Goal: Transaction & Acquisition: Purchase product/service

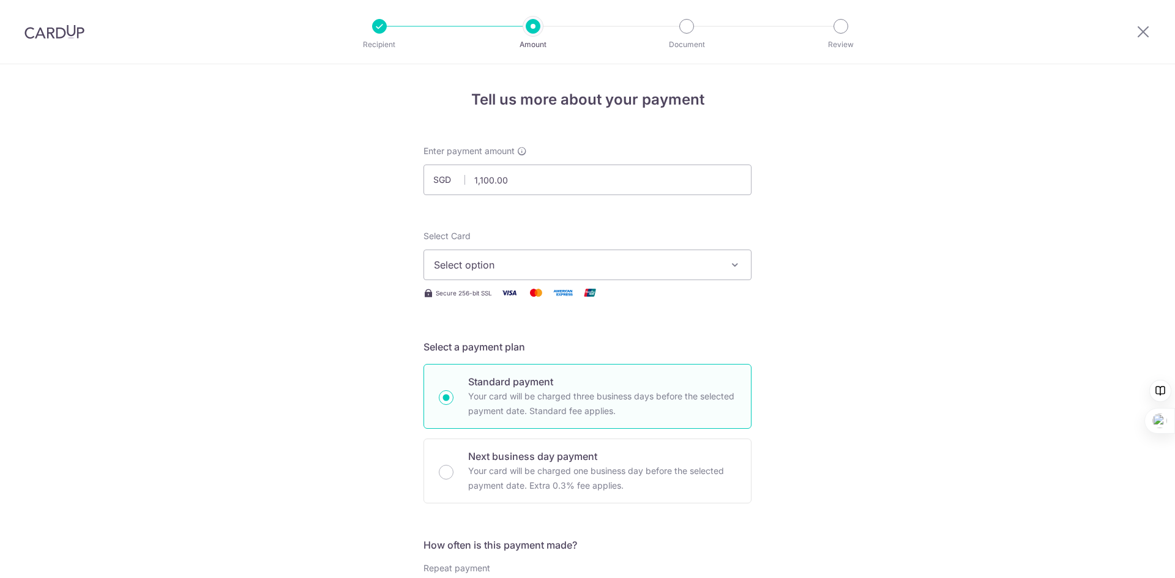
select select "3"
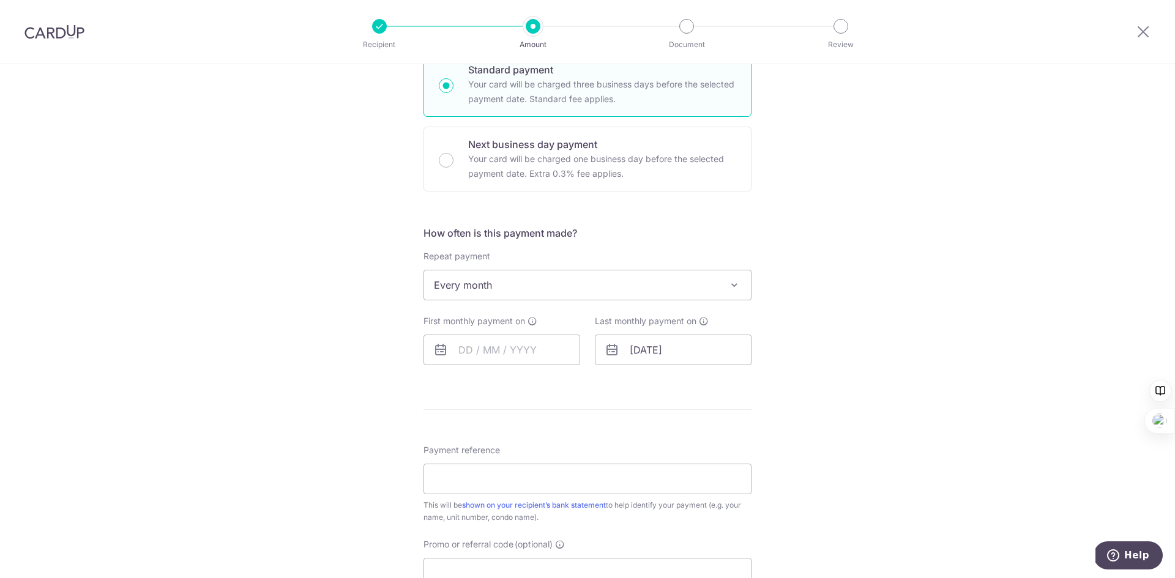
scroll to position [367, 0]
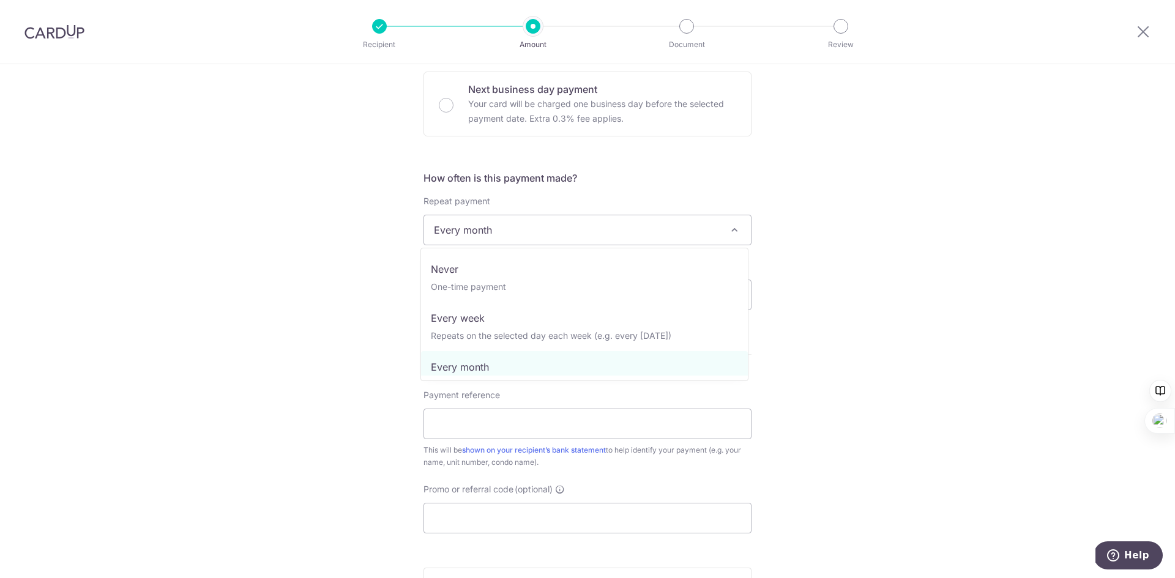
click at [562, 229] on span "Every month" at bounding box center [587, 229] width 327 height 29
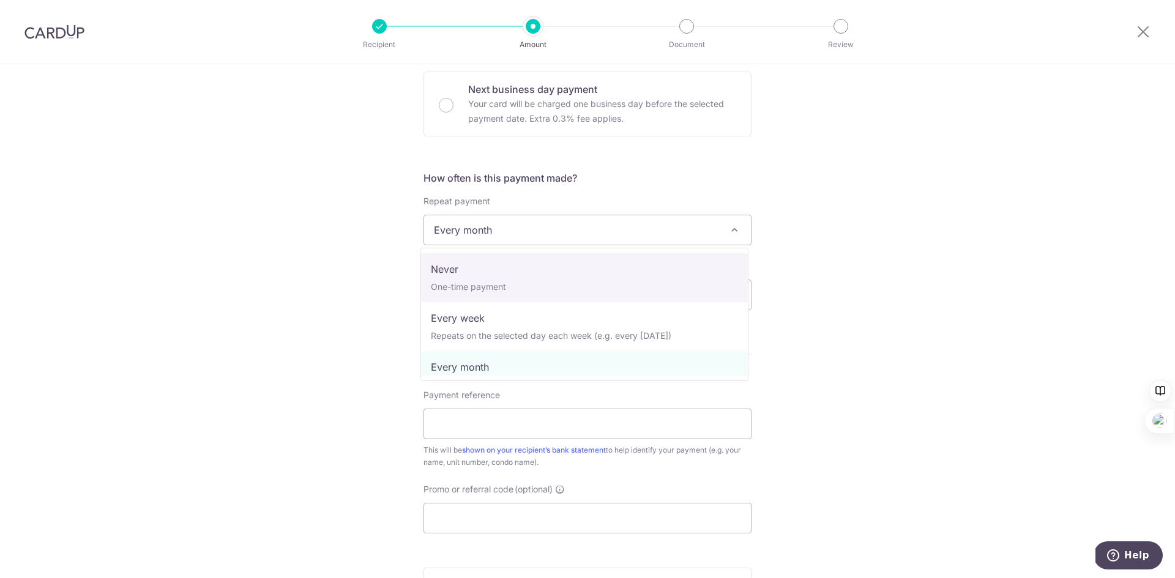
click at [951, 243] on div "Tell us more about your payment Enter payment amount SGD 1,100.00 1100.00 Recip…" at bounding box center [587, 240] width 1175 height 1087
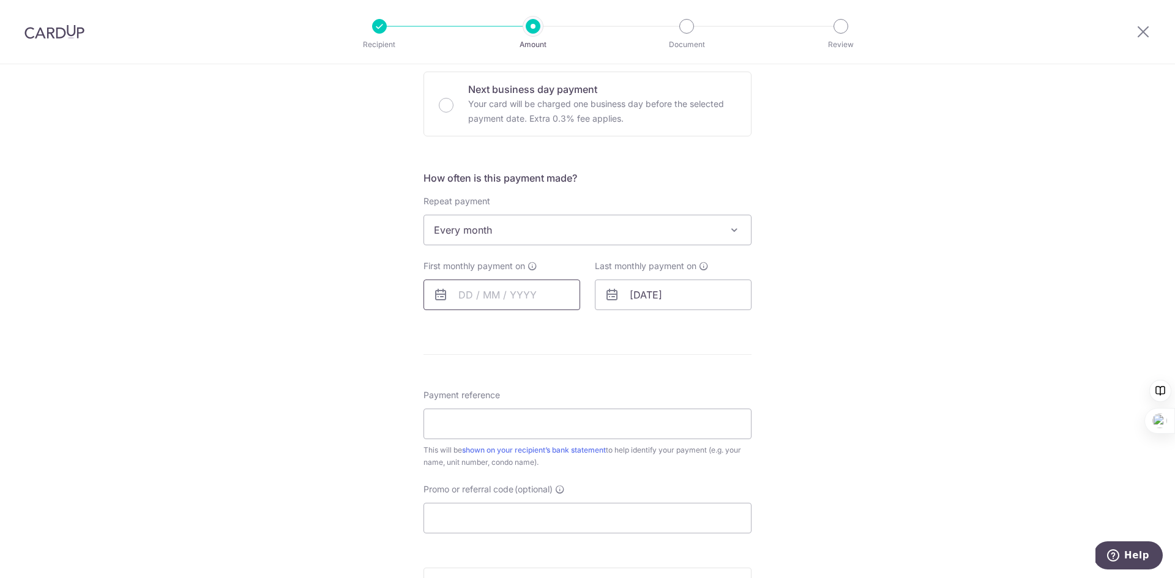
click at [538, 296] on input "text" at bounding box center [501, 295] width 157 height 31
click at [507, 420] on table "Sun Mon Tue Wed Thu Fri Sat 1 2 3 4 5 6 7 8 9 10 11 12 13 14 15 16 17 18 19 20 …" at bounding box center [521, 418] width 171 height 147
click at [491, 449] on link "21" at bounding box center [498, 455] width 20 height 20
type input "[DATE]"
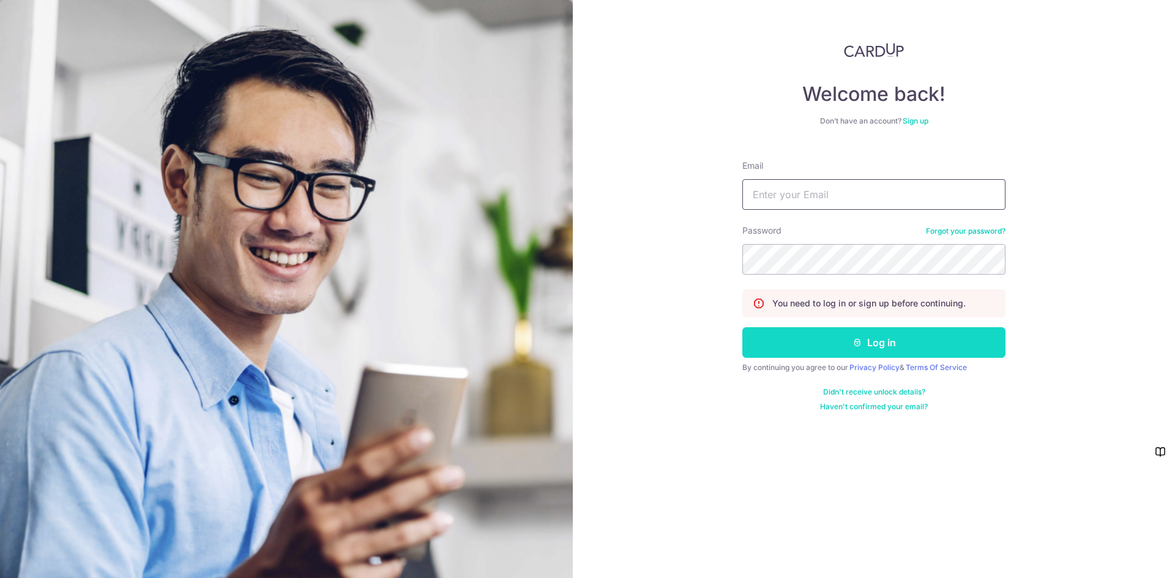
type input "vickchen_china@outlook.com"
click at [806, 347] on button "Log in" at bounding box center [873, 342] width 263 height 31
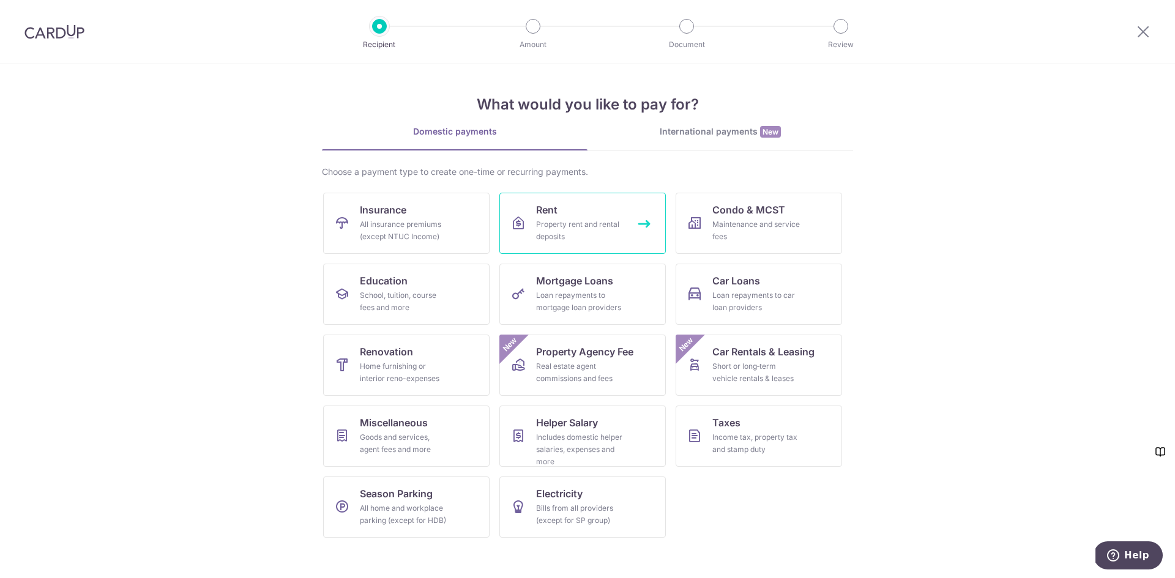
click at [599, 232] on div "Property rent and rental deposits" at bounding box center [580, 230] width 88 height 24
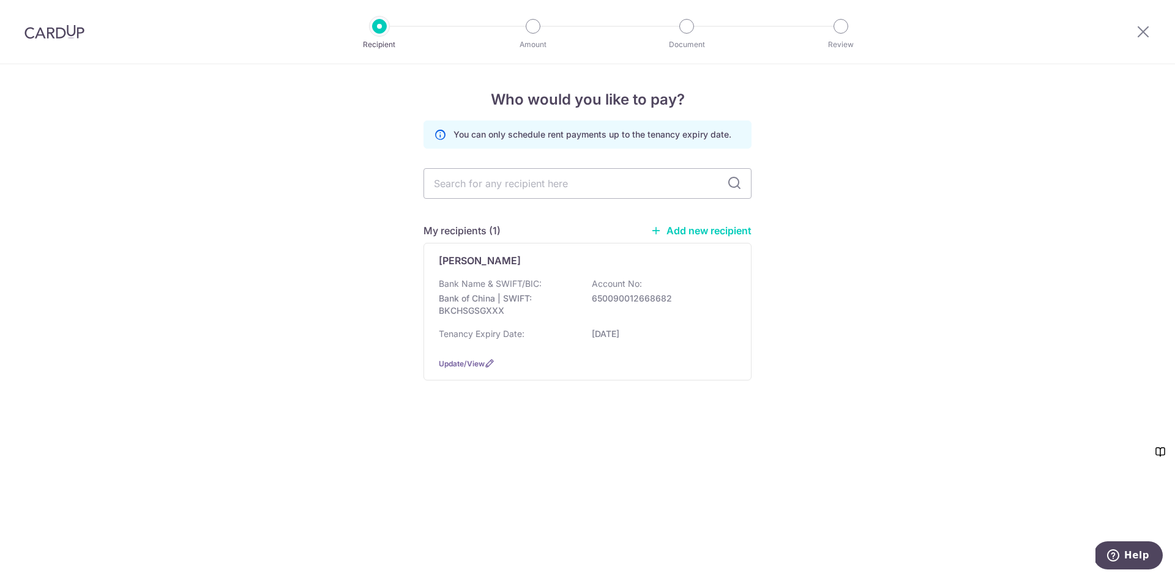
click at [582, 180] on input "text" at bounding box center [587, 183] width 328 height 31
click at [649, 297] on p "650090012668682" at bounding box center [660, 298] width 137 height 12
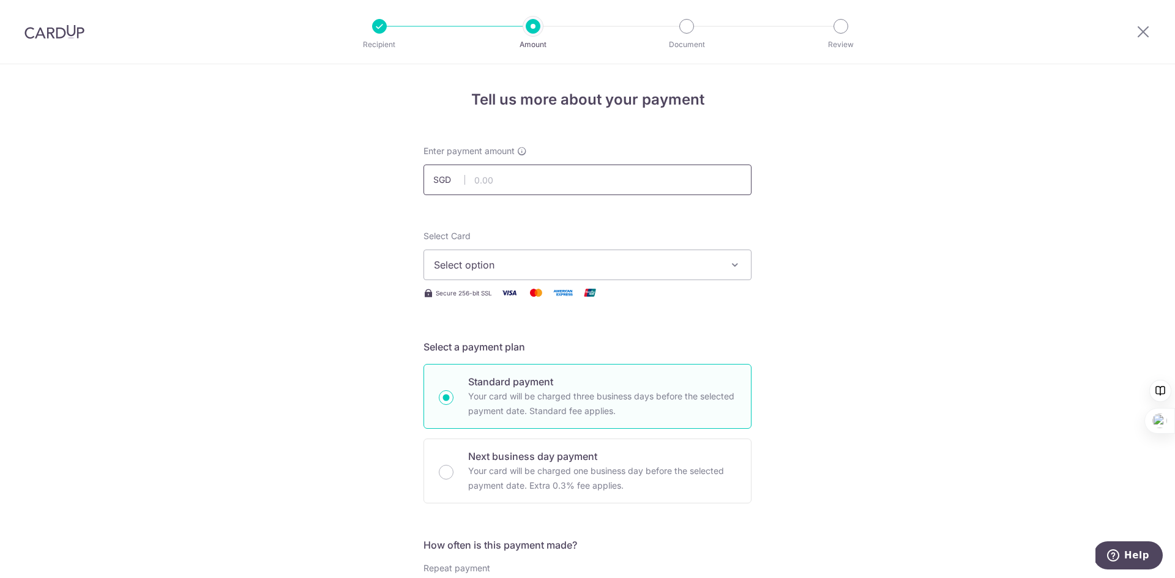
click at [499, 171] on input "text" at bounding box center [587, 180] width 328 height 31
click at [593, 184] on input "text" at bounding box center [587, 180] width 328 height 31
type input "1,100.00"
click at [543, 259] on span "Select option" at bounding box center [576, 265] width 285 height 15
click at [539, 297] on span "Add credit card" at bounding box center [598, 299] width 285 height 12
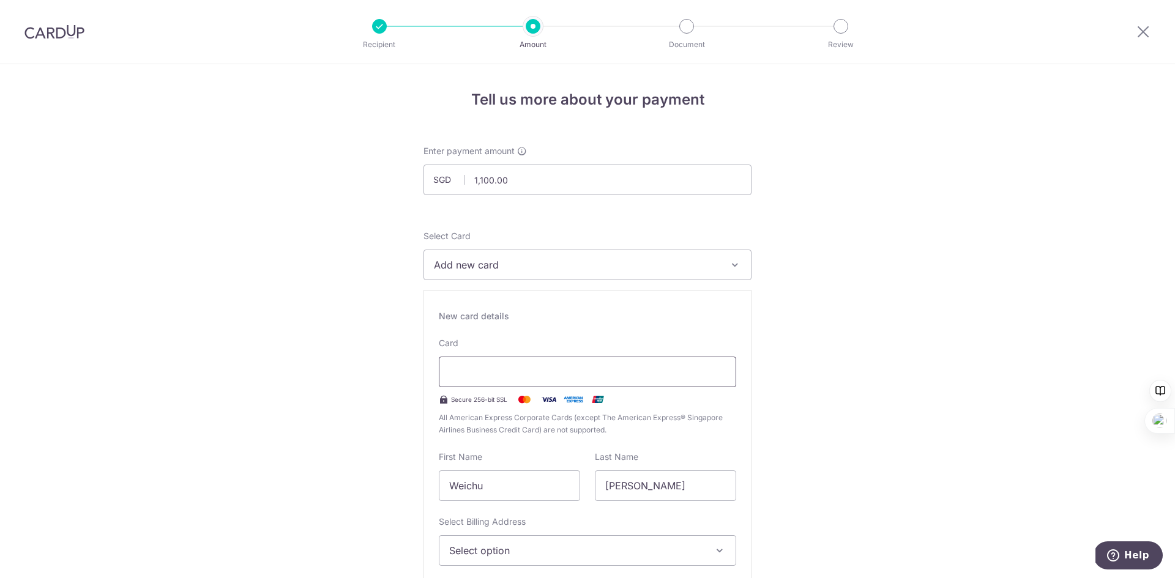
click at [480, 380] on div at bounding box center [587, 372] width 297 height 31
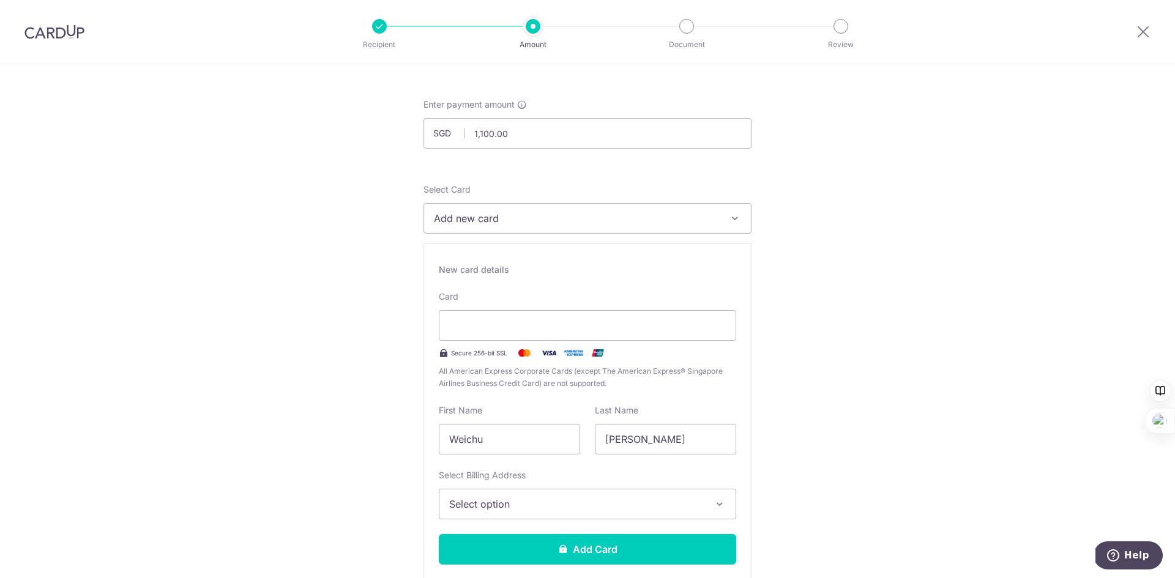
scroll to position [184, 0]
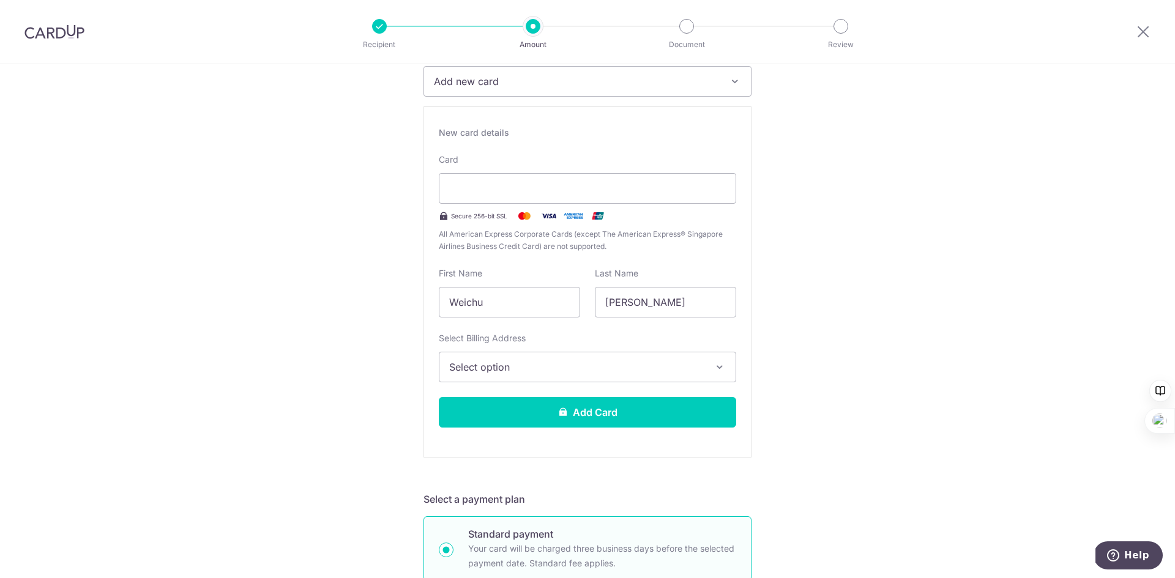
click at [585, 370] on span "Select option" at bounding box center [576, 367] width 254 height 15
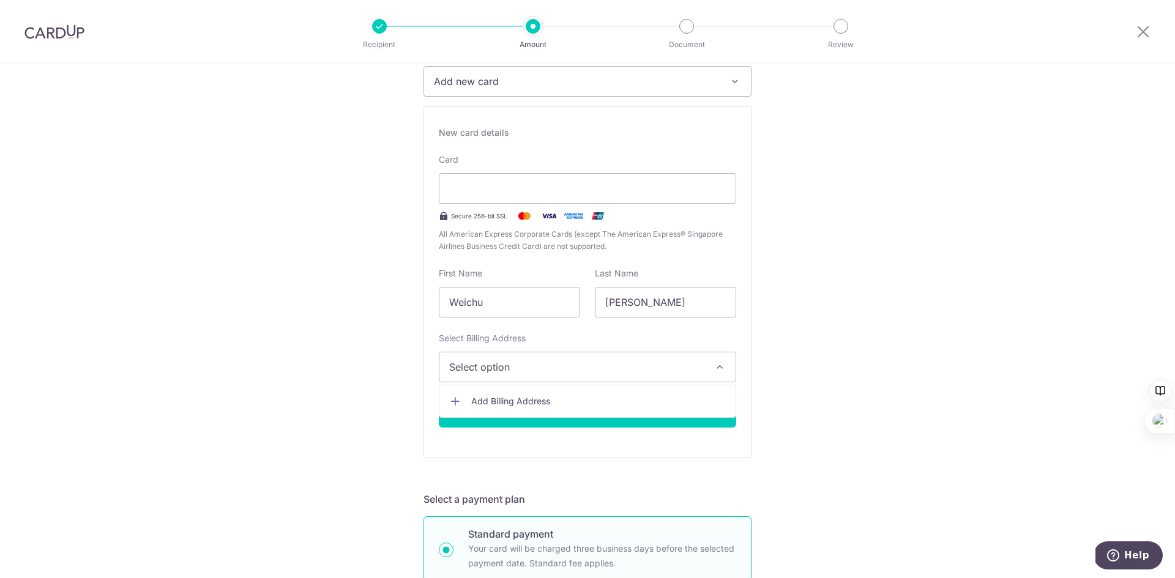
click at [548, 399] on span "Add Billing Address" at bounding box center [598, 401] width 254 height 12
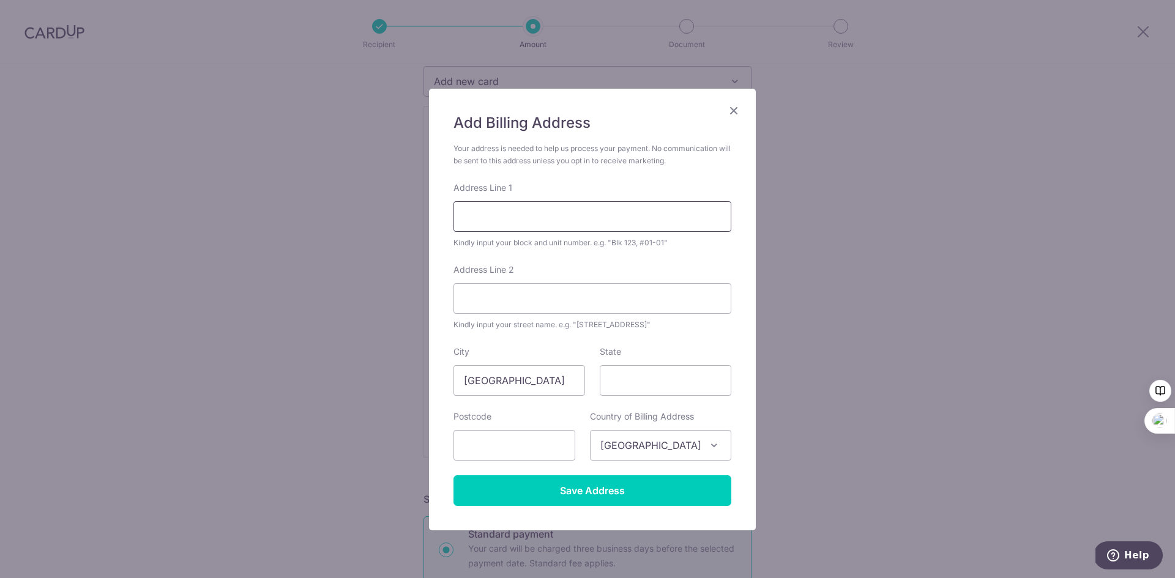
click at [529, 220] on input "Address Line 1" at bounding box center [592, 216] width 278 height 31
type input "Redhill 75C"
click at [517, 296] on input "Address Line 2" at bounding box center [592, 298] width 278 height 31
type input "26-76"
click at [655, 385] on input "State" at bounding box center [666, 380] width 132 height 31
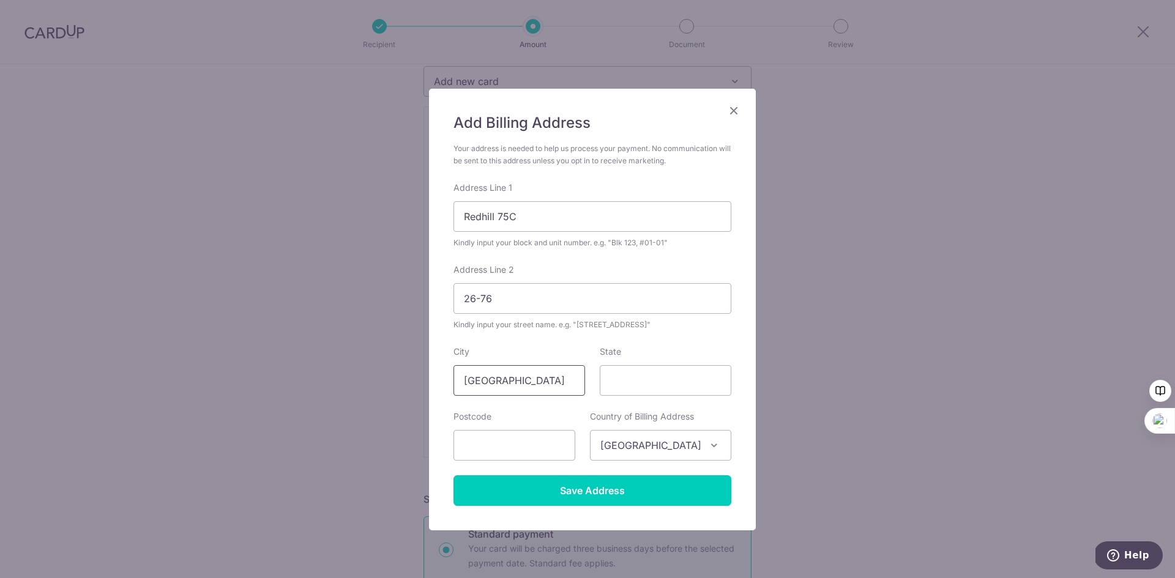
click at [554, 388] on input "Singapore" at bounding box center [519, 380] width 132 height 31
click at [652, 378] on input "State" at bounding box center [666, 380] width 132 height 31
paste input "Singapore"
type input "Singapore"
click at [546, 450] on input "text" at bounding box center [514, 445] width 122 height 31
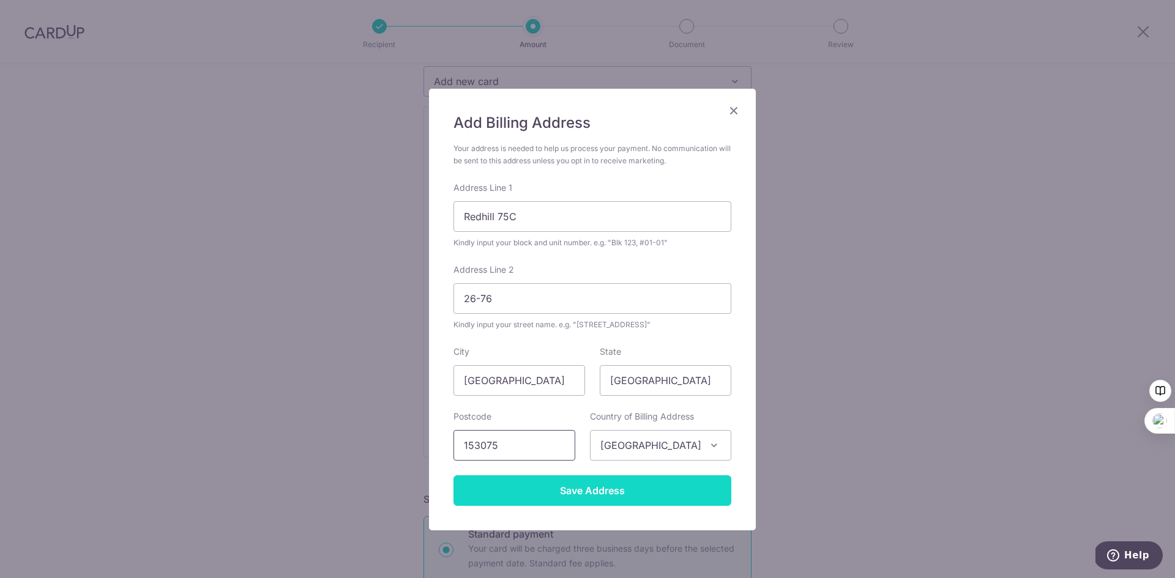
type input "153075"
click at [595, 497] on input "Save Address" at bounding box center [592, 490] width 278 height 31
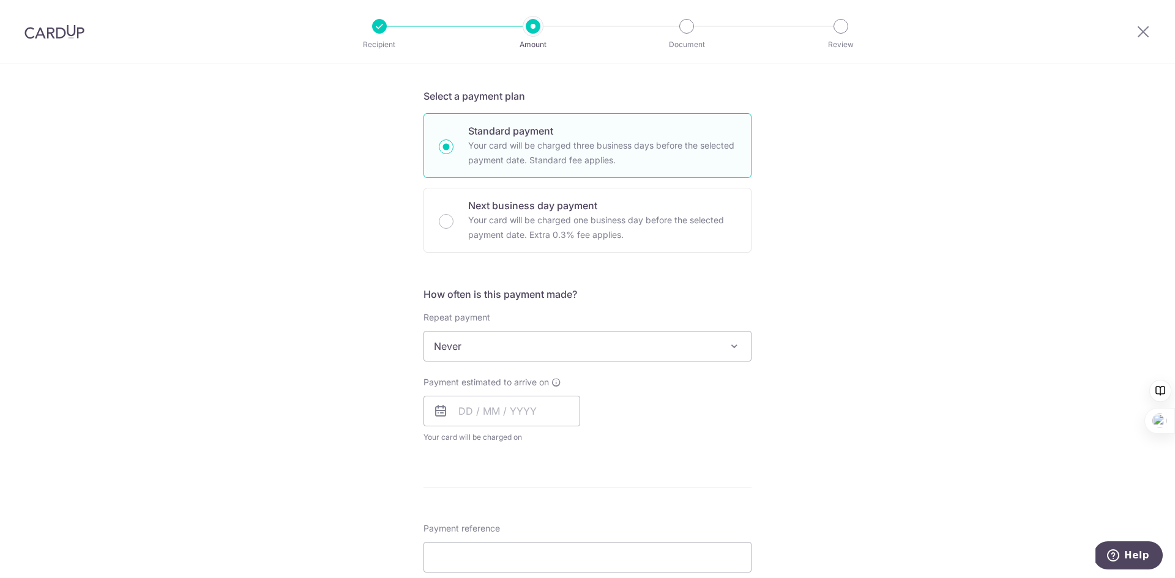
scroll to position [612, 0]
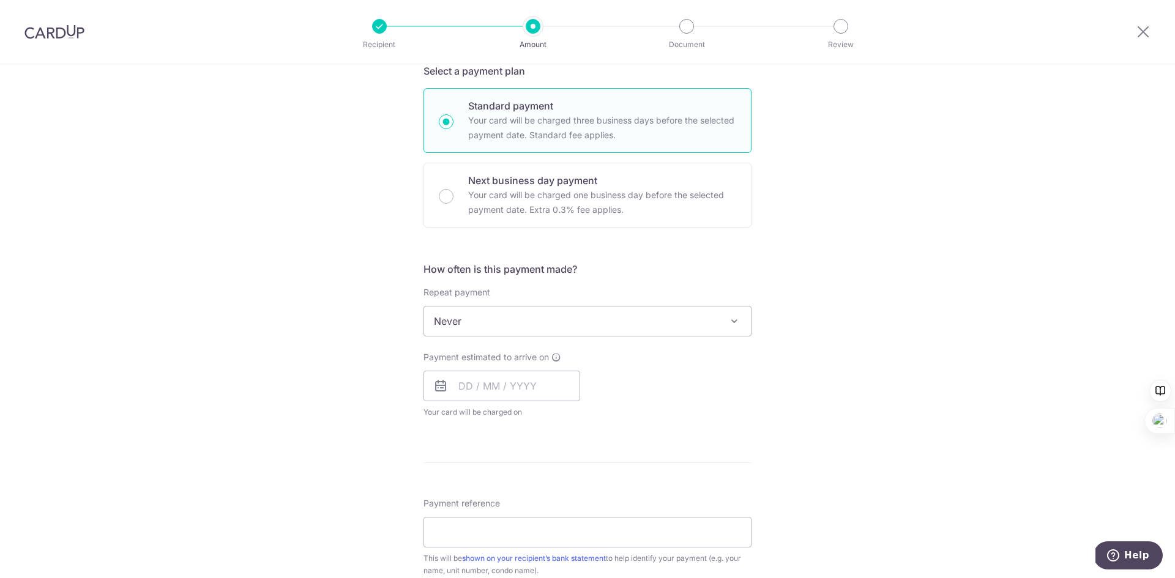
click at [630, 299] on div "Repeat payment Never Every week Every month Every quarter Every half a year Nev…" at bounding box center [587, 311] width 328 height 50
click at [624, 318] on span "Never" at bounding box center [587, 320] width 327 height 29
click at [706, 262] on h5 "How often is this payment made?" at bounding box center [587, 269] width 328 height 15
click at [634, 314] on span "Never" at bounding box center [587, 320] width 327 height 29
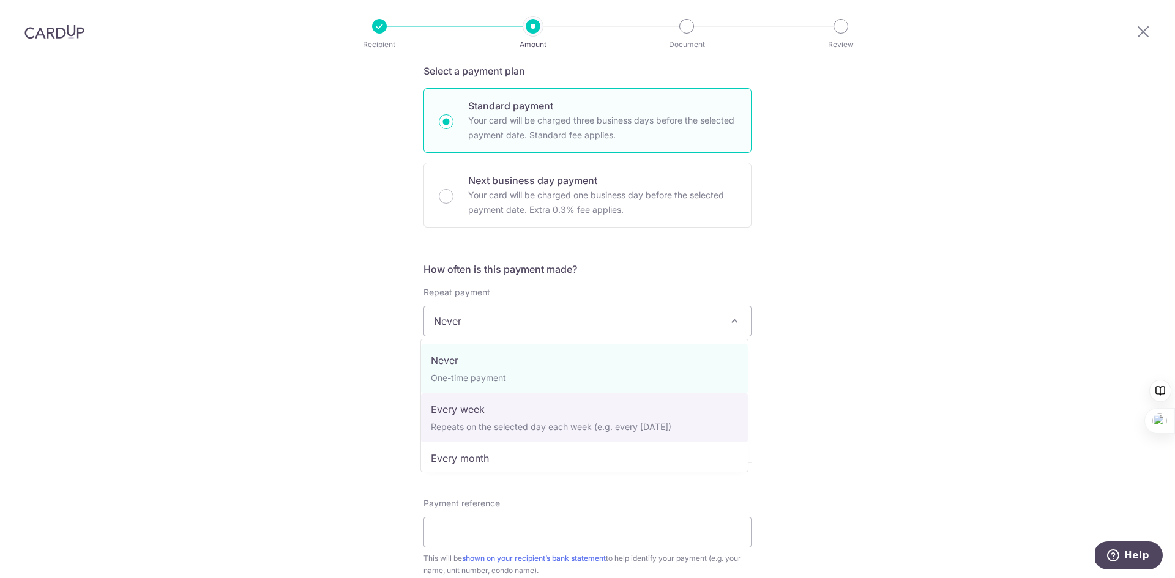
select select "2"
type input "18/08/2027"
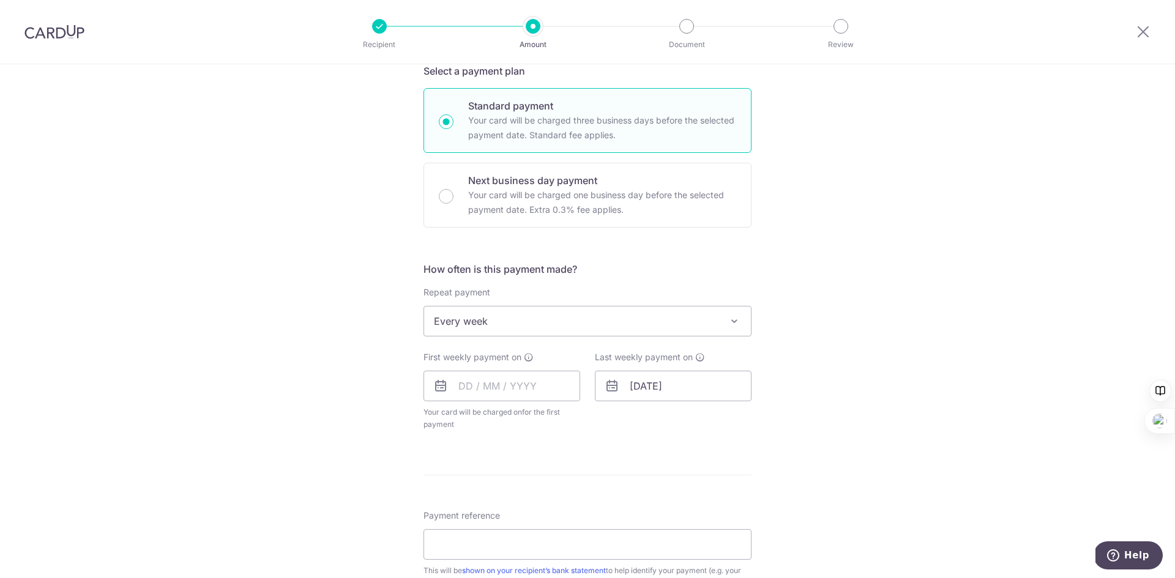
click at [583, 318] on span "Every week" at bounding box center [587, 320] width 327 height 29
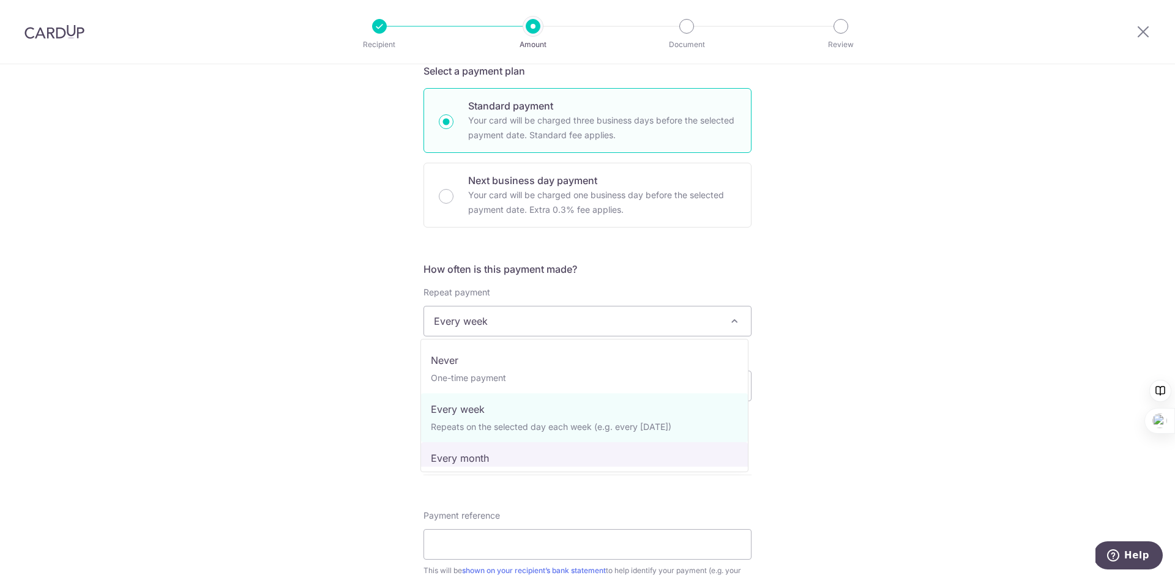
select select "3"
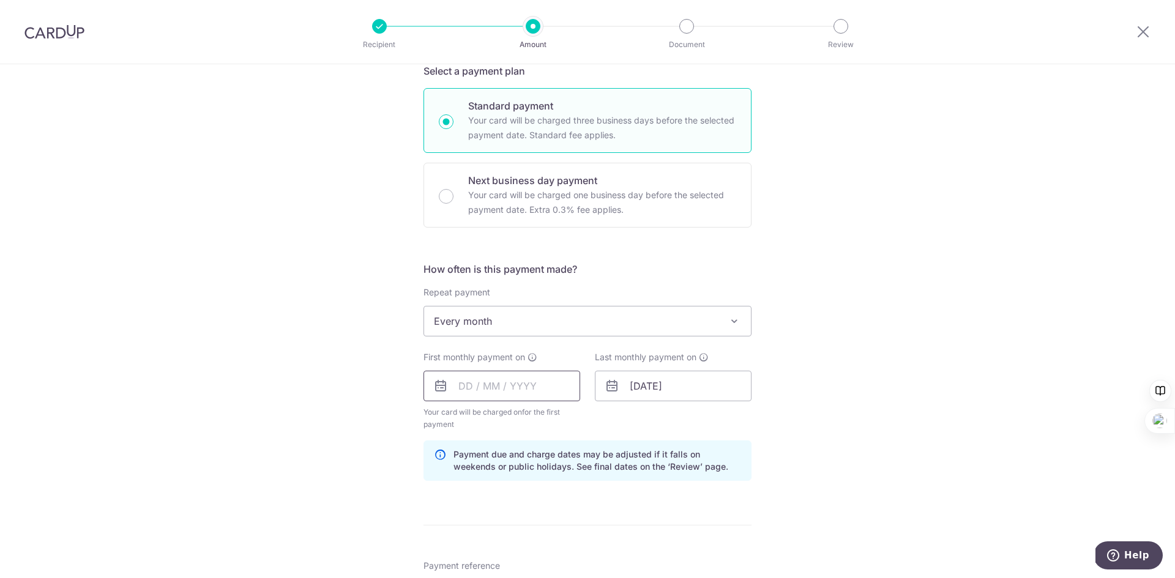
click at [481, 385] on input "text" at bounding box center [501, 386] width 157 height 31
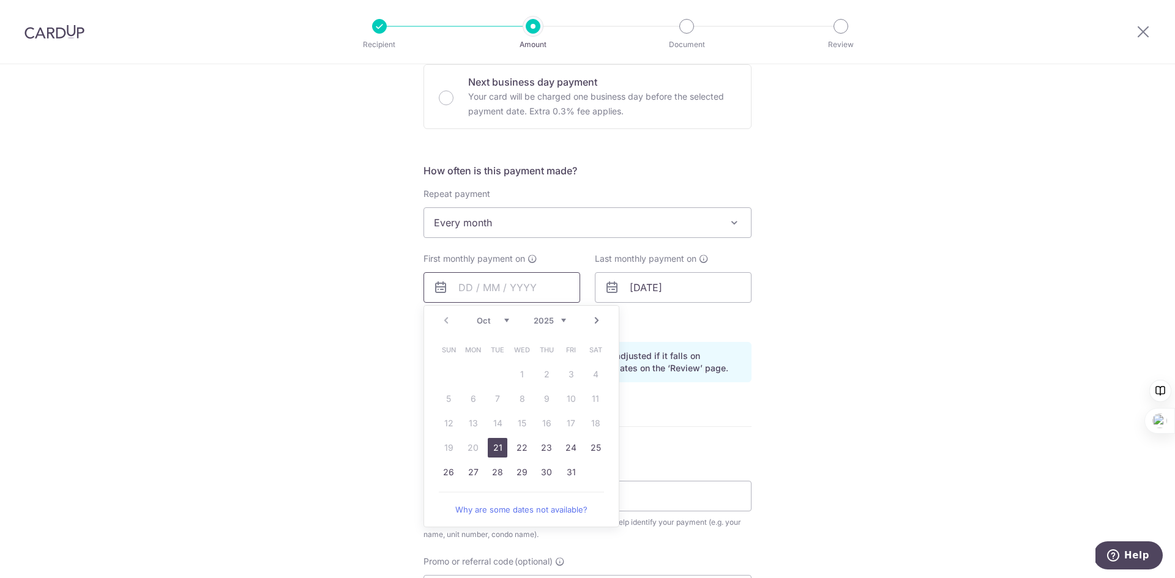
scroll to position [734, 0]
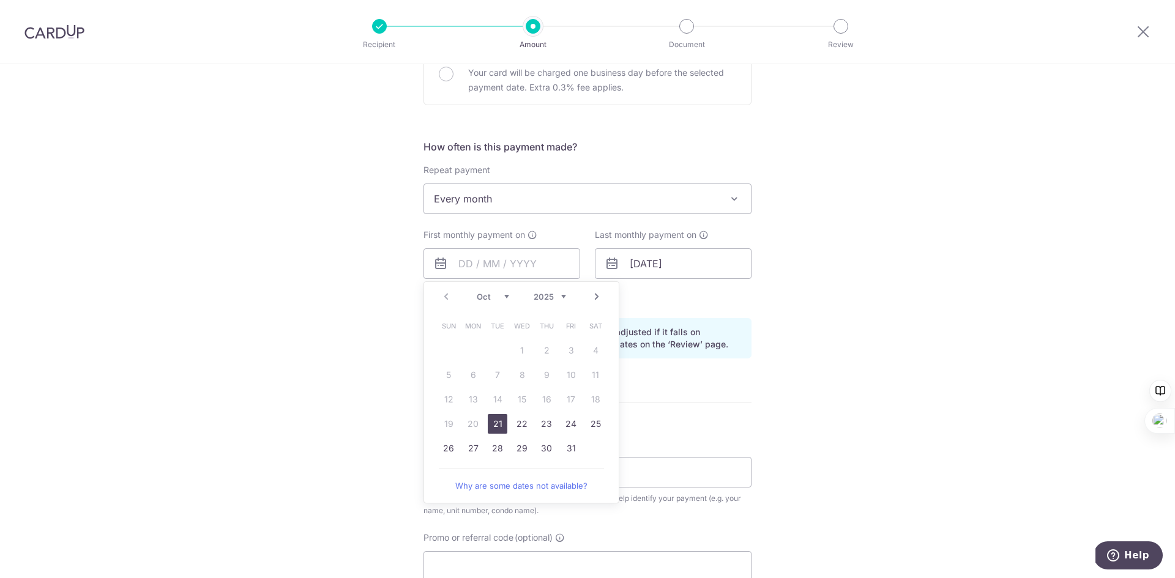
click at [495, 426] on link "21" at bounding box center [498, 424] width 20 height 20
type input "21/10/2025"
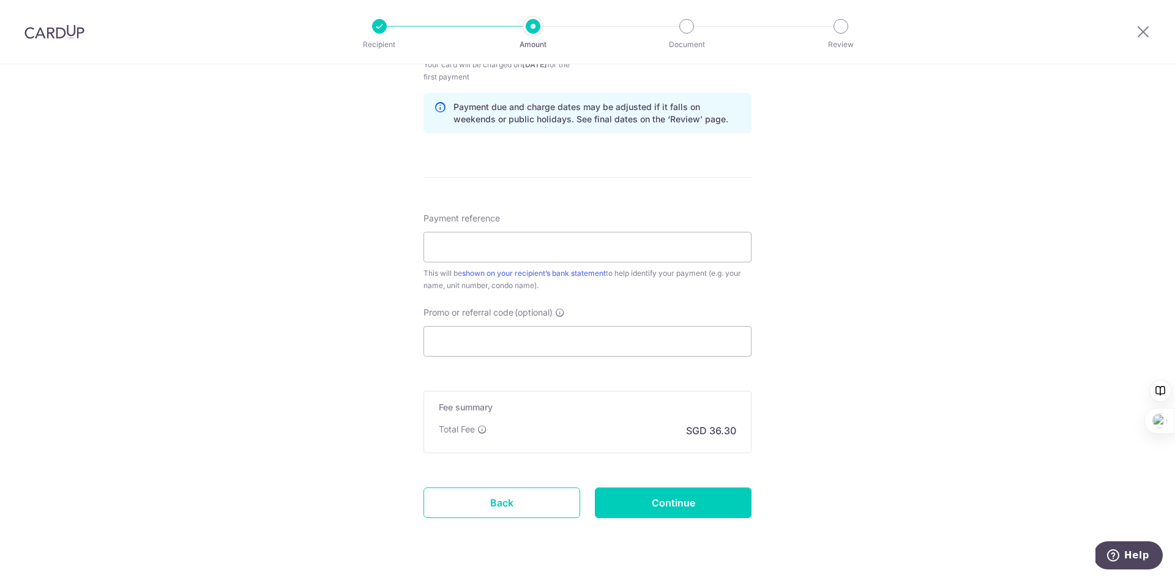
scroll to position [979, 0]
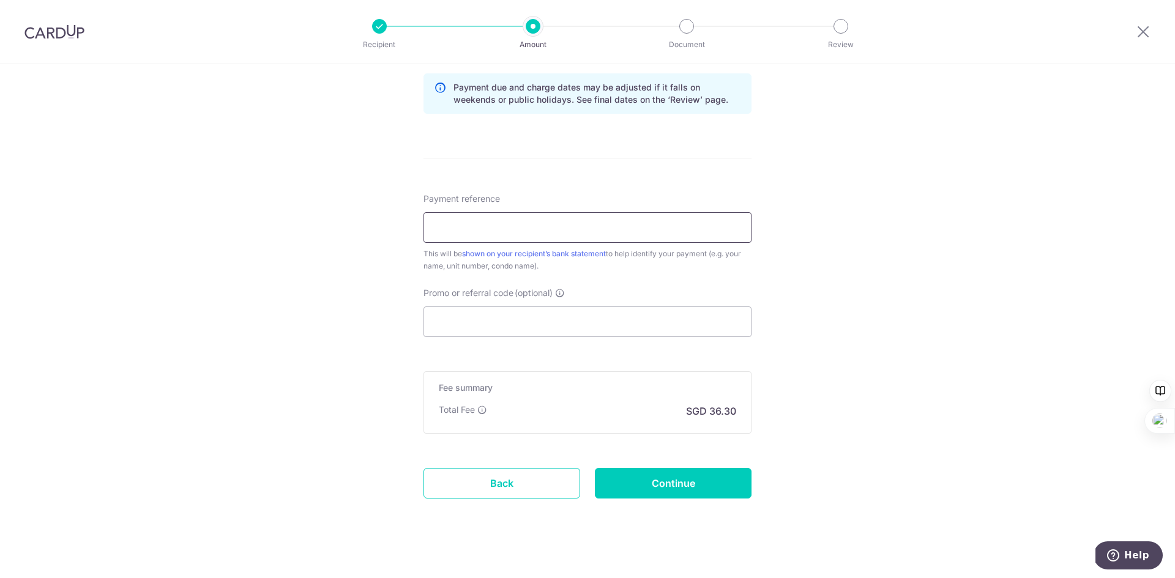
click at [482, 221] on input "Payment reference" at bounding box center [587, 227] width 328 height 31
click at [593, 225] on input "Payment reference" at bounding box center [587, 227] width 328 height 31
type input "Rent Fee - Redhill 75C"
click at [601, 333] on input "Promo or referral code (optional)" at bounding box center [587, 321] width 328 height 31
paste input "CHENX640"
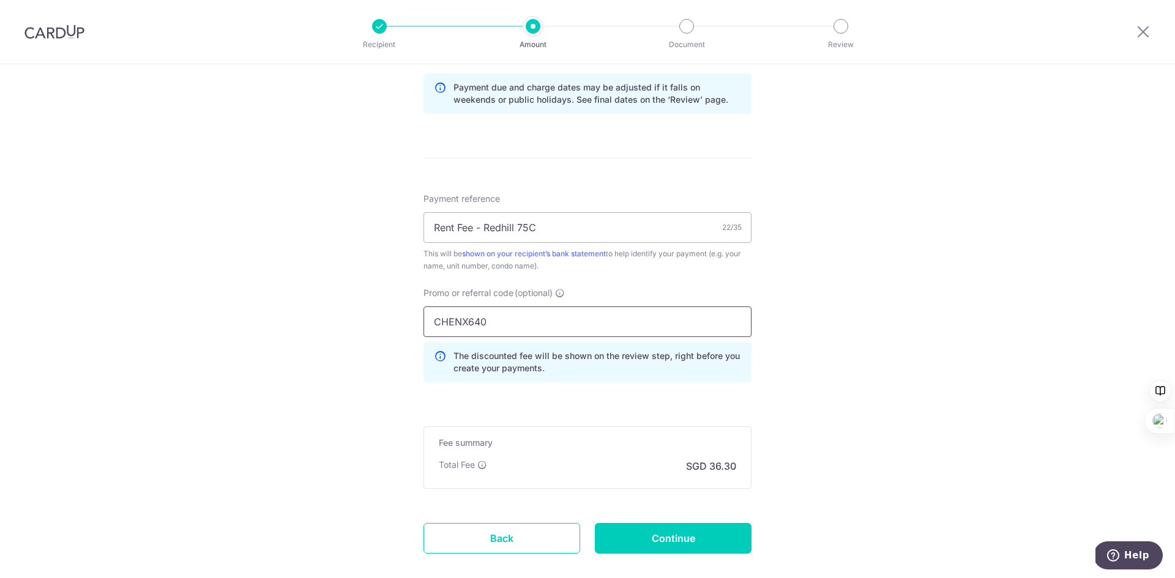
type input "CHENX640"
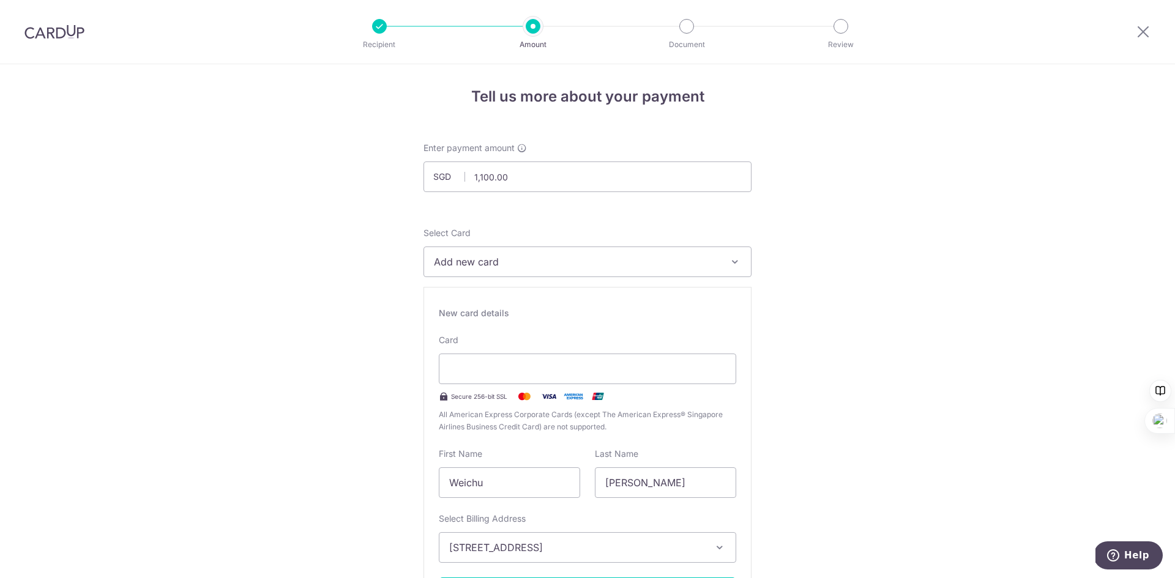
scroll to position [0, 0]
drag, startPoint x: 533, startPoint y: 182, endPoint x: 447, endPoint y: 175, distance: 85.9
click at [447, 175] on div "SGD 1,100.00 1100.00" at bounding box center [587, 180] width 328 height 31
click at [474, 177] on input "1,100.00" at bounding box center [587, 180] width 328 height 31
type input "4,100.00"
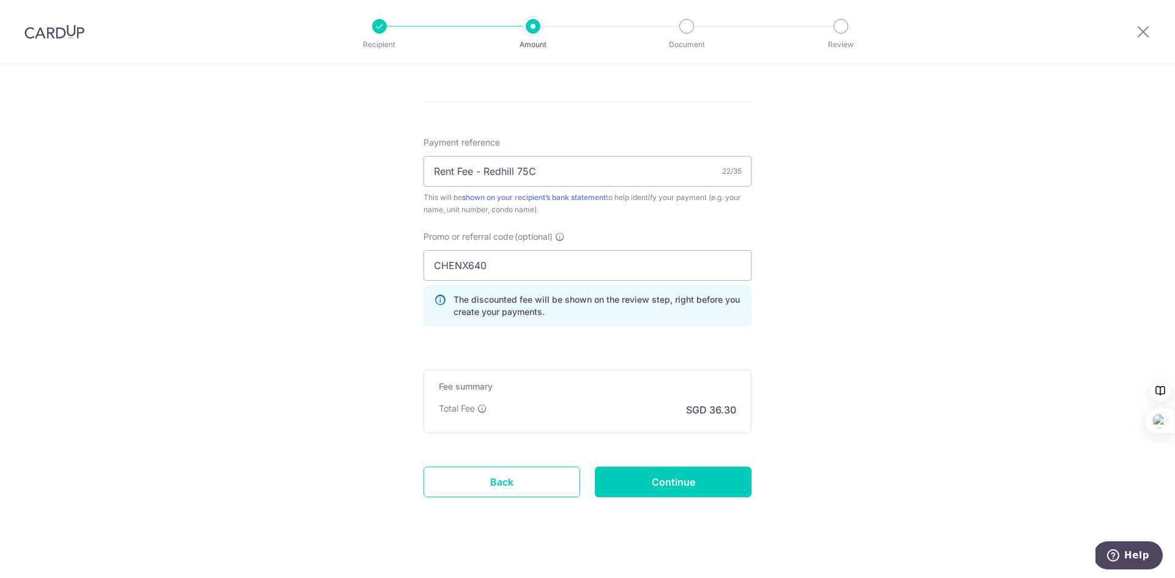
scroll to position [1046, 0]
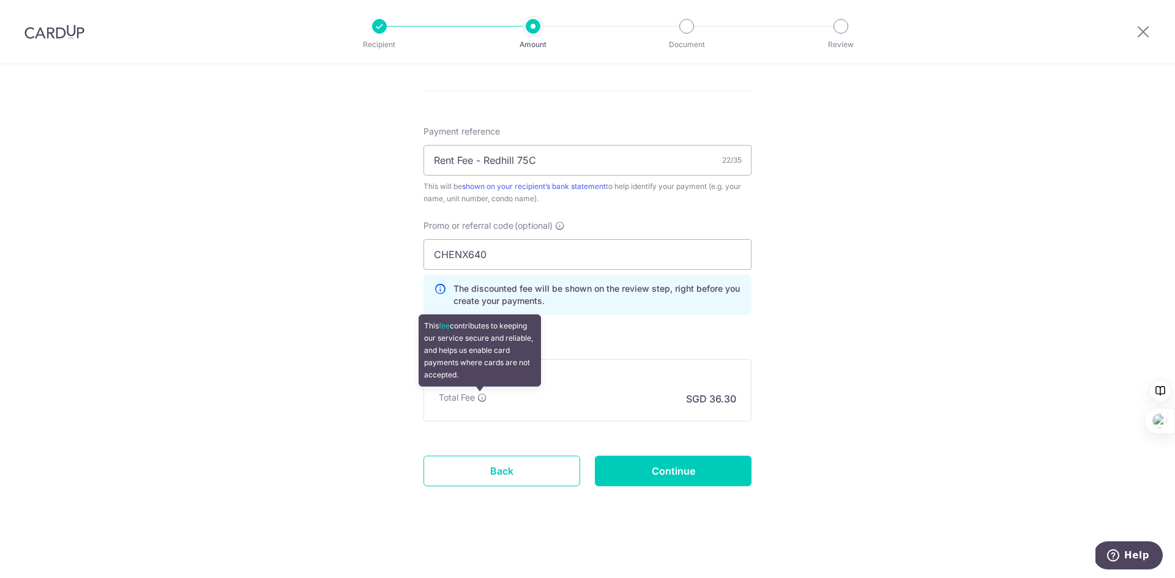
click at [479, 396] on icon at bounding box center [482, 398] width 10 height 10
click at [482, 399] on icon at bounding box center [482, 398] width 10 height 10
click at [481, 399] on icon at bounding box center [482, 398] width 10 height 10
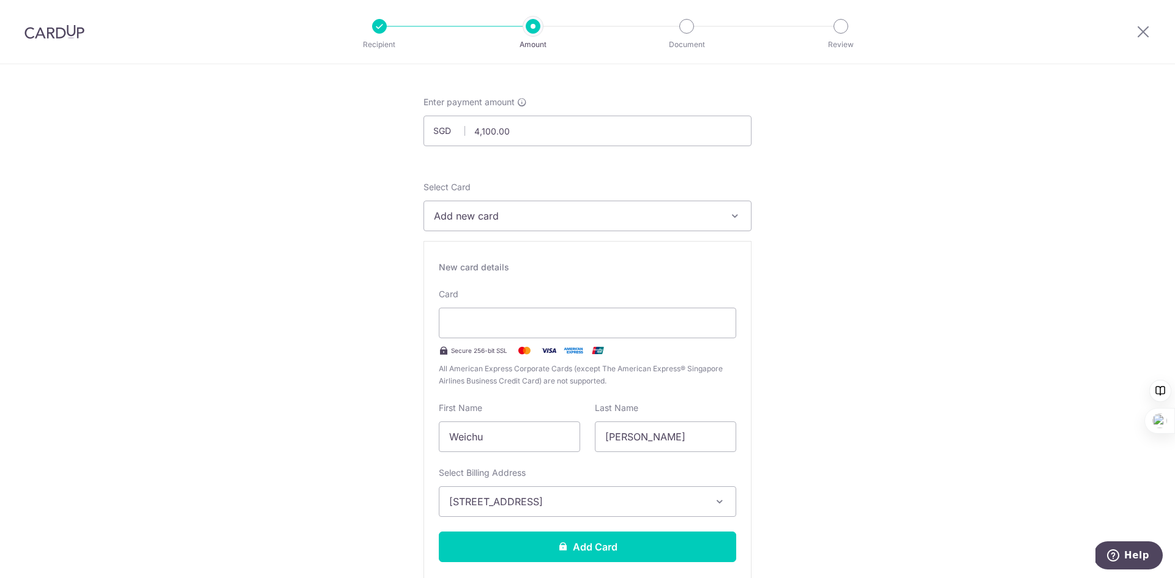
scroll to position [6, 0]
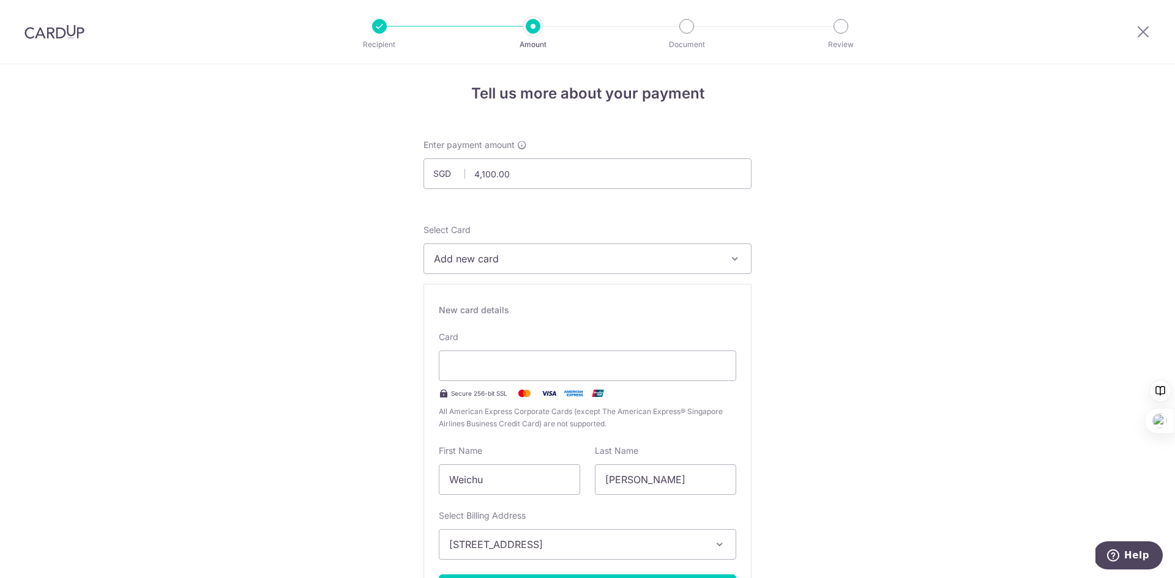
click at [559, 309] on div "New card details" at bounding box center [587, 310] width 297 height 12
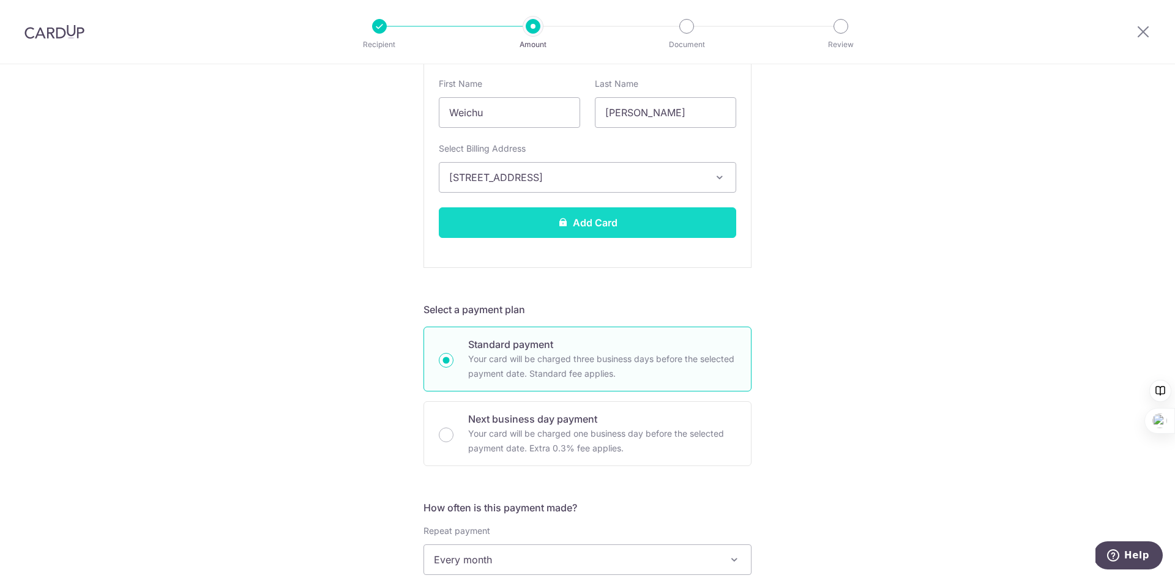
click at [645, 221] on button "Add Card" at bounding box center [587, 222] width 297 height 31
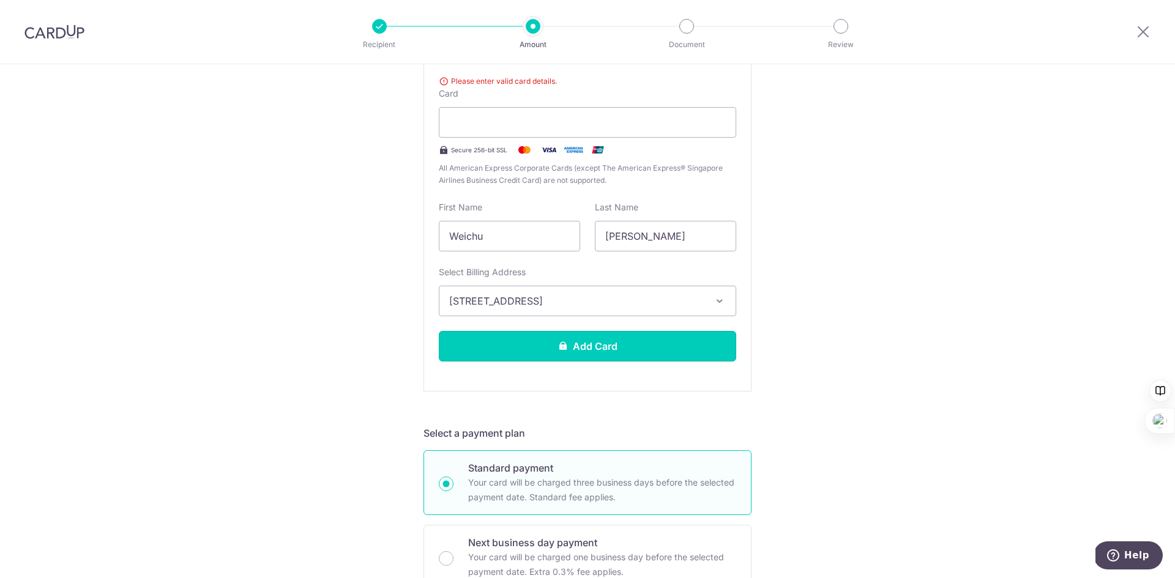
scroll to position [207, 0]
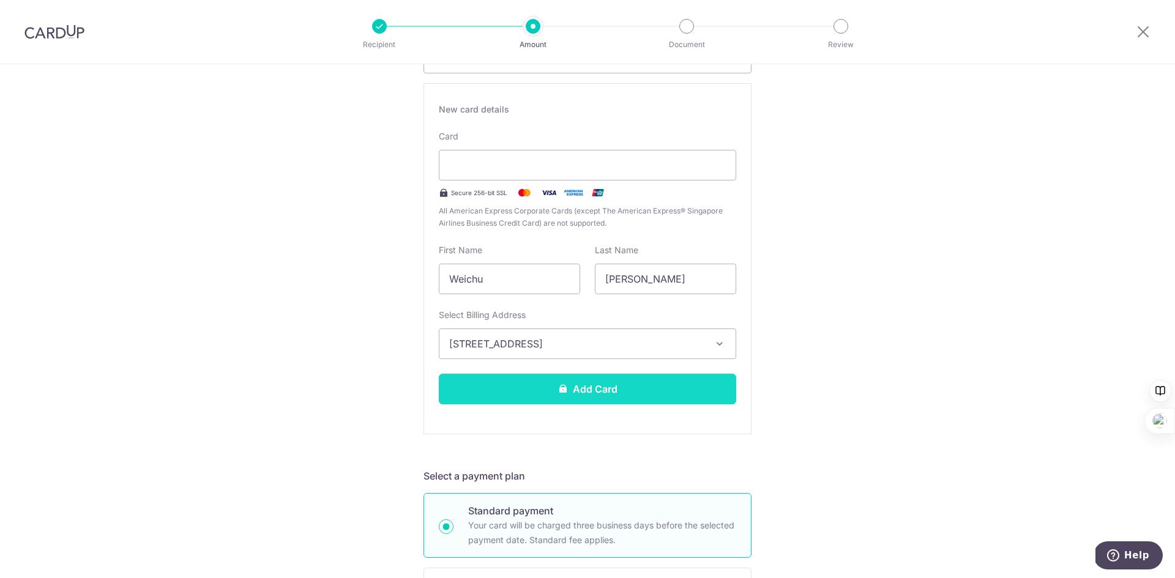
click at [664, 395] on button "Add Card" at bounding box center [587, 389] width 297 height 31
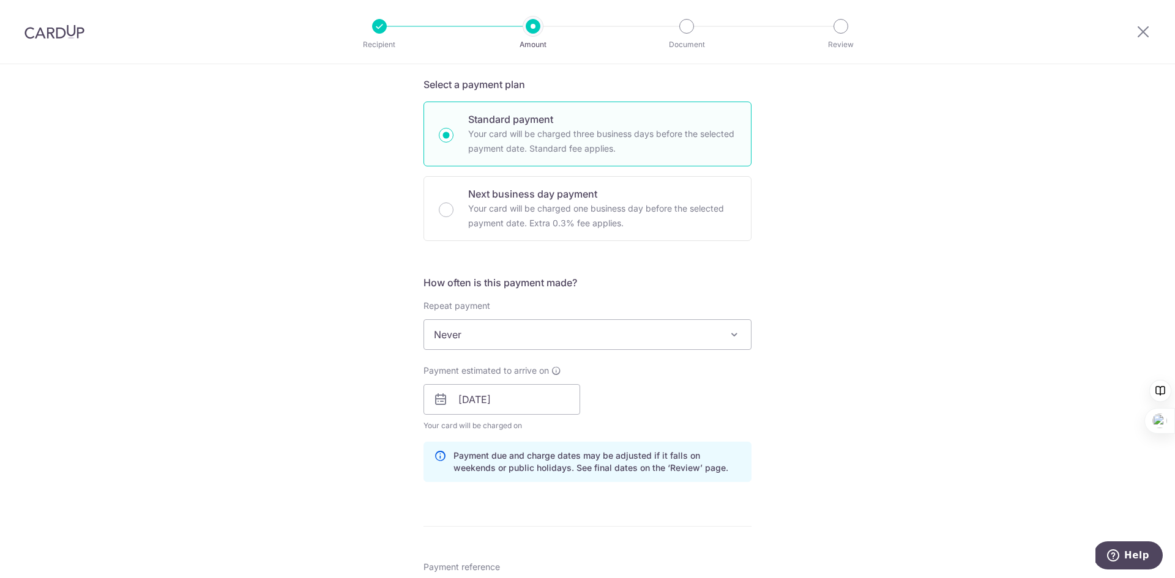
scroll to position [306, 0]
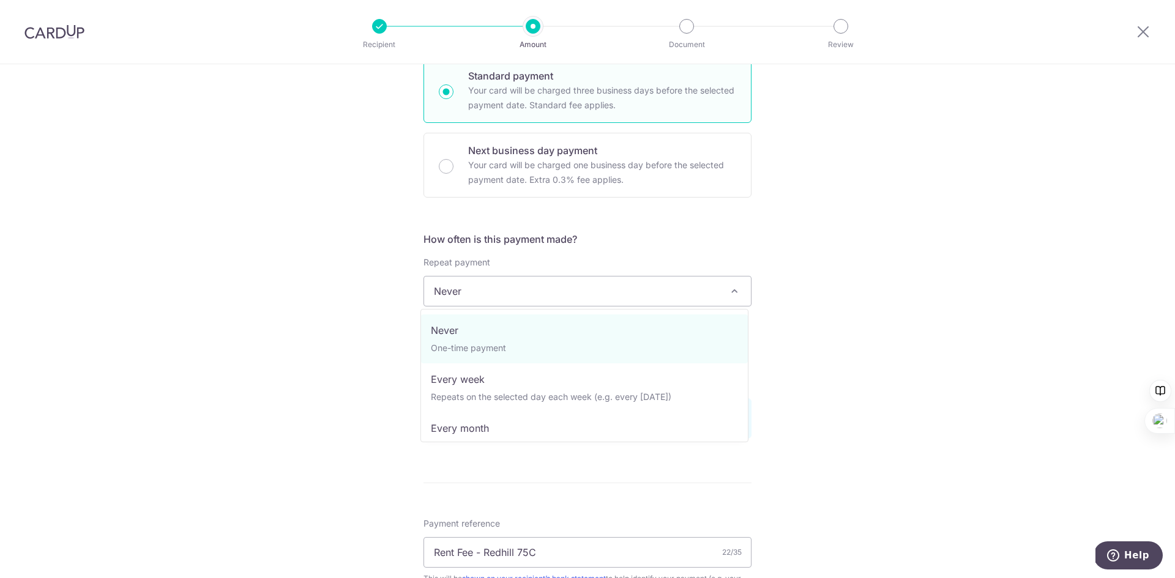
click at [537, 285] on span "Never" at bounding box center [587, 291] width 327 height 29
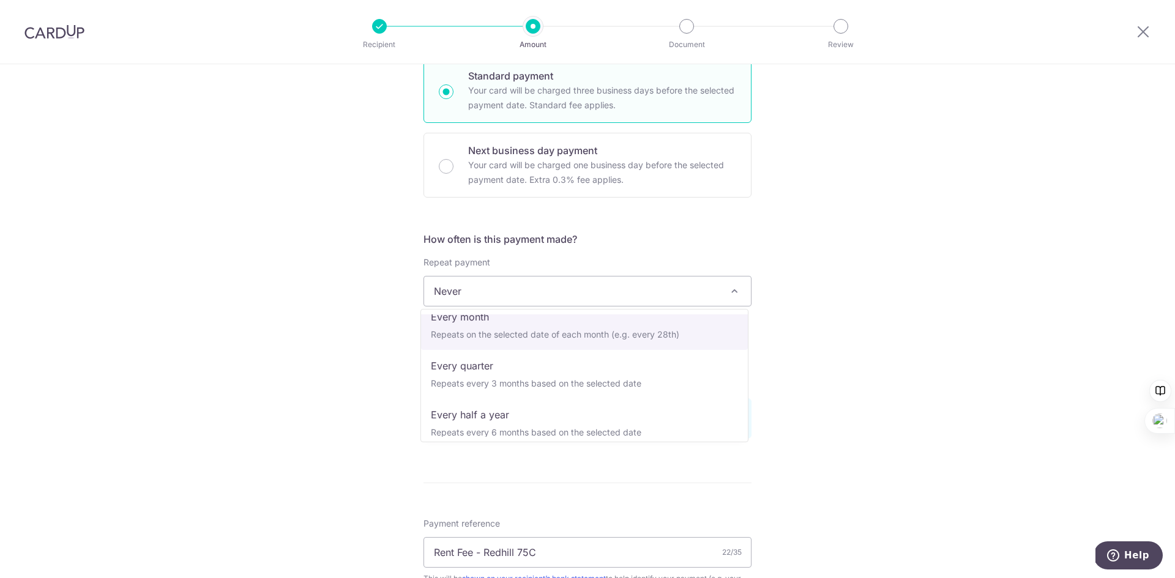
scroll to position [122, 0]
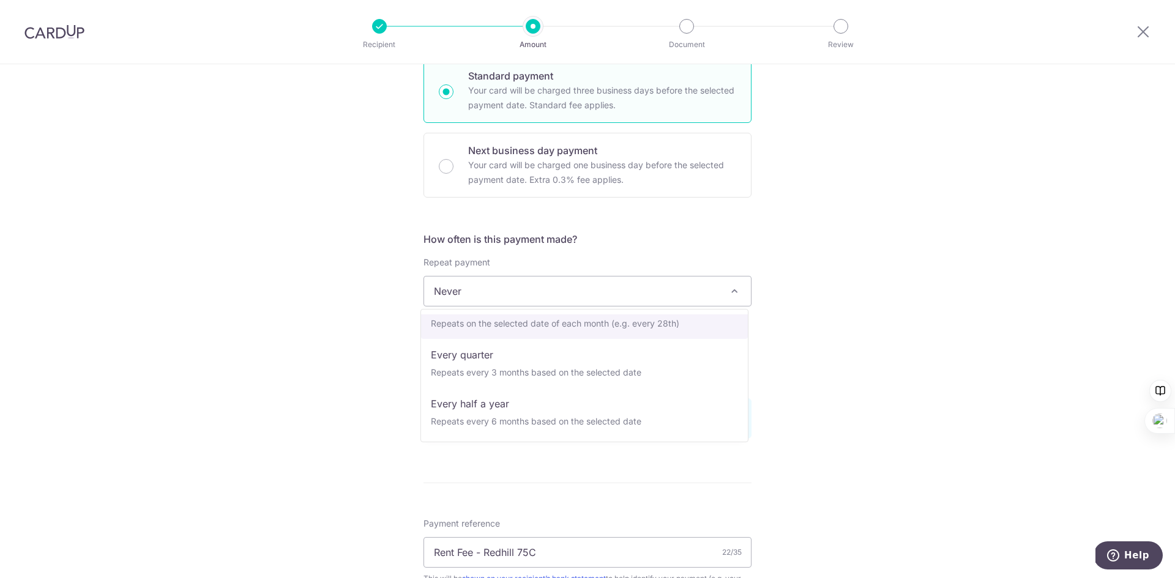
click at [916, 390] on div "Tell us more about your payment Enter payment amount SGD 4,100.00 4100.00 Card …" at bounding box center [587, 336] width 1175 height 1157
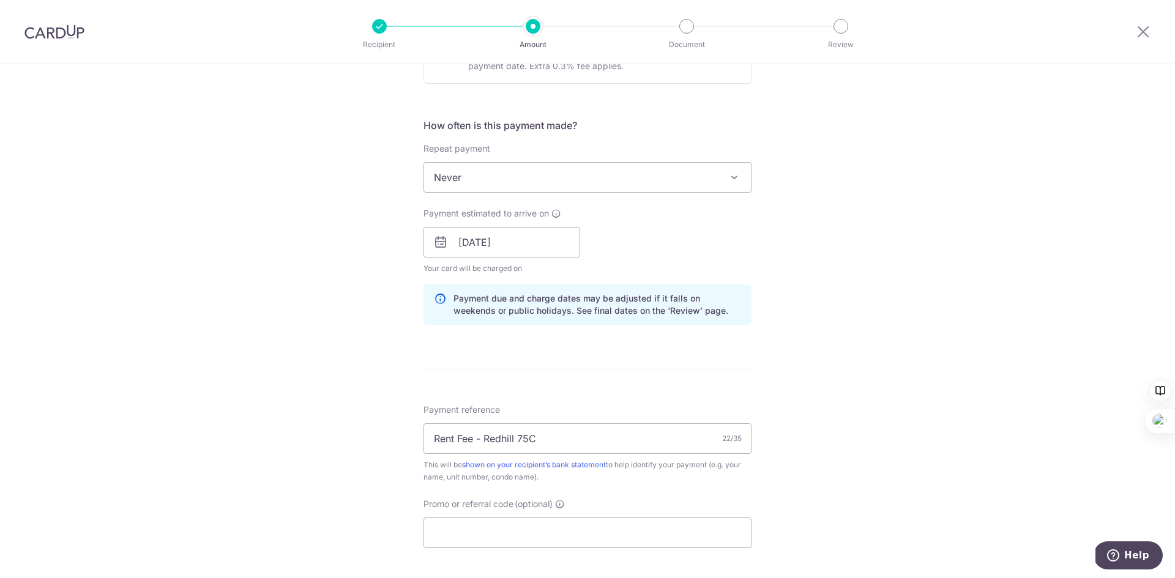
scroll to position [398, 0]
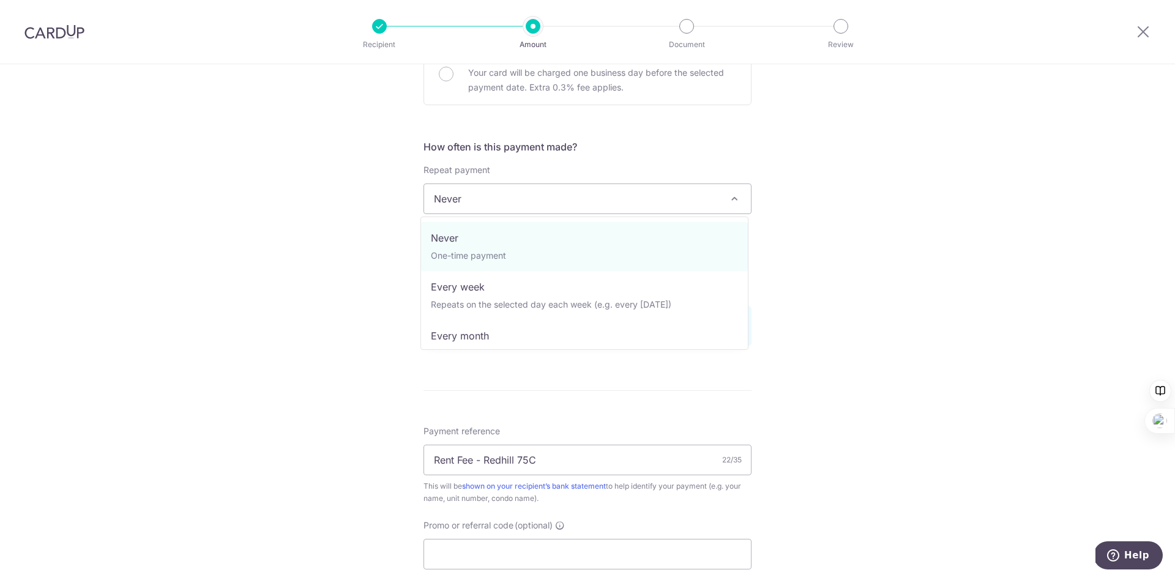
click at [541, 193] on span "Never" at bounding box center [587, 198] width 327 height 29
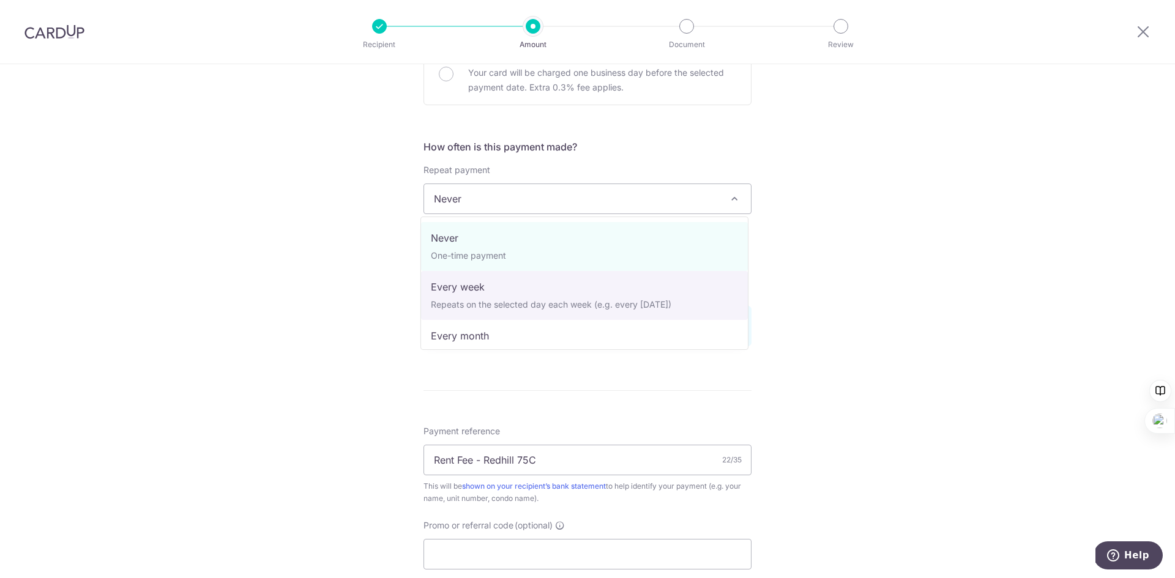
select select "2"
type input "[DATE]"
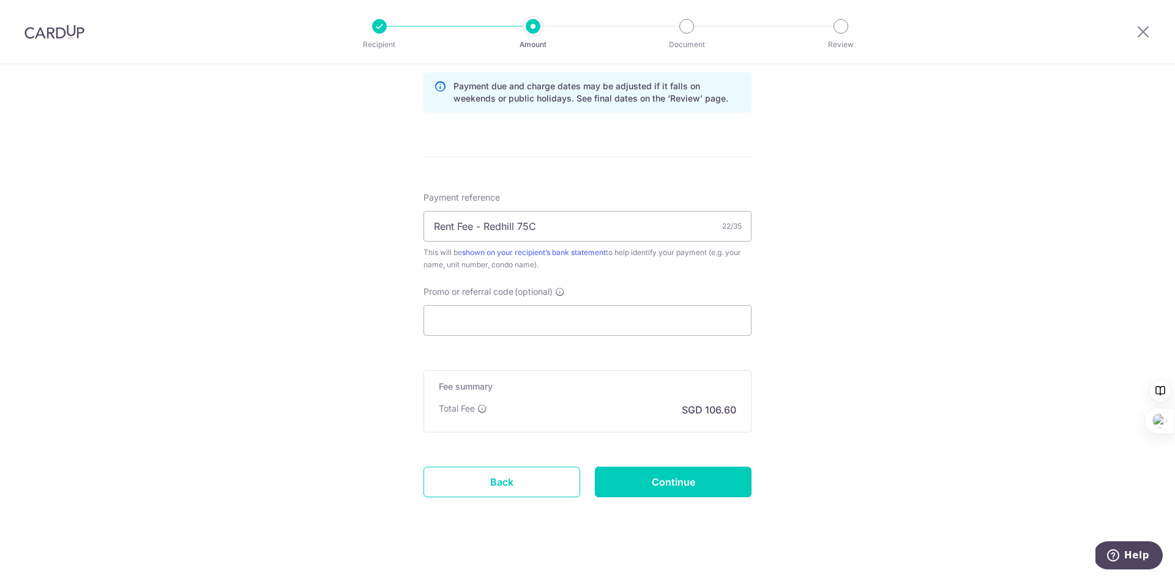
scroll to position [655, 0]
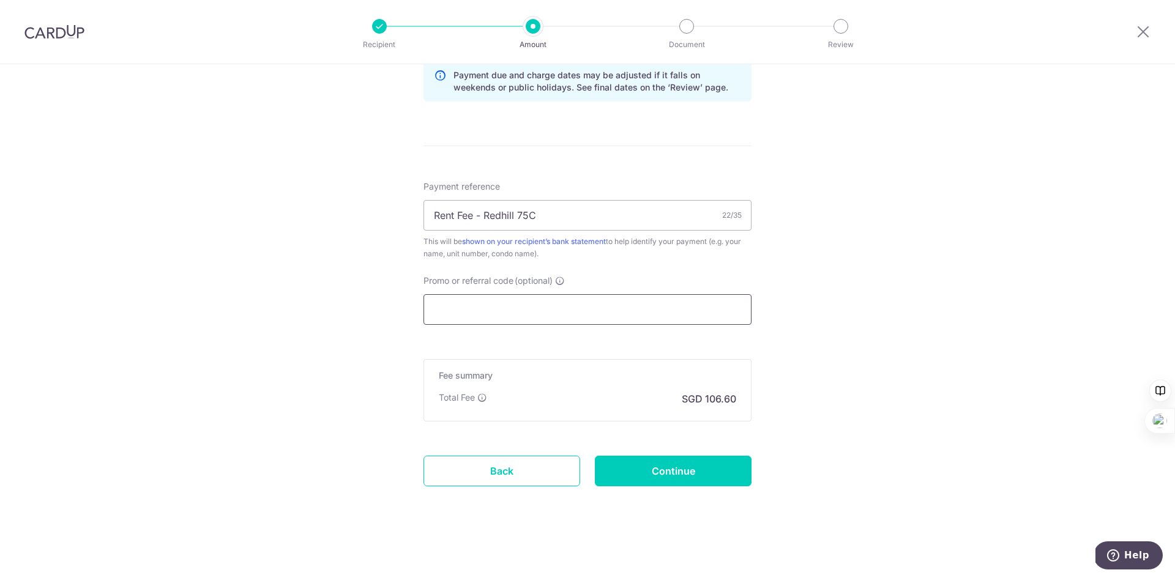
click at [578, 301] on input "Promo or referral code (optional)" at bounding box center [587, 309] width 328 height 31
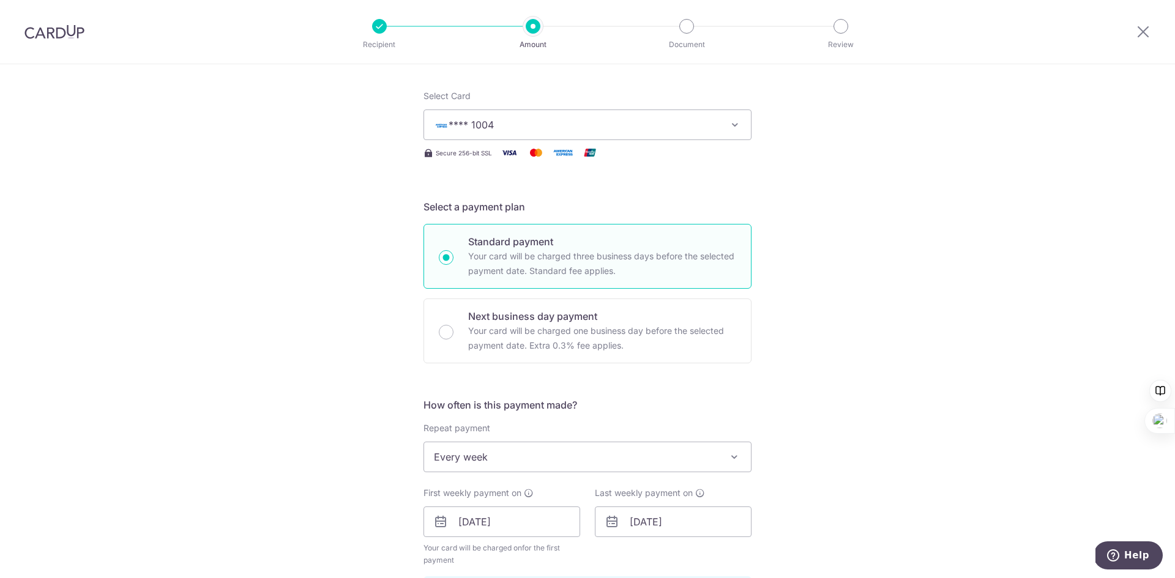
scroll to position [105, 0]
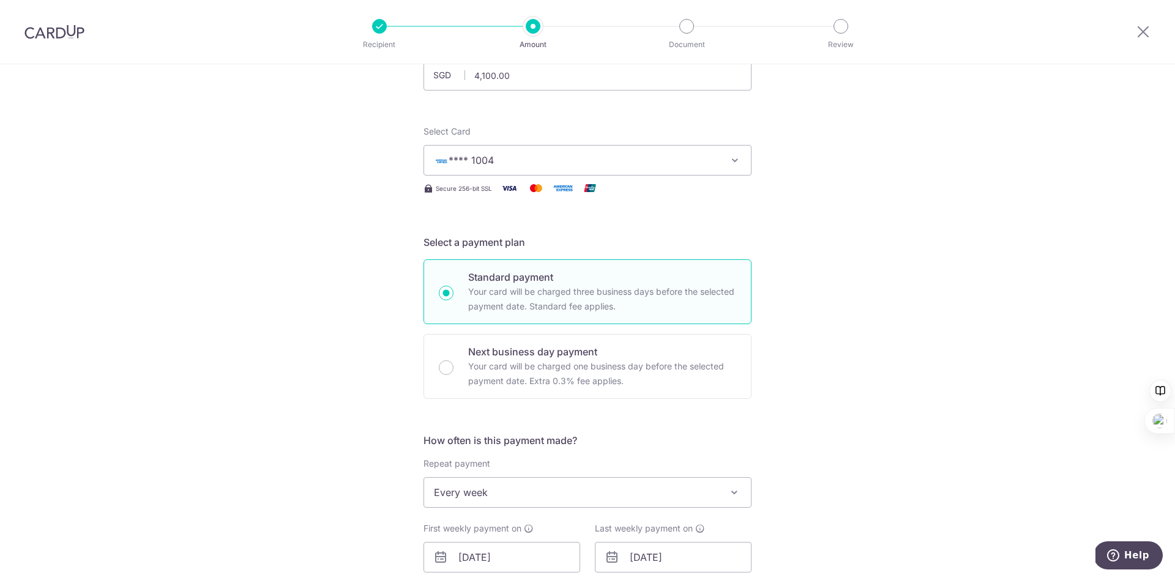
click at [882, 241] on div "Tell us more about your payment Enter payment amount SGD 4,100.00 4100.00 Card …" at bounding box center [587, 544] width 1175 height 1169
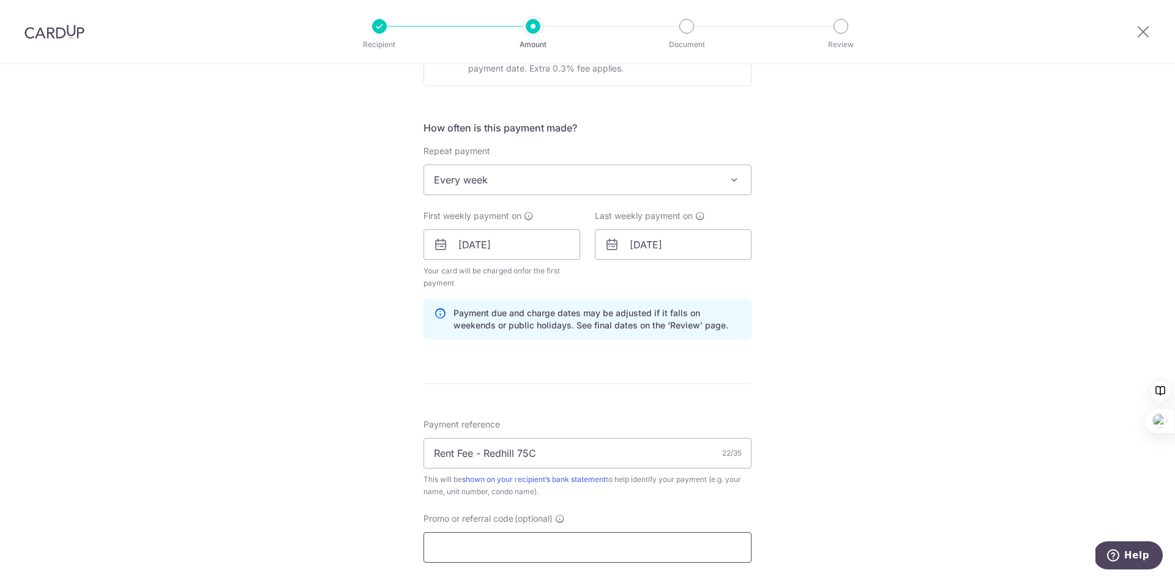
scroll to position [655, 0]
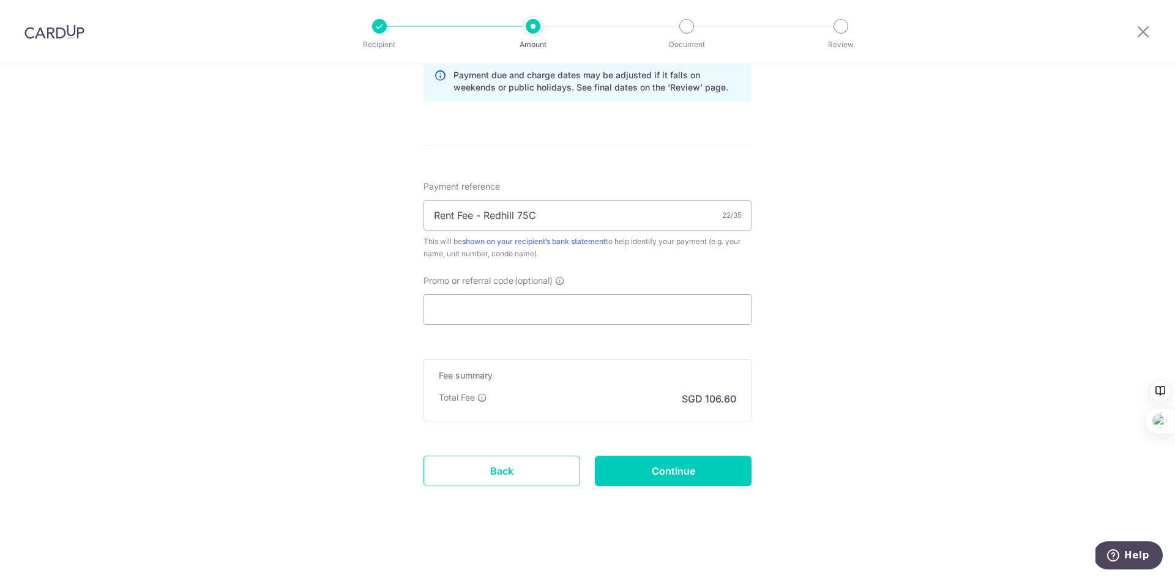
click at [730, 397] on p "SGD 106.60" at bounding box center [709, 399] width 54 height 15
click at [575, 309] on input "Promo or referral code (optional)" at bounding box center [587, 309] width 328 height 31
paste input "CHENX640"
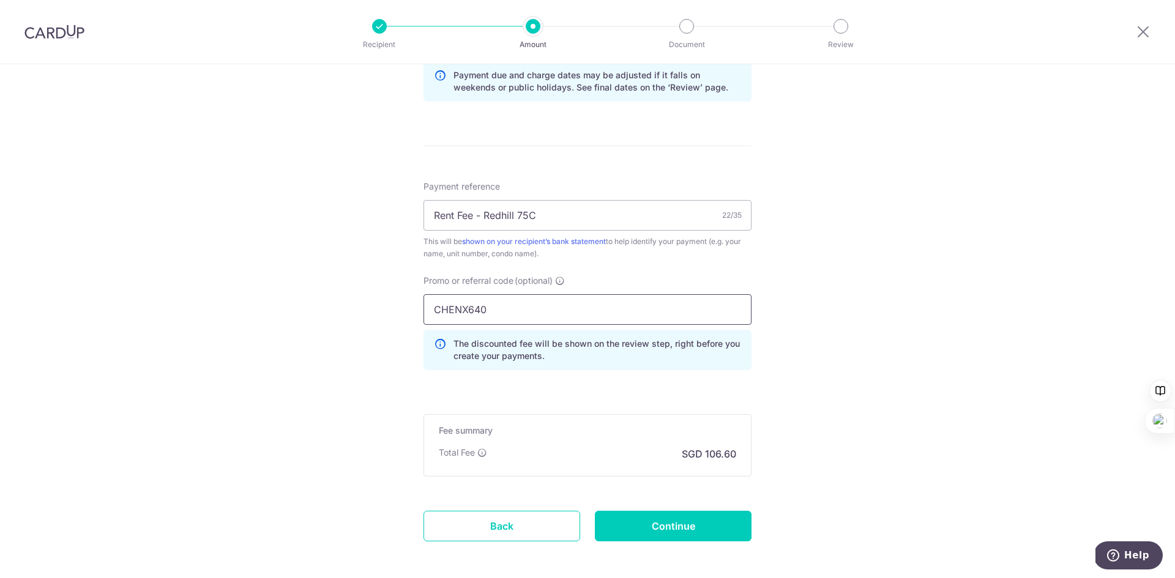
type input "CHENX640"
click at [890, 313] on div "Tell us more about your payment Enter payment amount SGD 4,100.00 4100.00 Card …" at bounding box center [587, 21] width 1175 height 1224
click at [674, 437] on div "Fee summary Base fee Extend fee Next-day fee Total Fee SGD 106.60" at bounding box center [587, 445] width 328 height 62
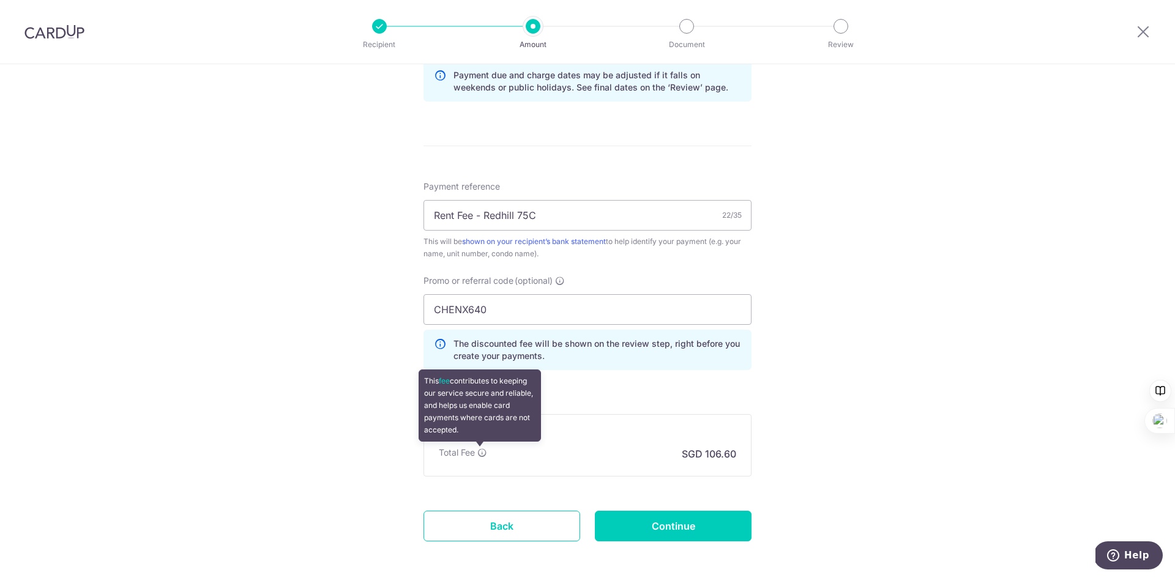
click at [479, 453] on icon at bounding box center [482, 453] width 10 height 10
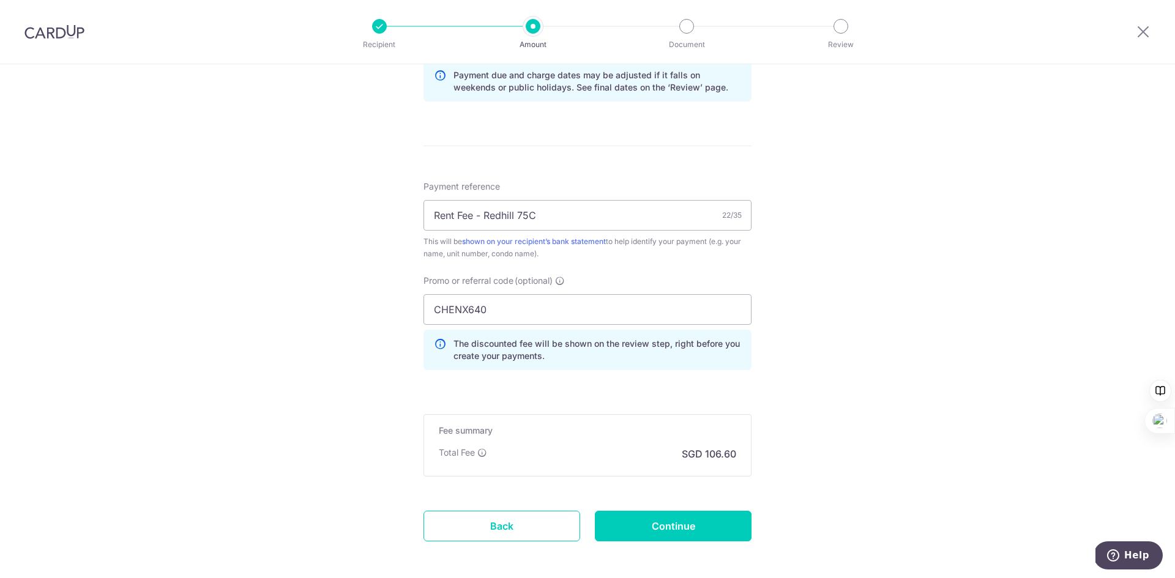
drag, startPoint x: 480, startPoint y: 455, endPoint x: 452, endPoint y: 392, distance: 69.0
click at [461, 414] on div "This fee contributes to keeping our service secure and reliable, and helps us e…" at bounding box center [479, 406] width 122 height 72
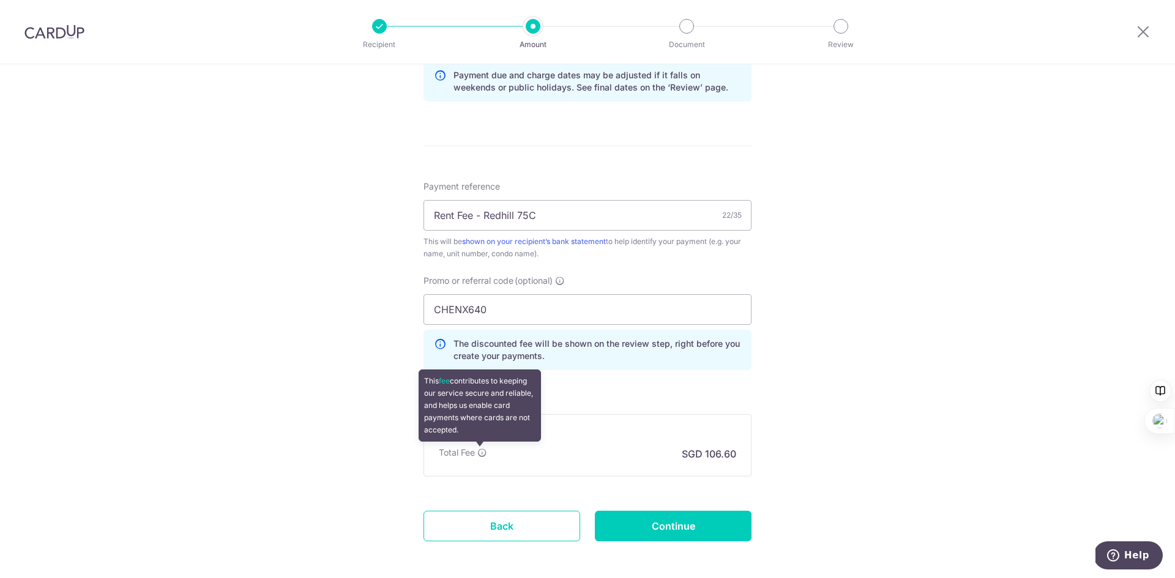
click at [480, 451] on icon at bounding box center [482, 453] width 10 height 10
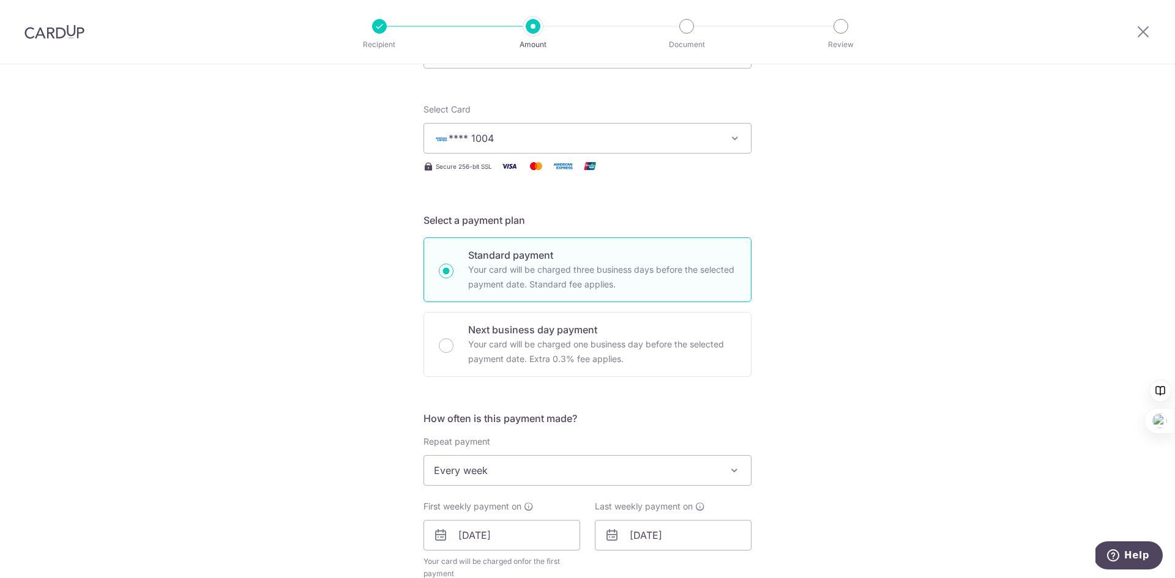
scroll to position [105, 0]
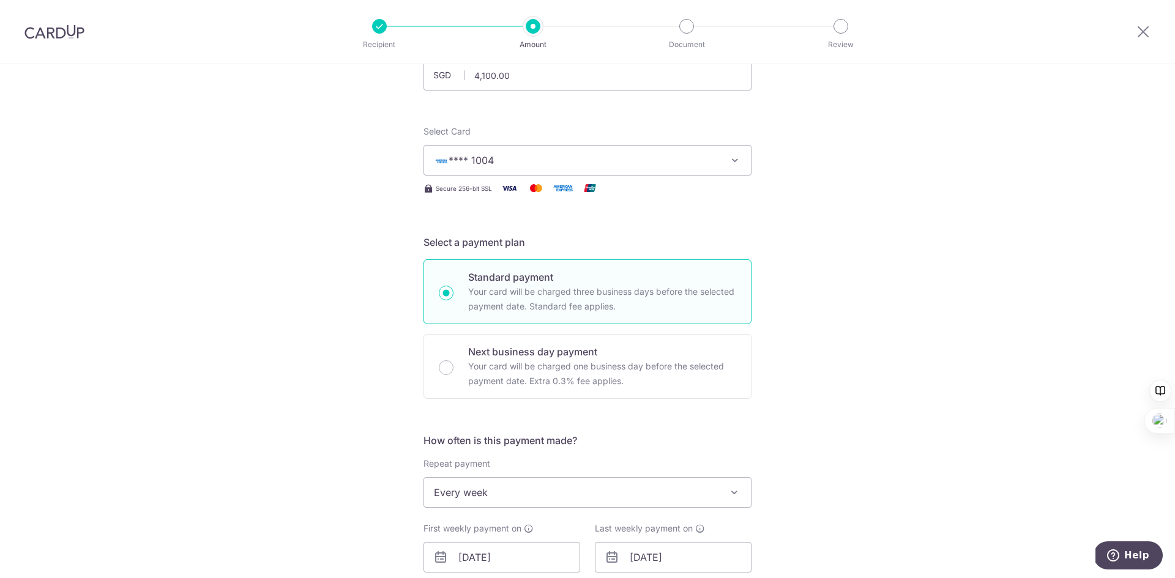
click at [651, 225] on form "Enter payment amount SGD 4,100.00 4100.00 Card added successfully Select Card *…" at bounding box center [587, 583] width 328 height 1086
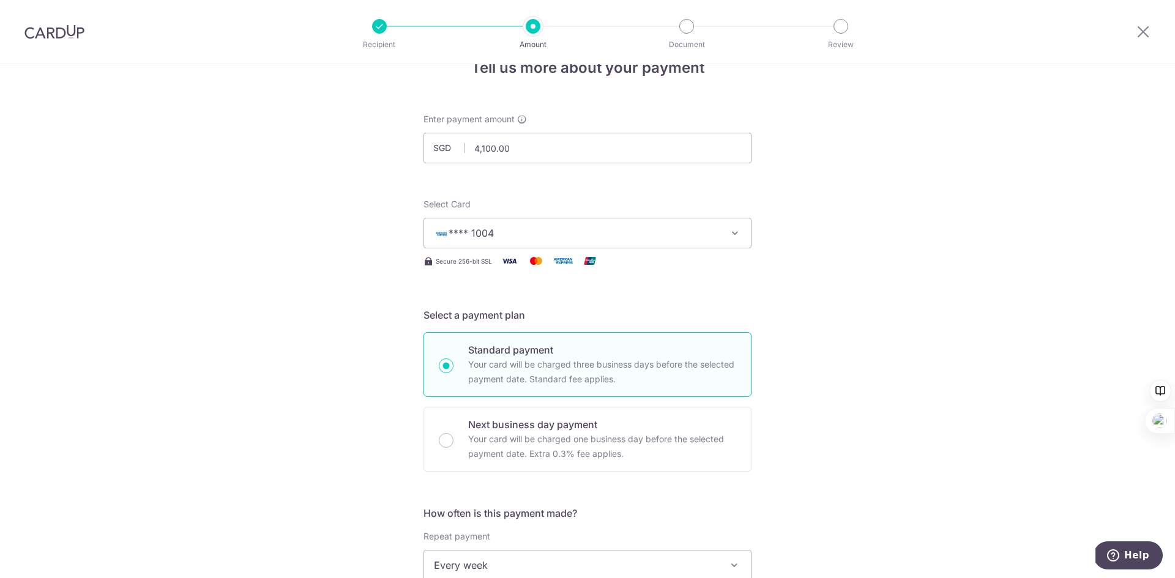
scroll to position [0, 0]
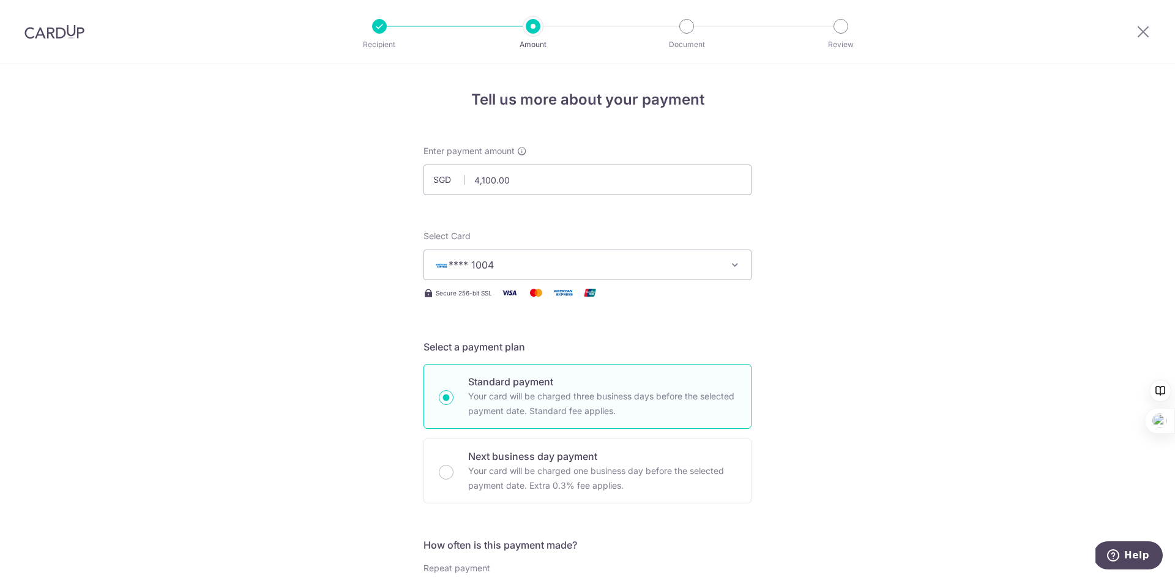
click at [598, 269] on span "**** 1004" at bounding box center [576, 265] width 285 height 15
click at [620, 261] on span "**** 1004" at bounding box center [576, 265] width 285 height 15
click at [631, 260] on span "**** 1004" at bounding box center [576, 265] width 285 height 15
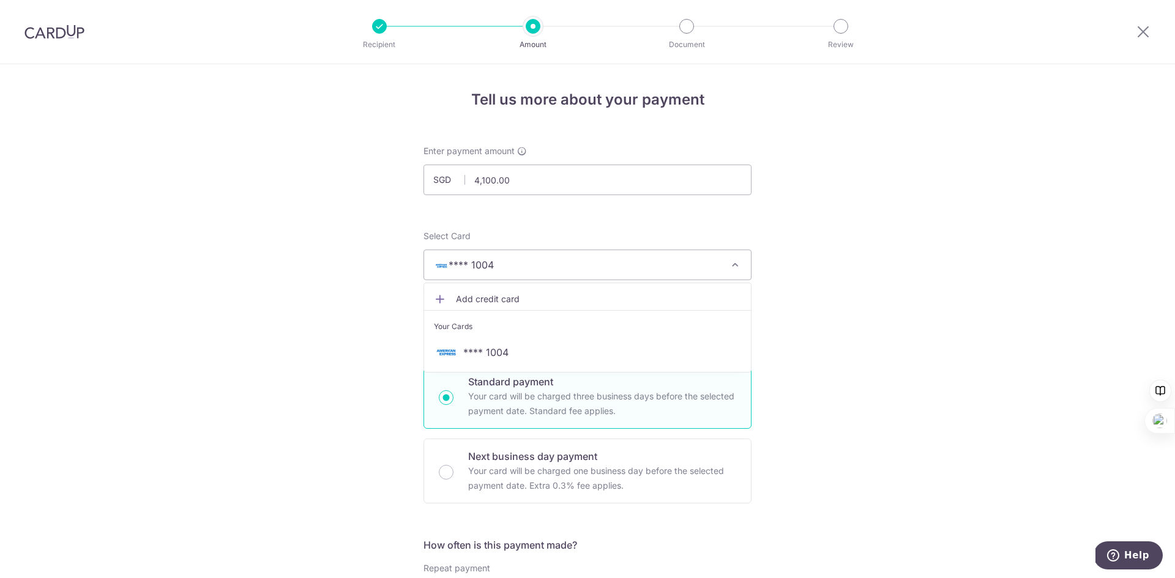
click at [469, 179] on input "4,100.00" at bounding box center [587, 180] width 328 height 31
click at [477, 179] on input "1,100.00" at bounding box center [587, 180] width 328 height 31
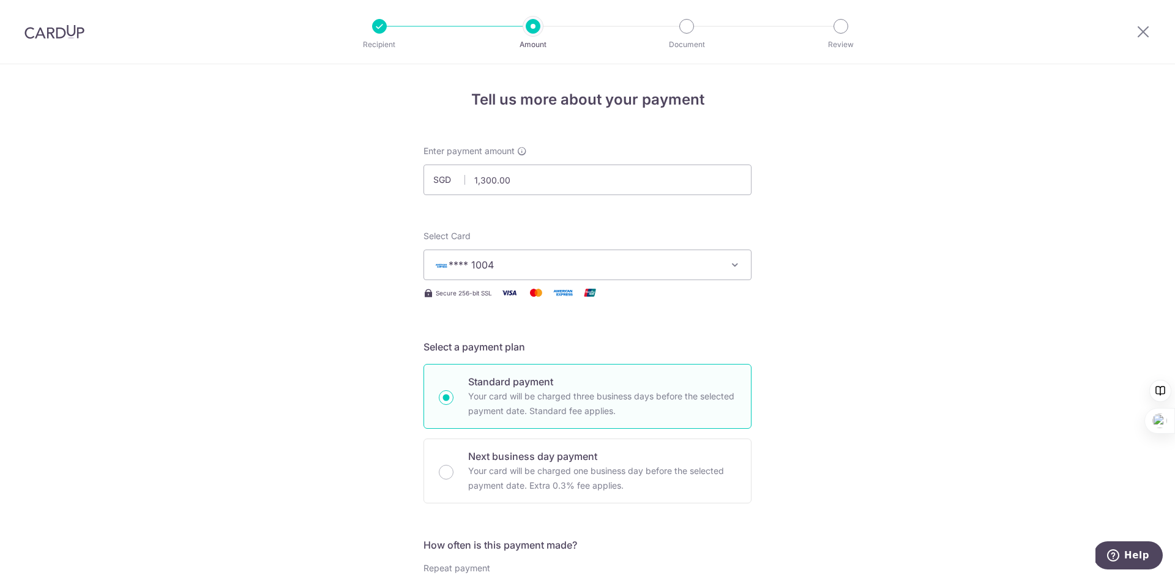
type input "1,300.00"
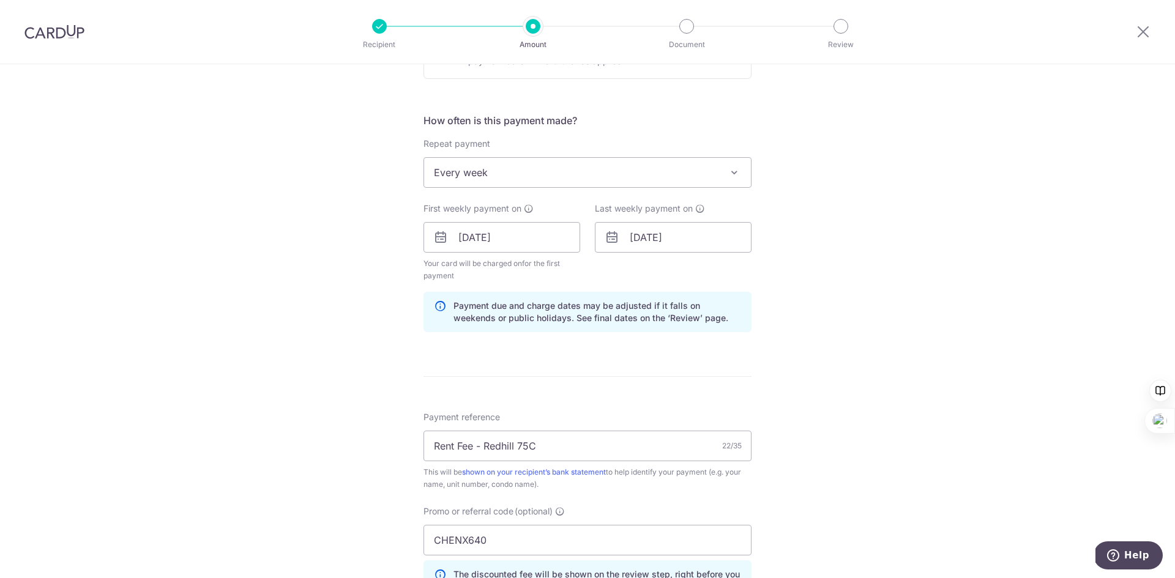
scroll to position [428, 0]
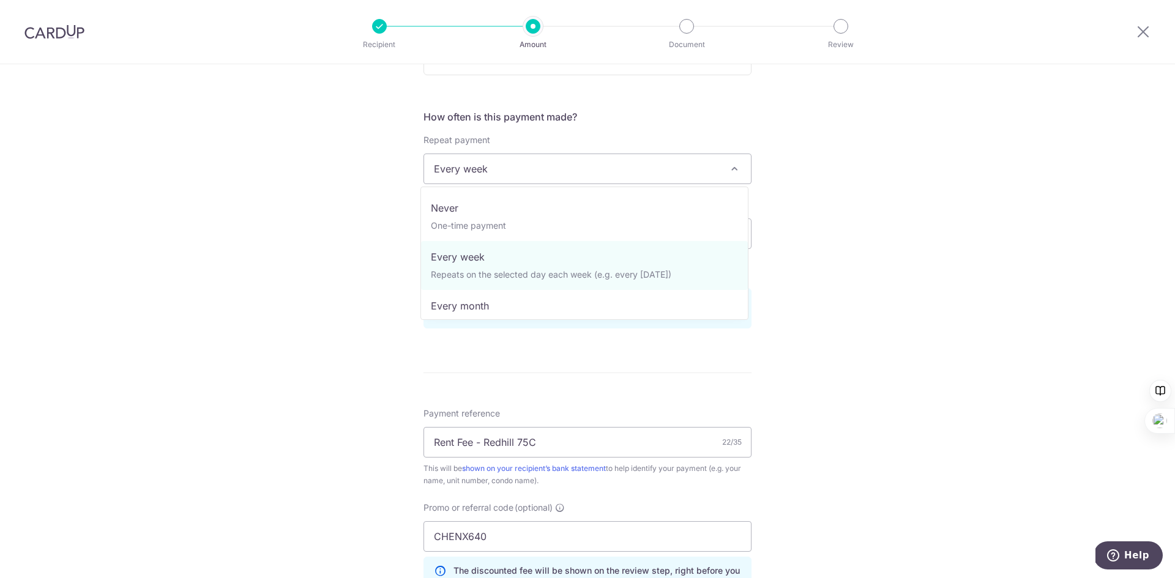
click at [672, 174] on span "Every week" at bounding box center [587, 168] width 327 height 29
select select "3"
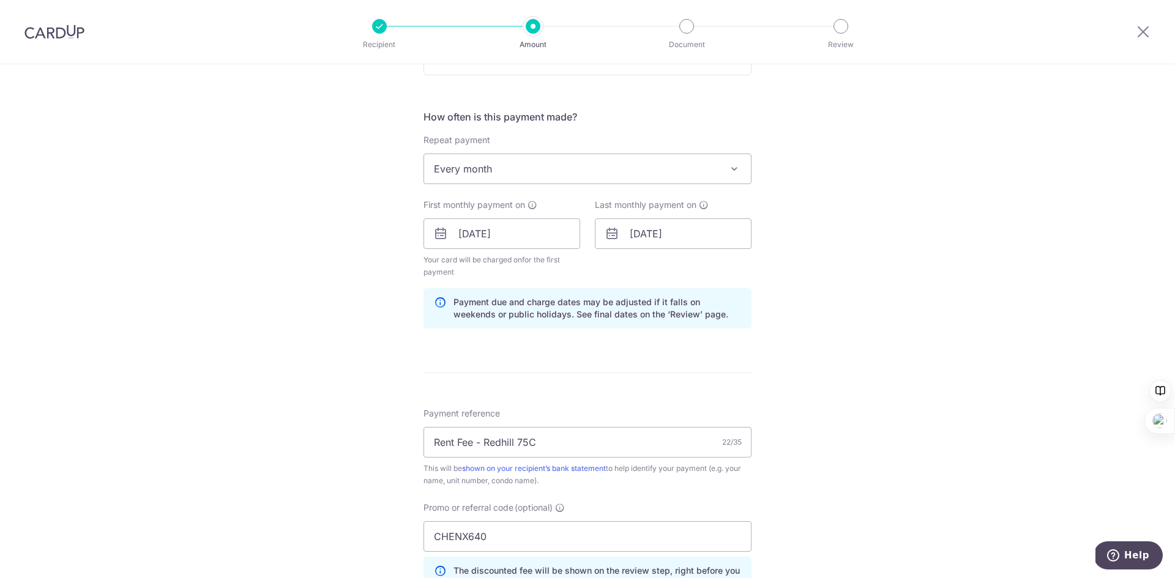
click at [524, 215] on div "First monthly payment on 21/10/2025 Your card will be charged on for the first …" at bounding box center [501, 239] width 157 height 80
click at [515, 231] on input "21/10/2025" at bounding box center [501, 233] width 157 height 31
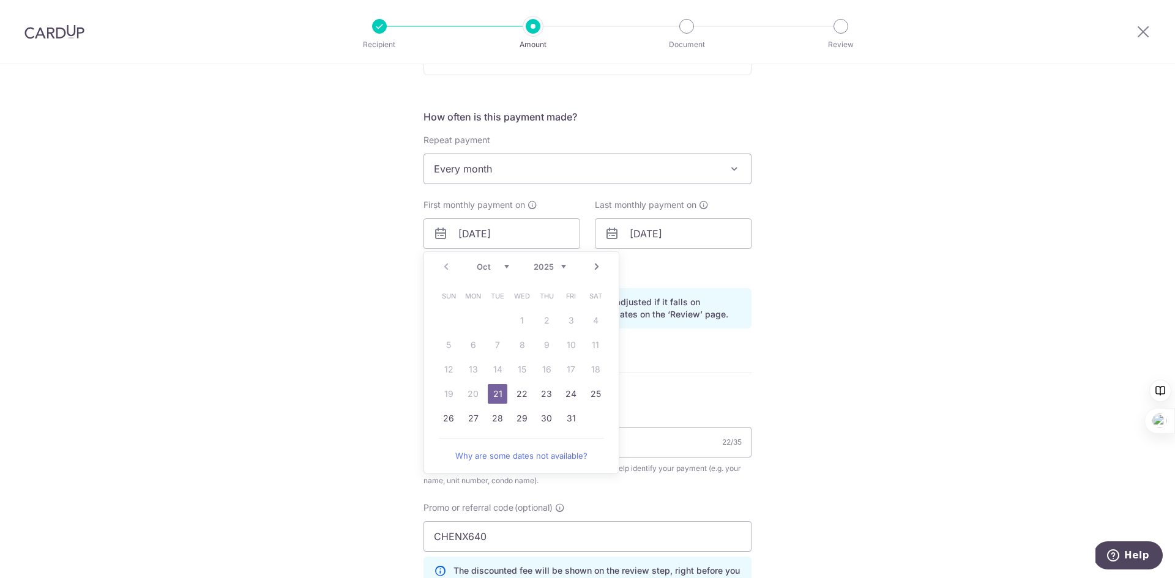
click at [496, 397] on link "21" at bounding box center [498, 394] width 20 height 20
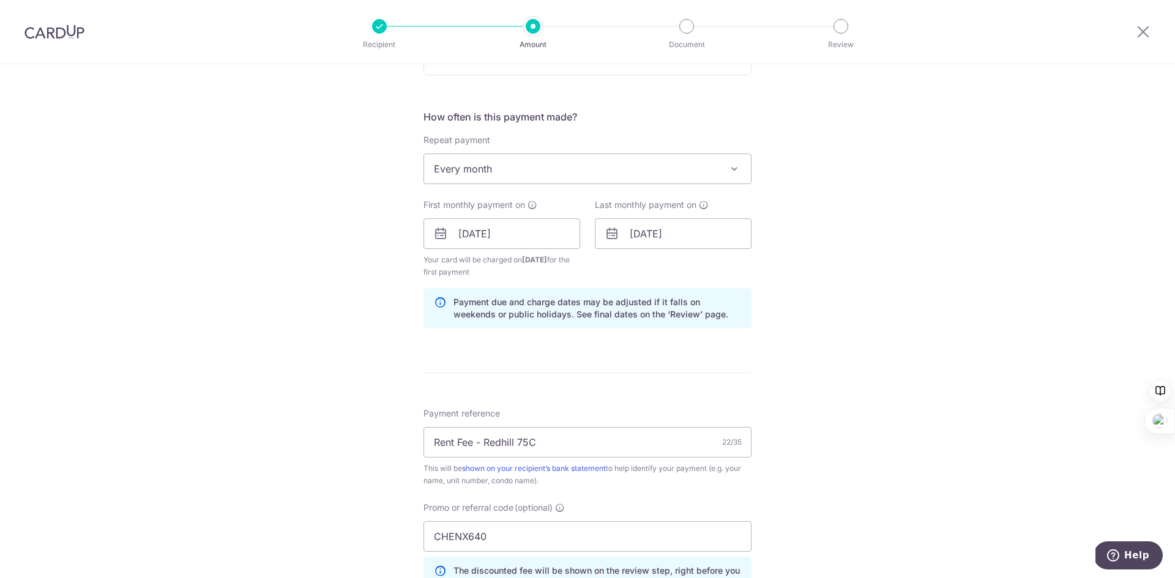
click at [816, 328] on div "Tell us more about your payment Enter payment amount SGD 1,300.00 1300.00 Card …" at bounding box center [587, 248] width 1175 height 1224
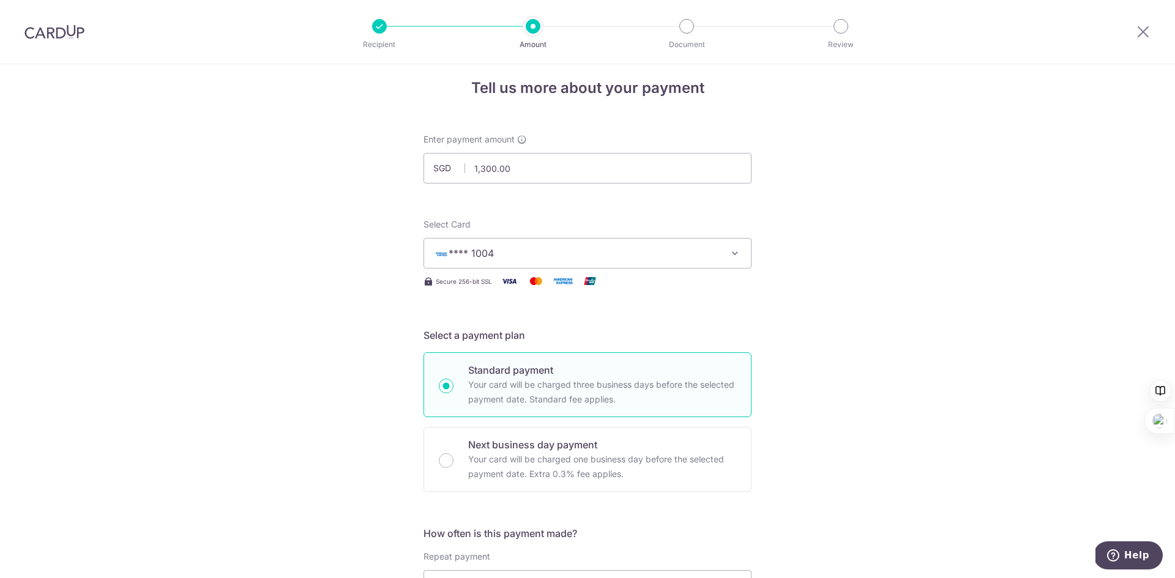
scroll to position [0, 0]
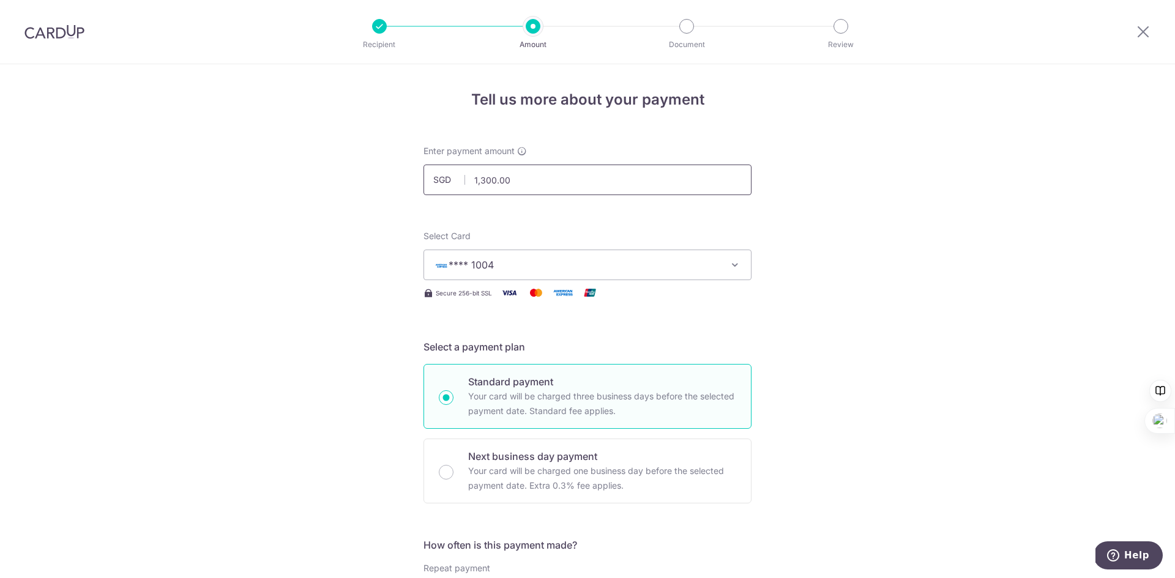
click at [478, 182] on input "1,300.00" at bounding box center [587, 180] width 328 height 31
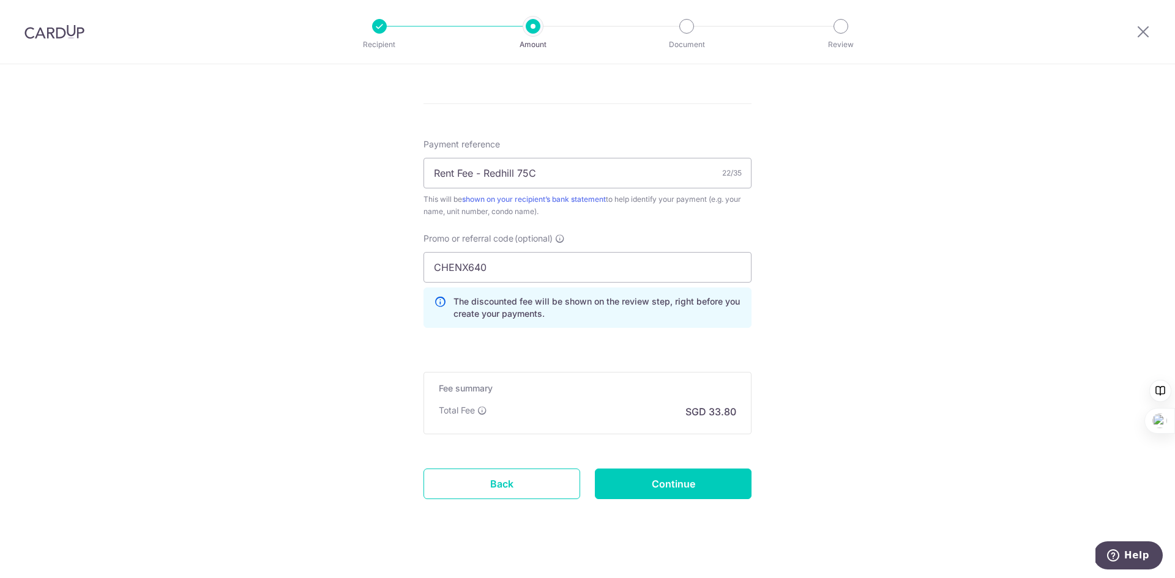
scroll to position [710, 0]
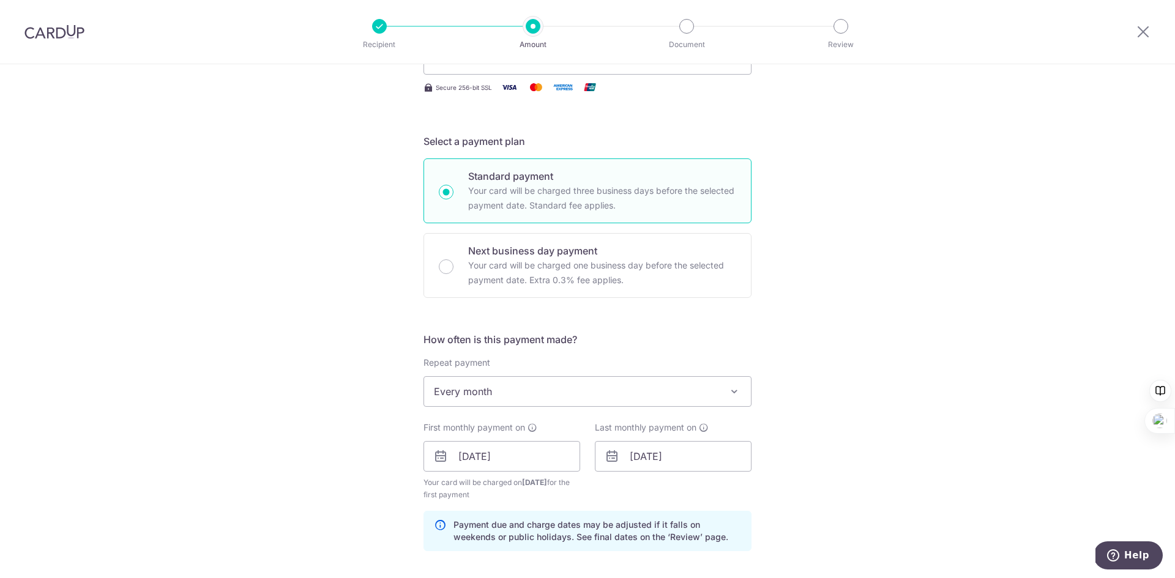
scroll to position [0, 0]
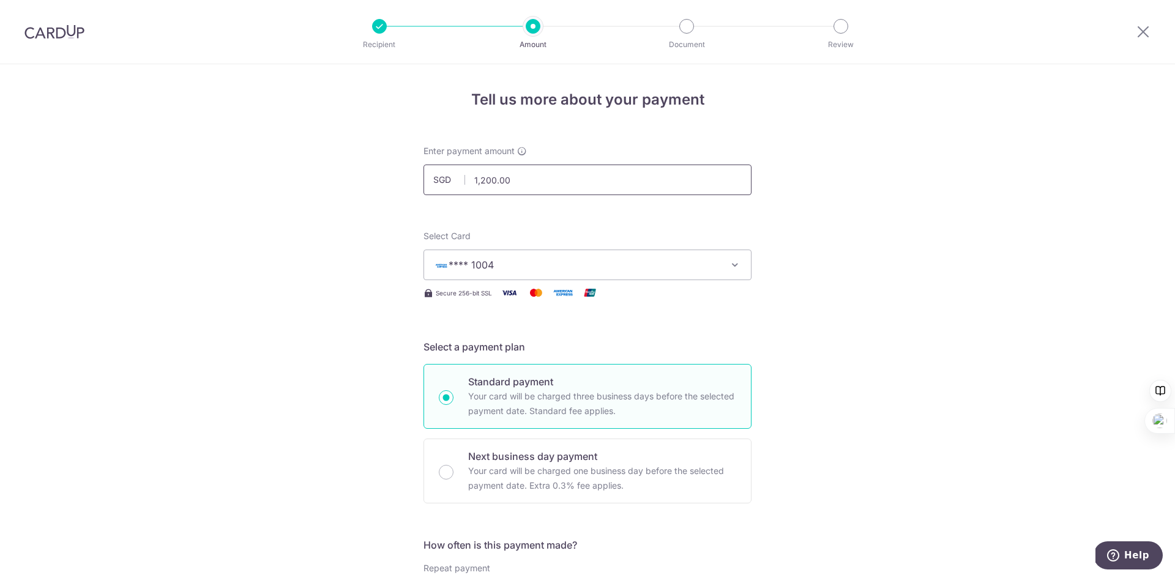
click at [481, 180] on input "1,200.00" at bounding box center [587, 180] width 328 height 31
type input "1,100.00"
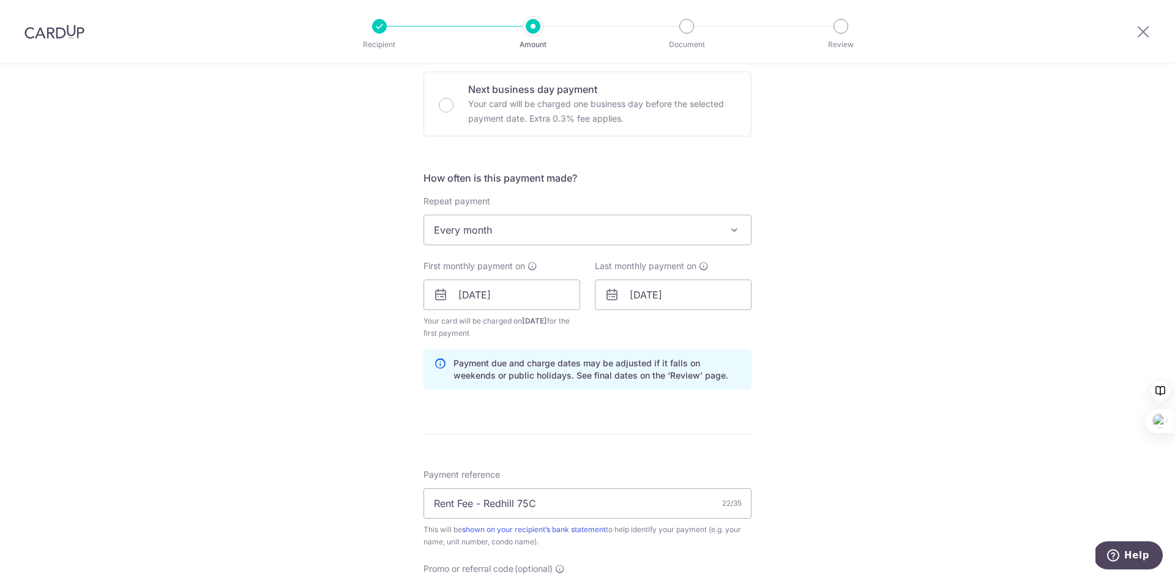
scroll to position [710, 0]
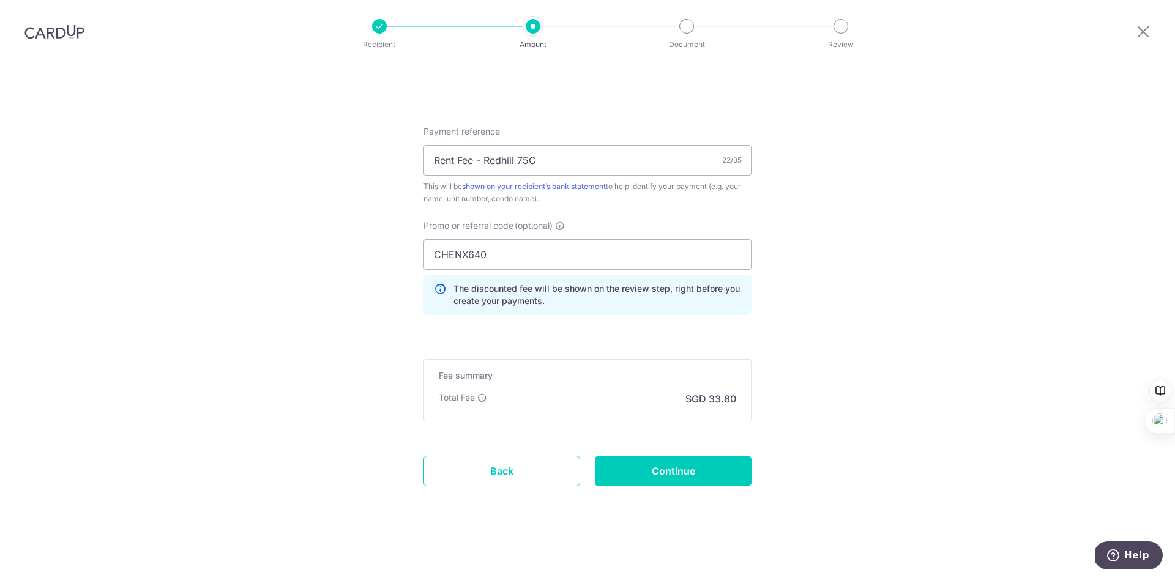
click at [642, 399] on div "Total Fee SGD 33.80" at bounding box center [587, 399] width 297 height 15
click at [474, 233] on div "Promo or referral code (optional) CHENX640 The discounted fee will be shown on …" at bounding box center [587, 267] width 328 height 95
drag, startPoint x: 491, startPoint y: 256, endPoint x: 379, endPoint y: 256, distance: 112.6
paste input "CHENX640"
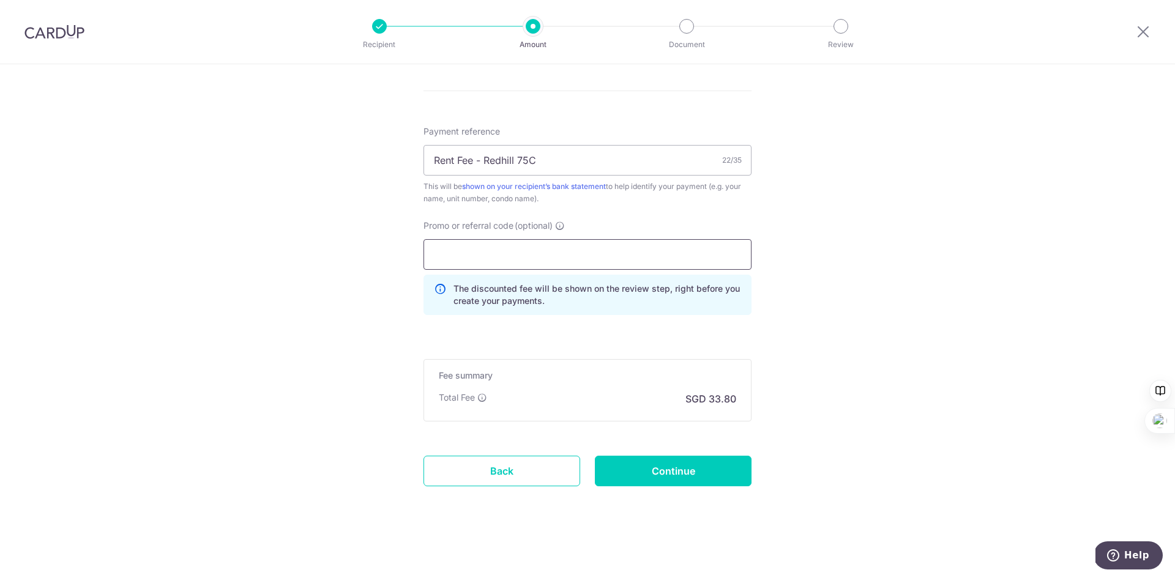
type input "CHENX640"
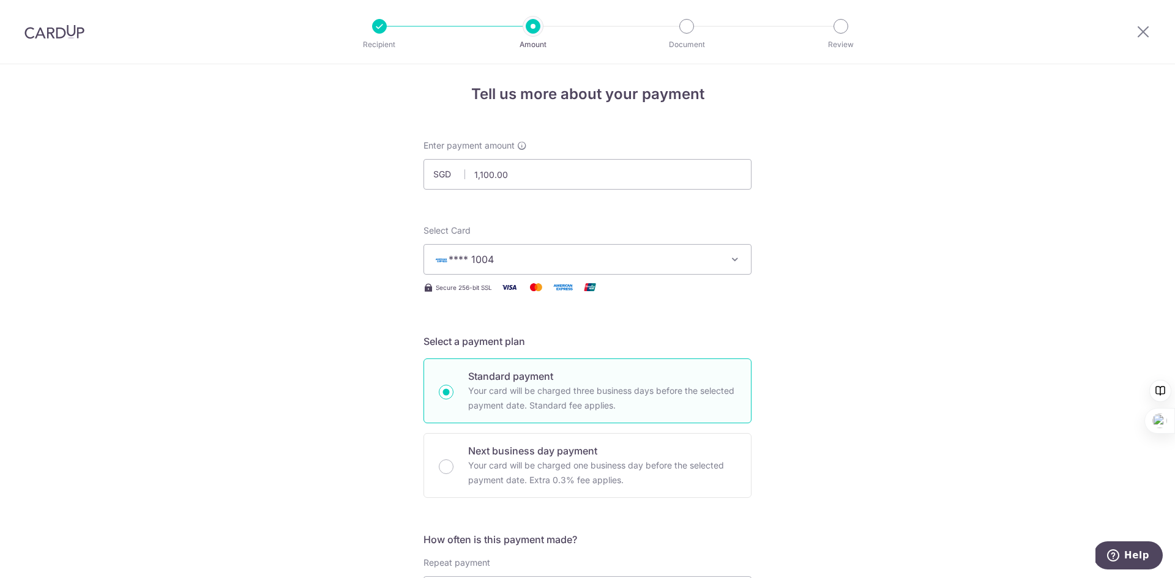
scroll to position [0, 0]
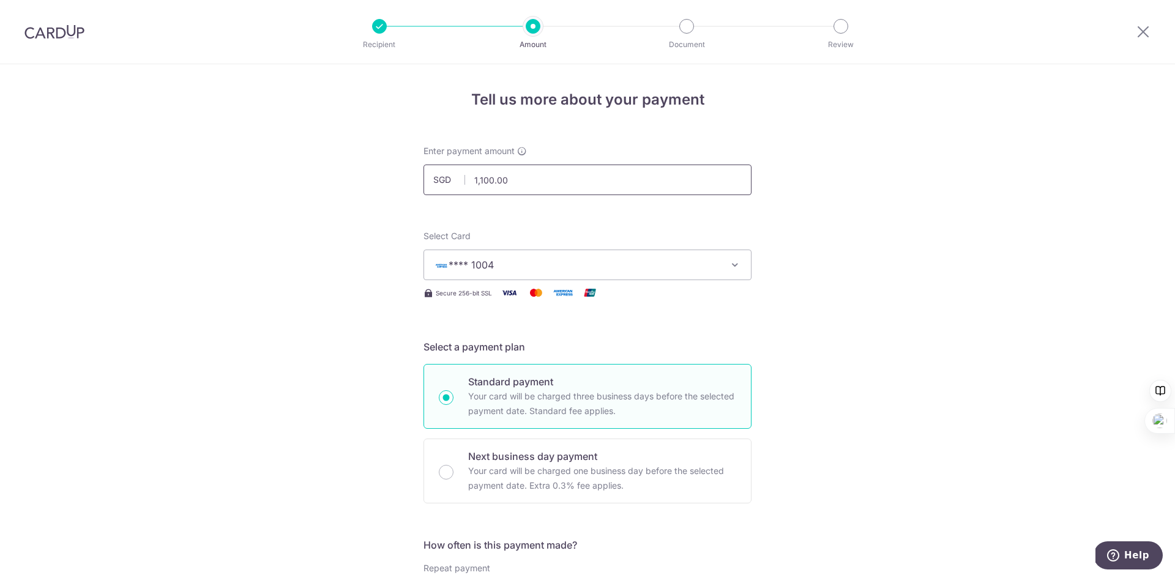
click at [474, 180] on input "1,100.00" at bounding box center [587, 180] width 328 height 31
type input "4,100.00"
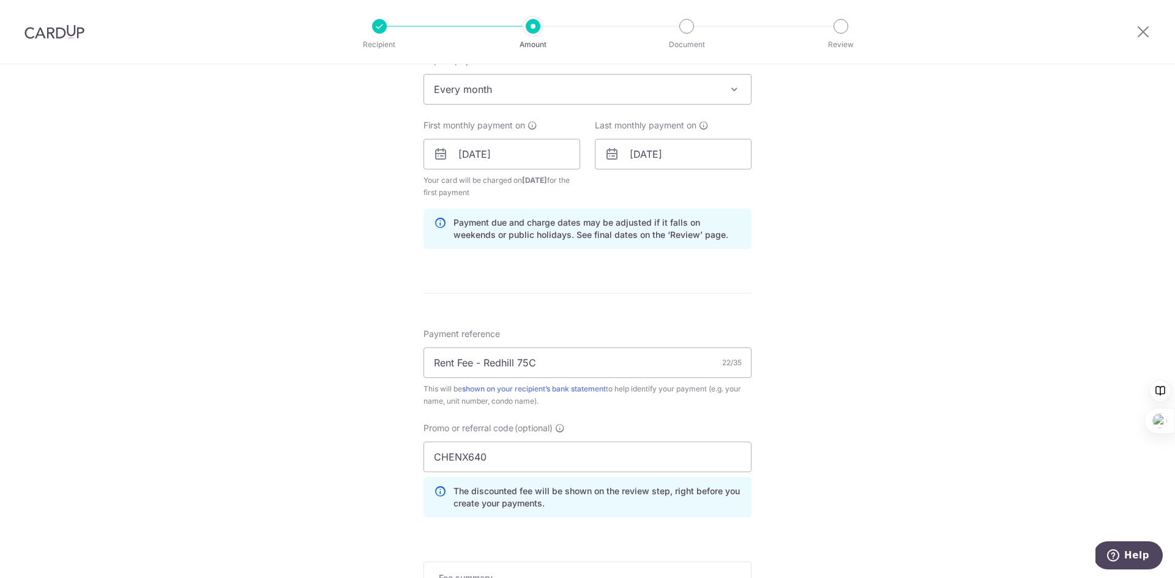
scroll to position [710, 0]
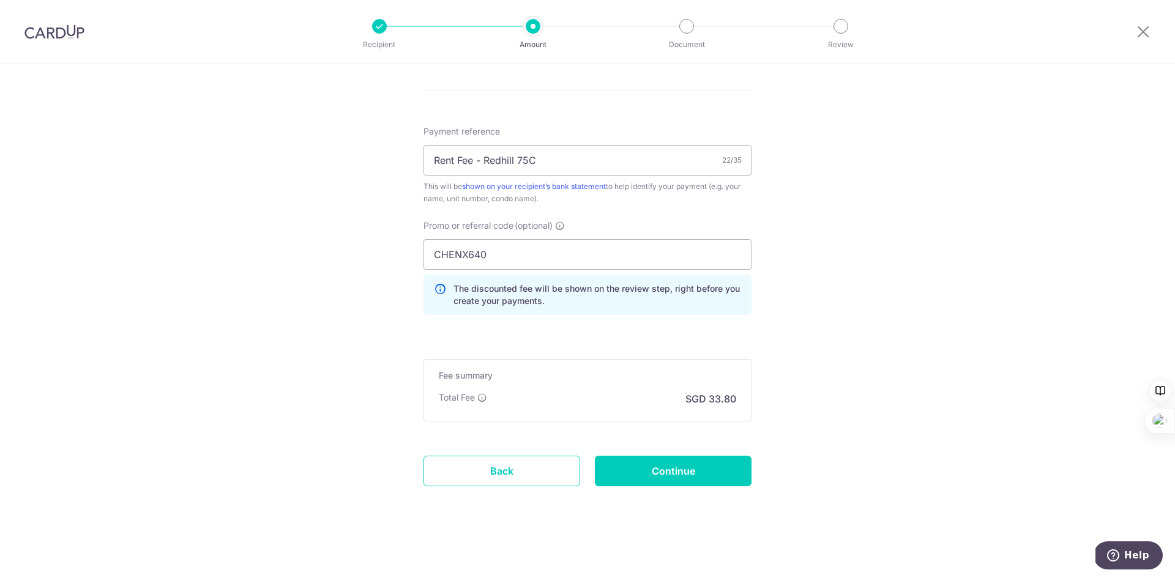
click at [680, 387] on div "Fee summary Base fee Extend fee Next-day fee Total Fee SGD 33.80" at bounding box center [587, 390] width 328 height 62
drag, startPoint x: 672, startPoint y: 403, endPoint x: 745, endPoint y: 401, distance: 72.2
click at [745, 401] on div "Fee summary Base fee Extend fee Next-day fee Total Fee SGD 33.80" at bounding box center [587, 390] width 328 height 62
click at [549, 394] on div "Total Fee SGD 33.80" at bounding box center [587, 399] width 297 height 15
click at [468, 389] on div "Fee summary Base fee Extend fee Next-day fee Total Fee SGD 33.80" at bounding box center [587, 390] width 328 height 62
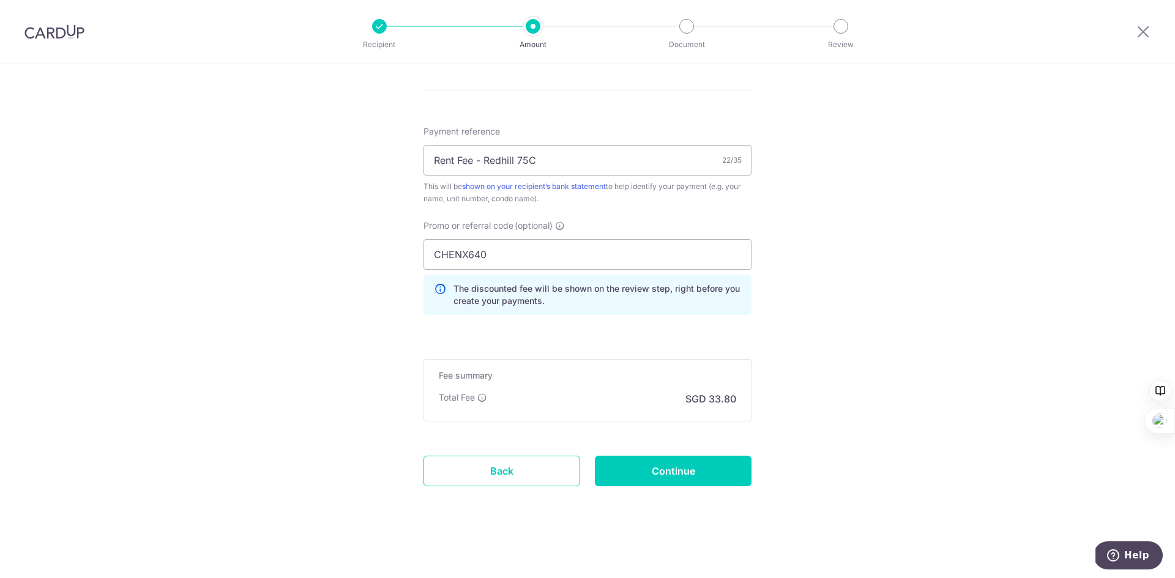
click at [478, 396] on icon at bounding box center [482, 398] width 10 height 10
drag, startPoint x: 538, startPoint y: 469, endPoint x: 647, endPoint y: 82, distance: 401.7
click at [538, 469] on link "Back" at bounding box center [501, 471] width 157 height 31
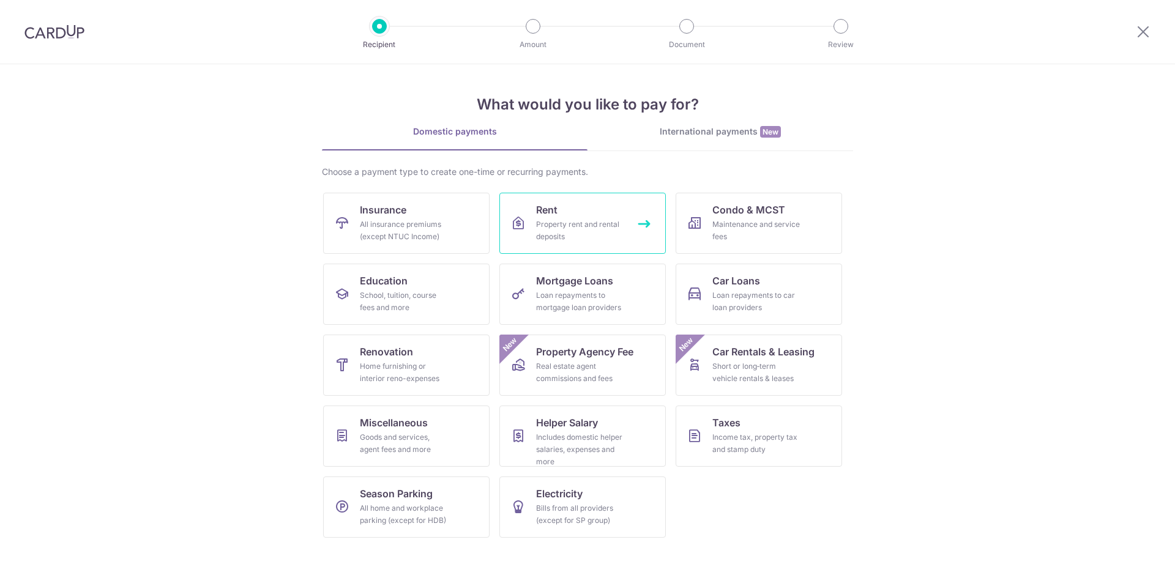
click at [538, 221] on div "Property rent and rental deposits" at bounding box center [580, 230] width 88 height 24
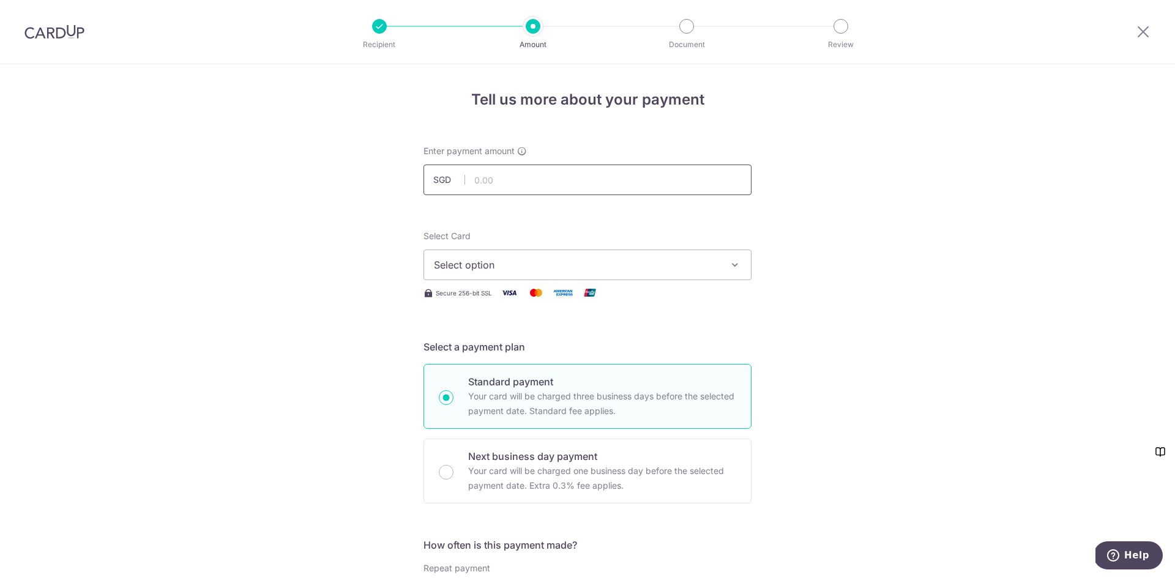
click at [524, 176] on input "text" at bounding box center [587, 180] width 328 height 31
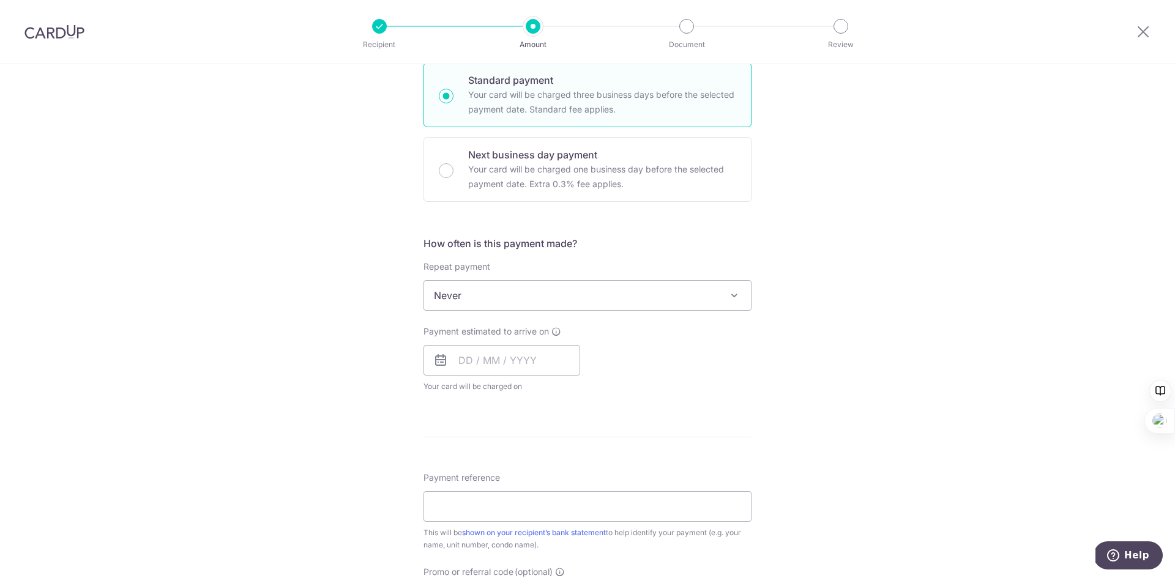
scroll to position [122, 0]
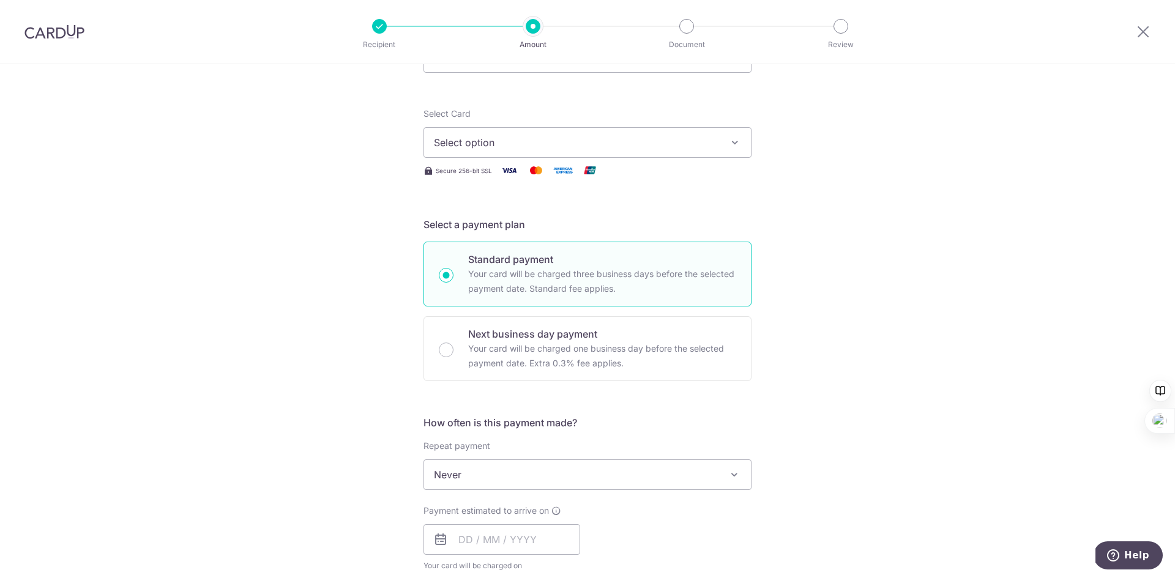
click at [518, 128] on button "Select option" at bounding box center [587, 142] width 328 height 31
click at [502, 230] on span "**** 1004" at bounding box center [485, 230] width 45 height 15
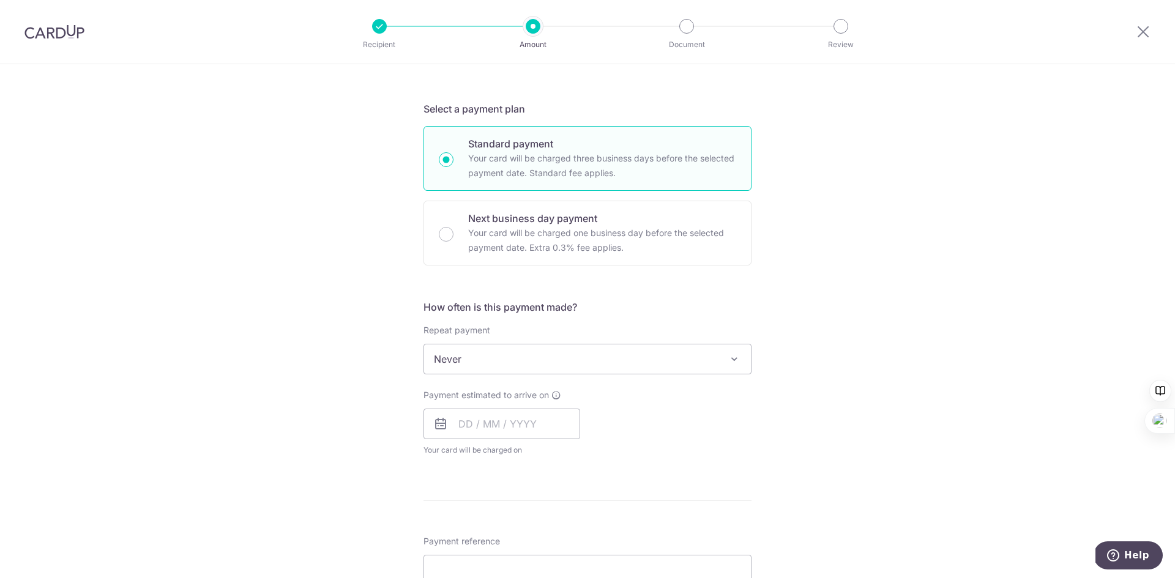
scroll to position [489, 0]
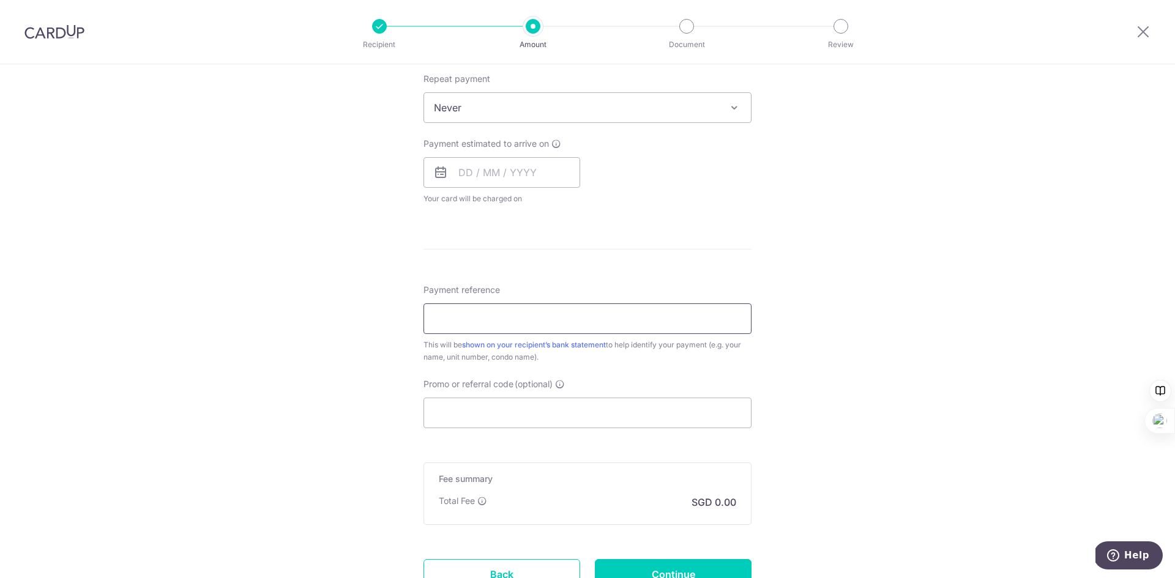
click at [521, 314] on input "Payment reference" at bounding box center [587, 318] width 328 height 31
paste input "CHENX640"
type input "CHENX640"
drag, startPoint x: 670, startPoint y: 247, endPoint x: 652, endPoint y: 288, distance: 45.5
click at [671, 247] on form "Enter payment amount SGD Select Card **** 1004 Add credit card Your Cards **** …" at bounding box center [587, 140] width 328 height 968
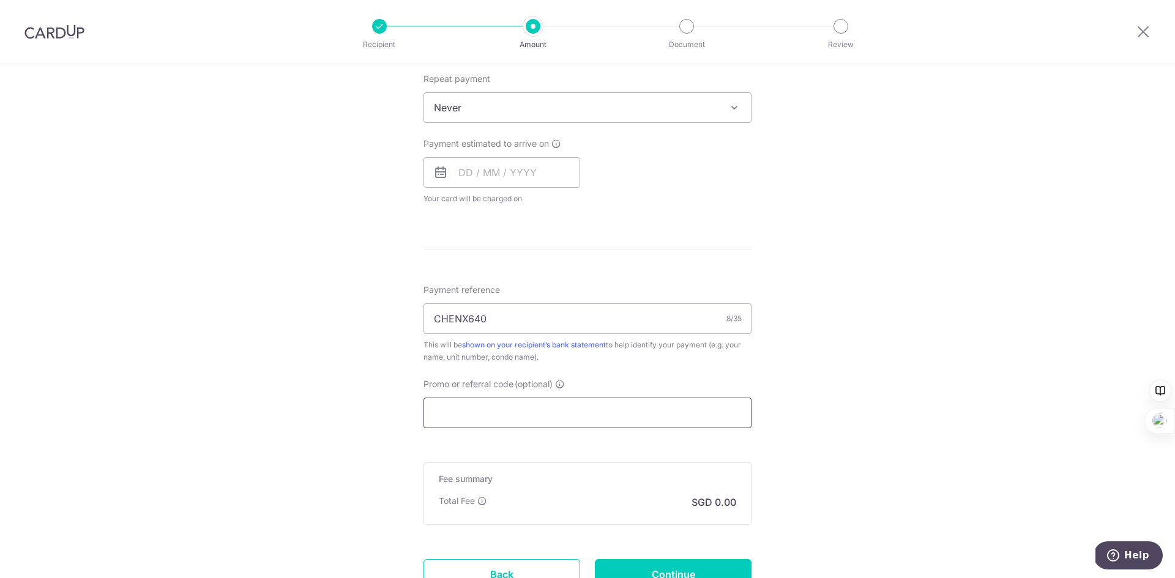
click at [522, 416] on input "Promo or referral code (optional)" at bounding box center [587, 413] width 328 height 31
click at [519, 324] on input "CHENX640" at bounding box center [587, 318] width 328 height 31
click at [494, 399] on input "Promo or referral code (optional)" at bounding box center [587, 413] width 328 height 31
paste input "CHENX640"
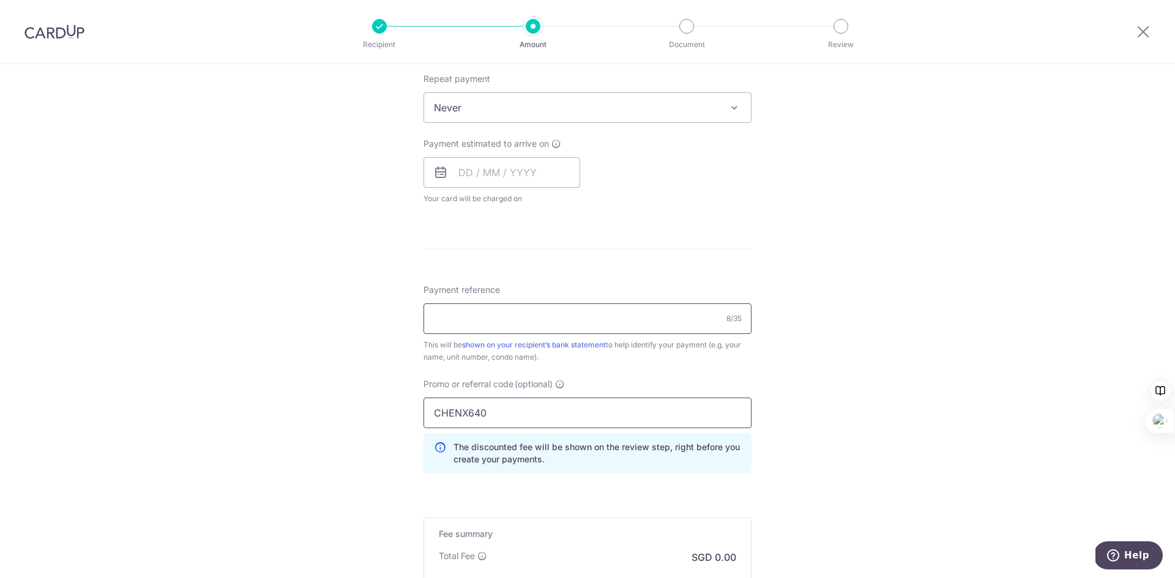
type input "CHENX640"
click at [500, 320] on input "Payment reference" at bounding box center [587, 318] width 328 height 31
type input "T"
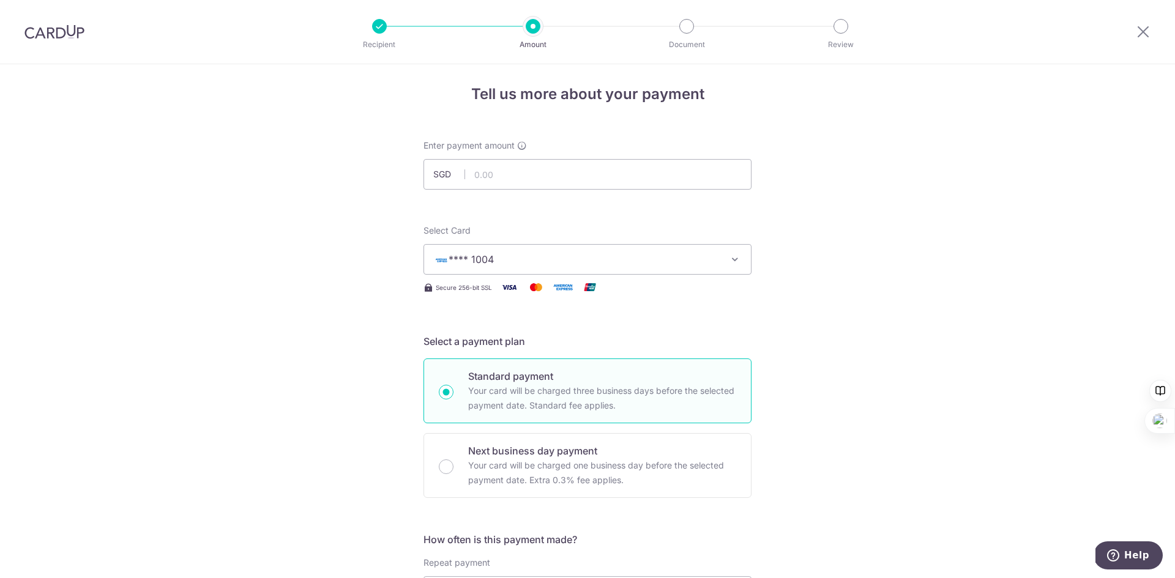
scroll to position [0, 0]
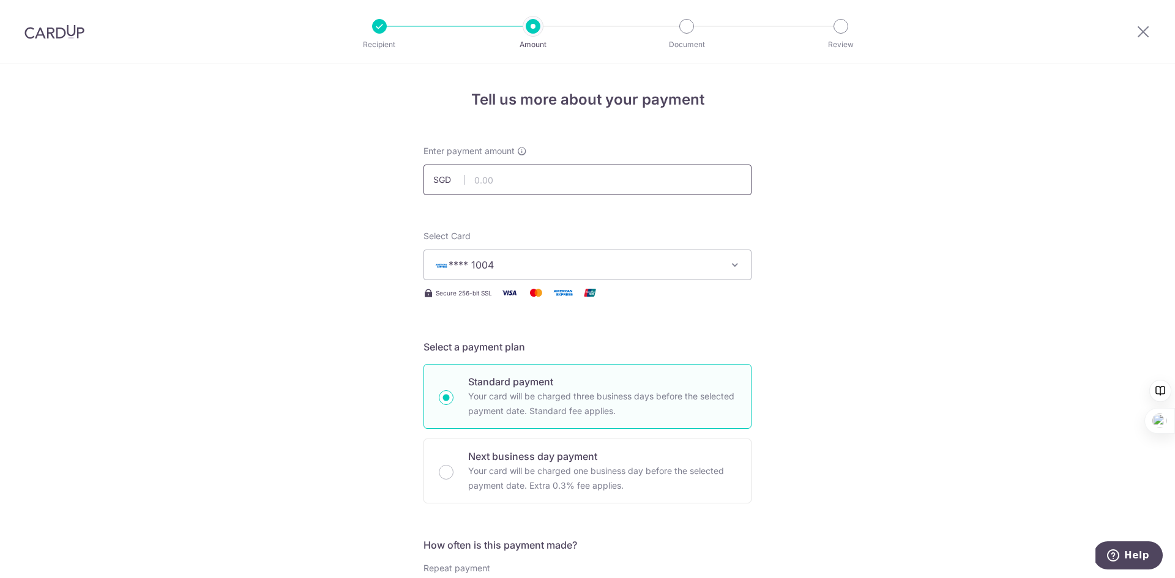
type input "RentFee"
click at [509, 175] on input "text" at bounding box center [587, 180] width 328 height 31
click button "Add Card" at bounding box center [0, 0] width 0 height 0
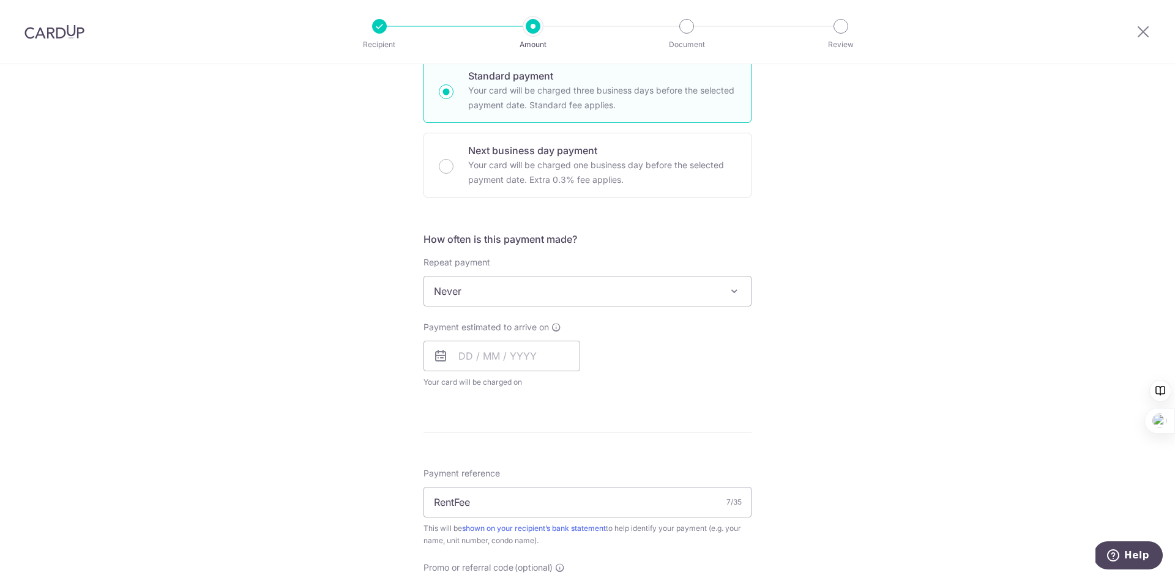
scroll to position [648, 0]
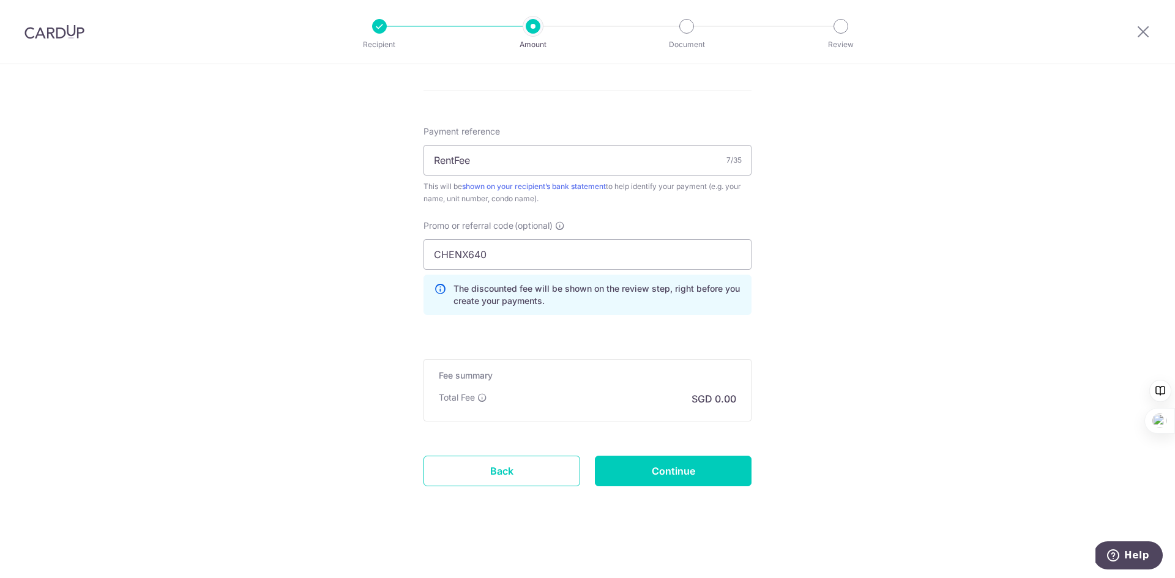
type input "4,100.00"
click at [643, 384] on div "Fee summary Base fee Extend fee Next-day fee Total Fee SGD 0.00" at bounding box center [587, 390] width 328 height 62
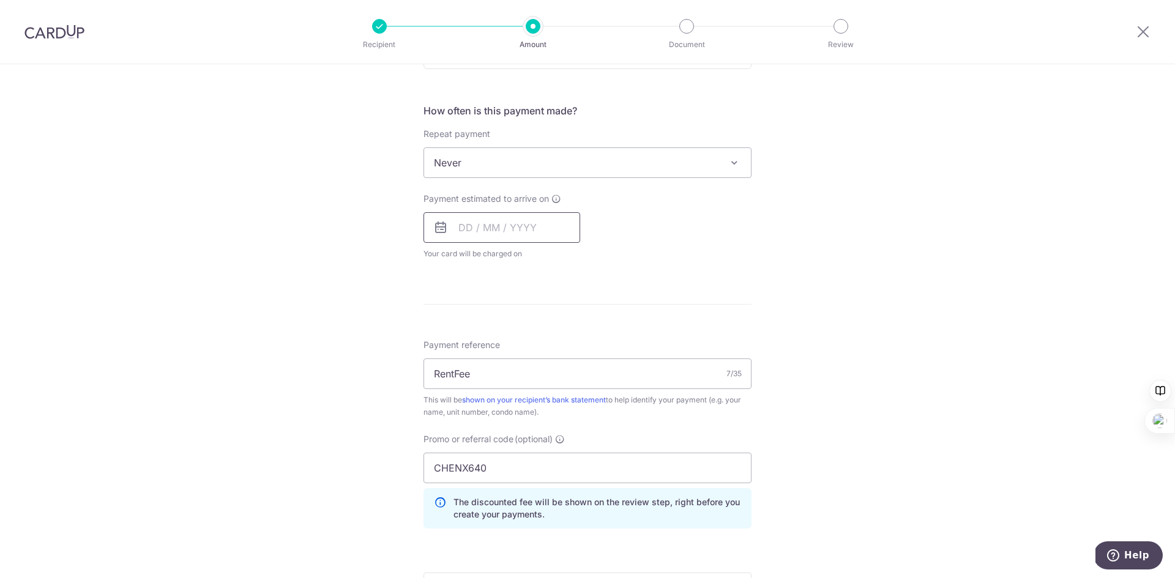
scroll to position [403, 0]
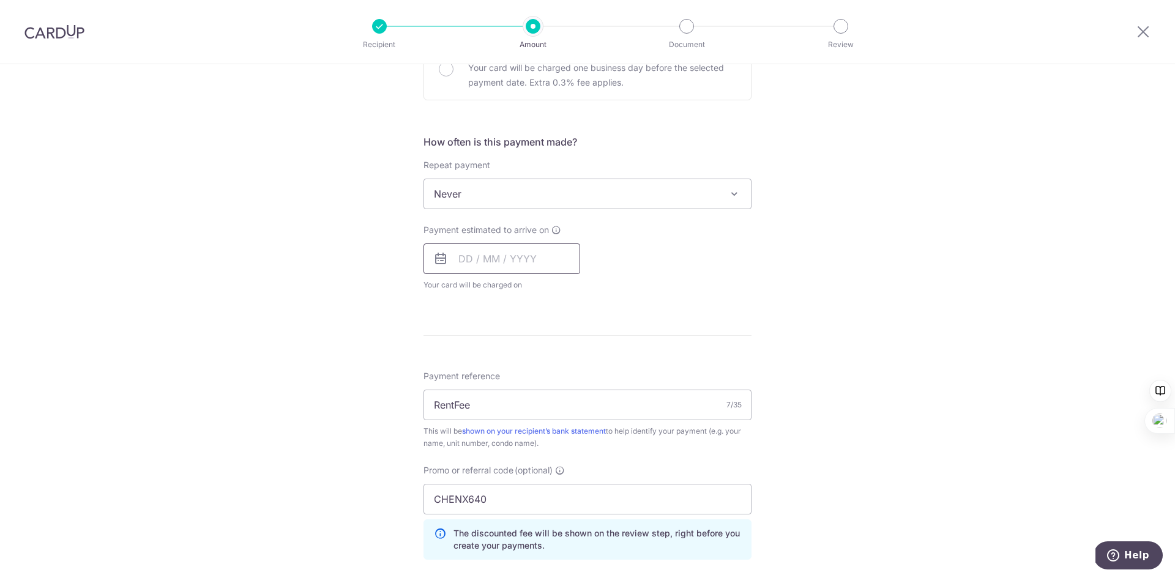
click at [508, 258] on input "text" at bounding box center [501, 258] width 157 height 31
click at [645, 225] on div "Payment estimated to arrive on Prev Next Oct Nov Dec 2025 2026 2027 2028 2029 2…" at bounding box center [587, 257] width 343 height 67
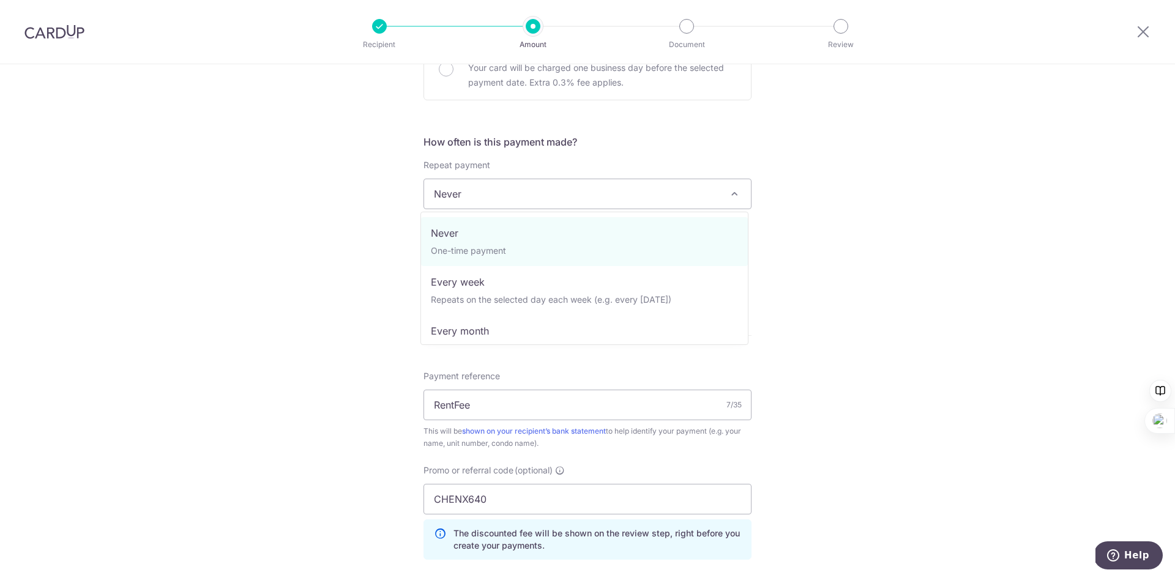
click at [589, 198] on span "Never" at bounding box center [587, 193] width 327 height 29
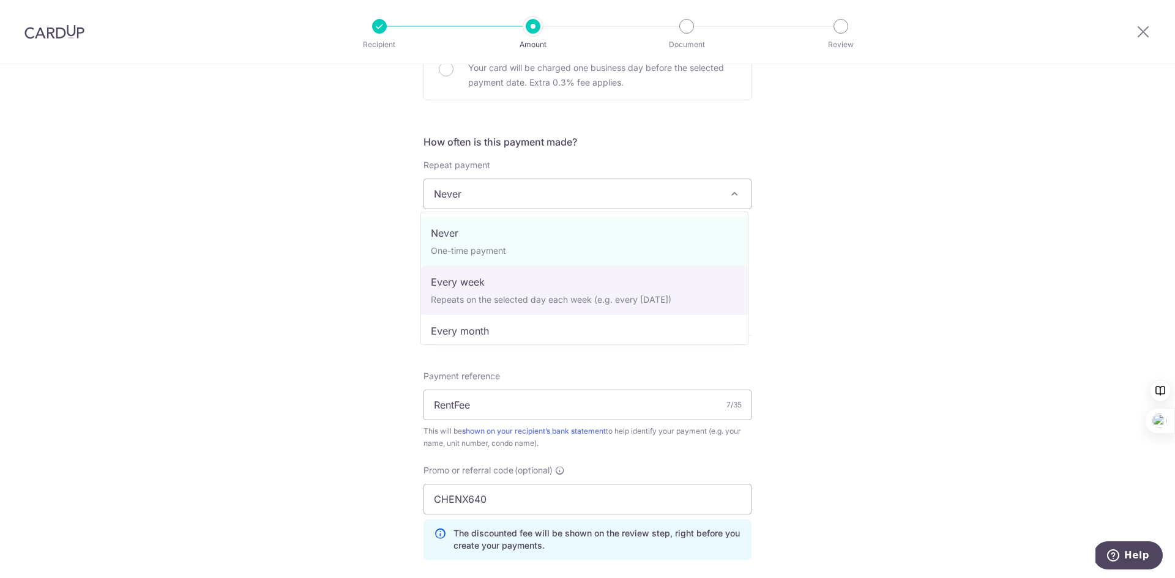
select select "2"
type input "18/08/2027"
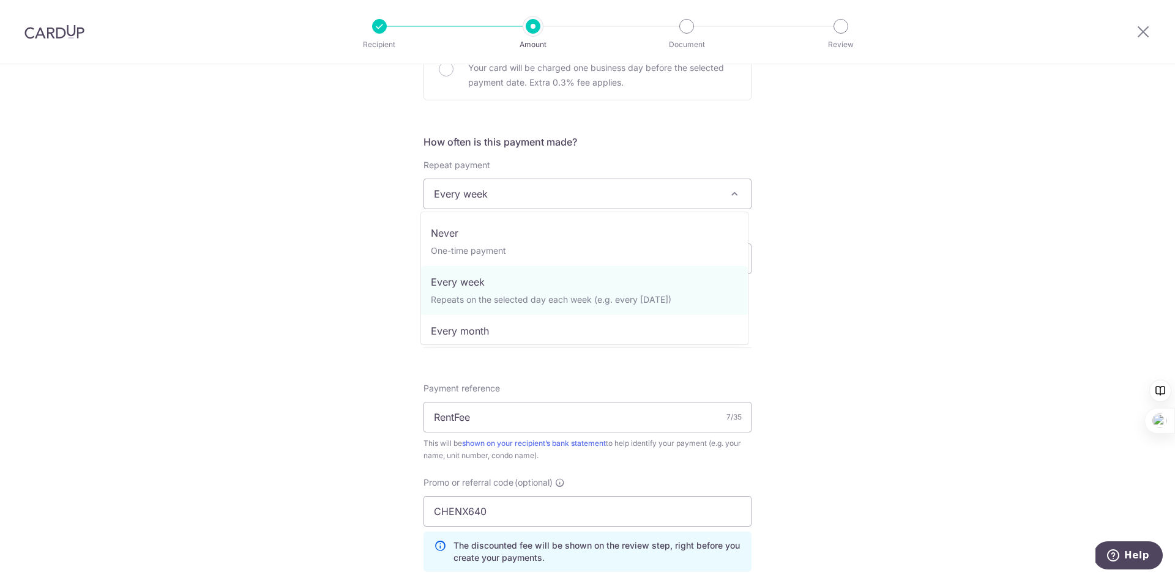
click at [609, 181] on span "Every week" at bounding box center [587, 193] width 327 height 29
select select "3"
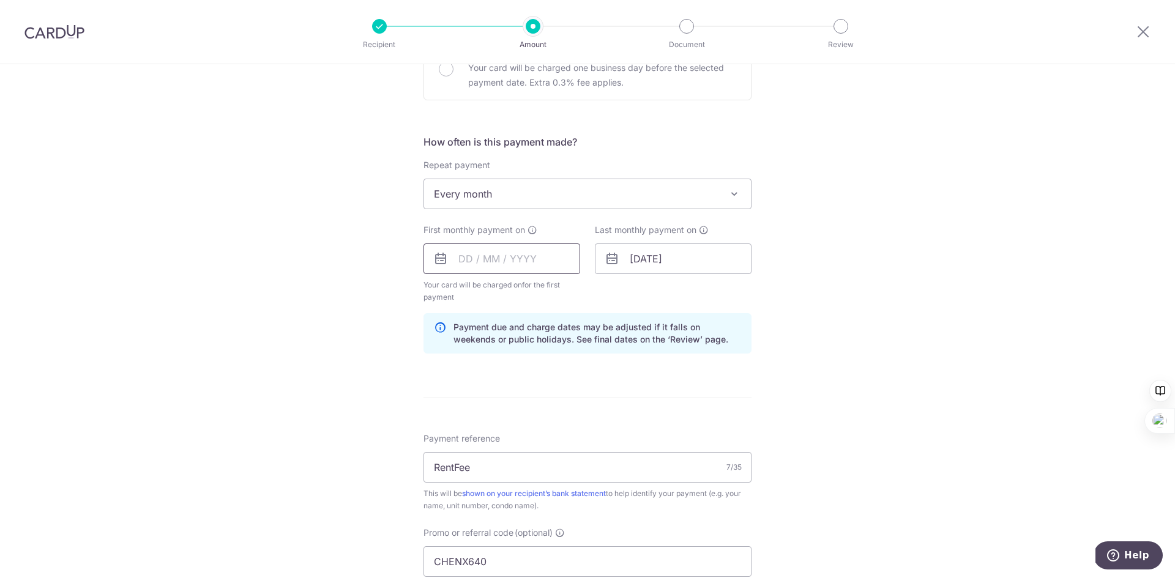
click at [478, 251] on input "text" at bounding box center [501, 258] width 157 height 31
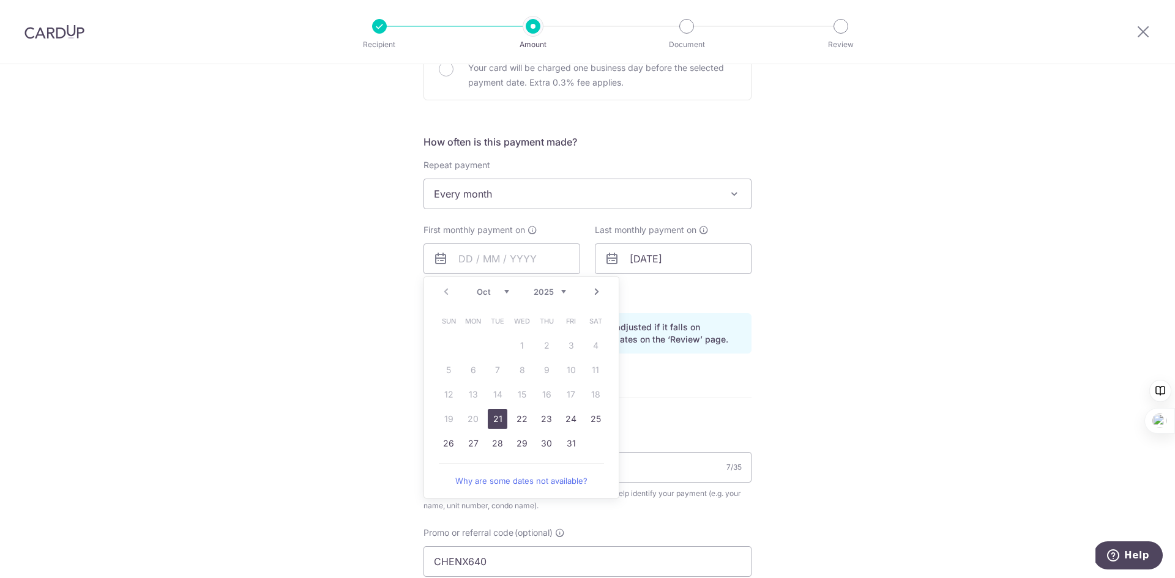
click at [495, 414] on link "21" at bounding box center [498, 419] width 20 height 20
type input "21/10/2025"
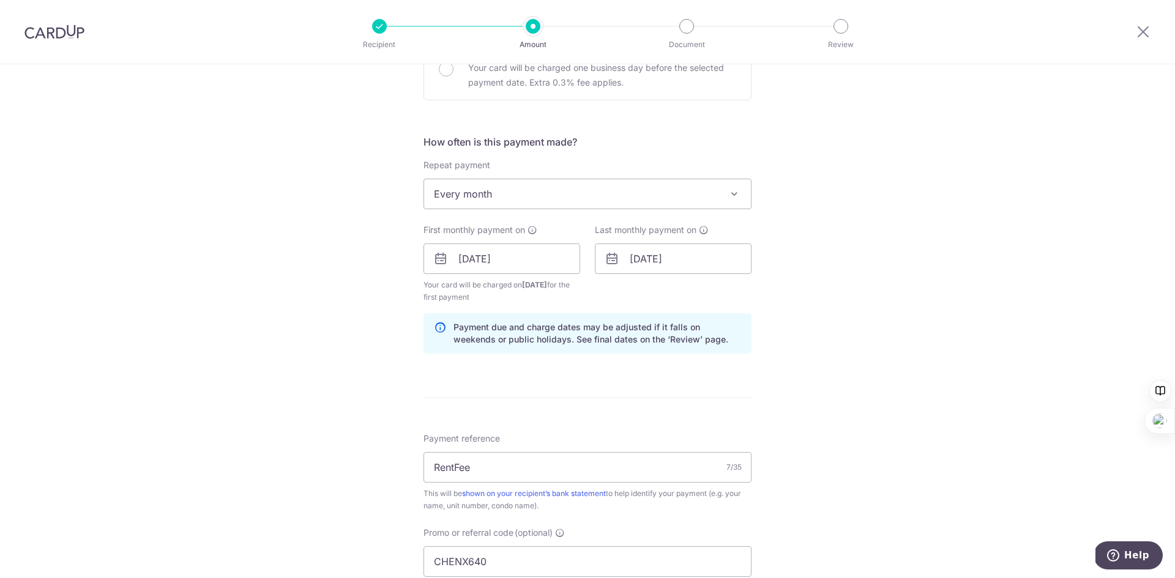
click at [817, 370] on div "Tell us more about your payment Enter payment amount SGD 4,100.00 4100.00 Selec…" at bounding box center [587, 273] width 1175 height 1224
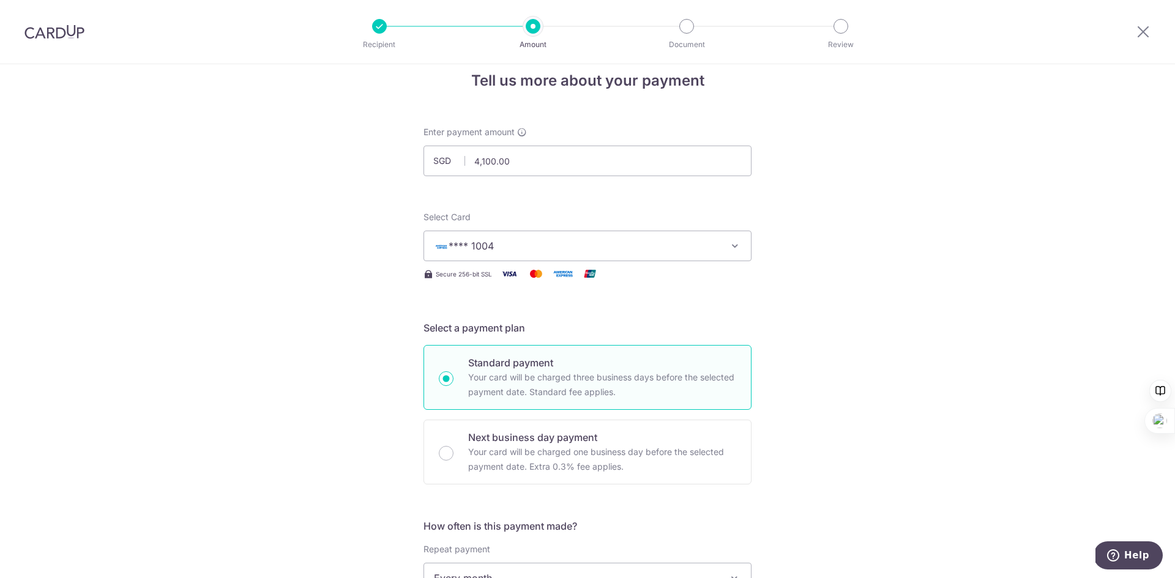
scroll to position [0, 0]
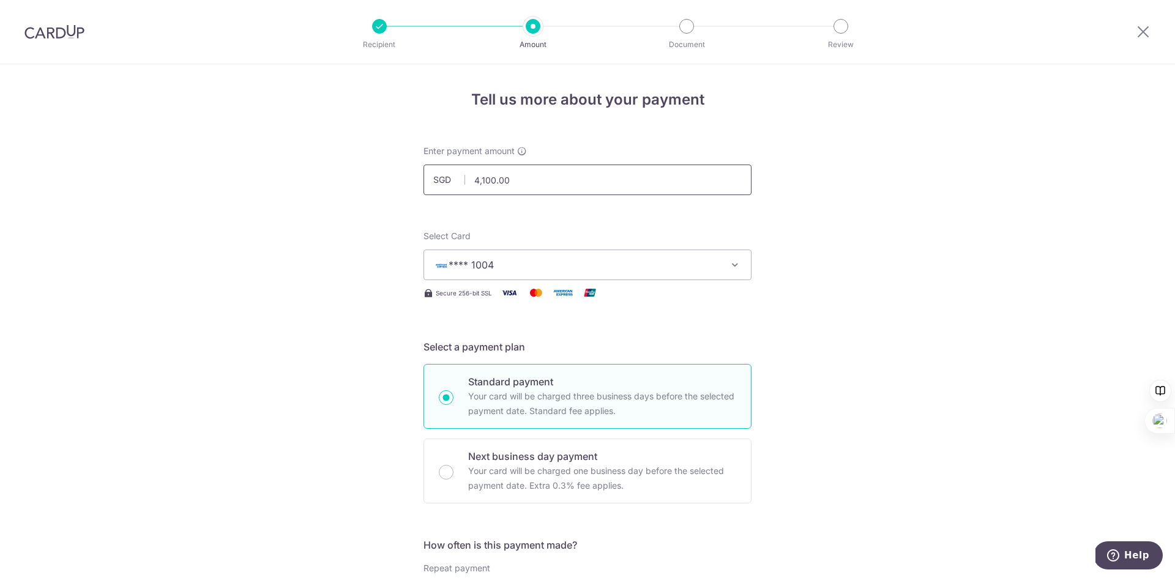
click at [475, 178] on input "4,100.00" at bounding box center [587, 180] width 328 height 31
click at [476, 183] on input "1100.00" at bounding box center [587, 180] width 328 height 31
click button "Add Card" at bounding box center [0, 0] width 0 height 0
drag, startPoint x: 496, startPoint y: 185, endPoint x: 417, endPoint y: 185, distance: 79.5
click at [417, 185] on div "Enter payment amount SGD 1200.00 4100.00" at bounding box center [587, 170] width 343 height 50
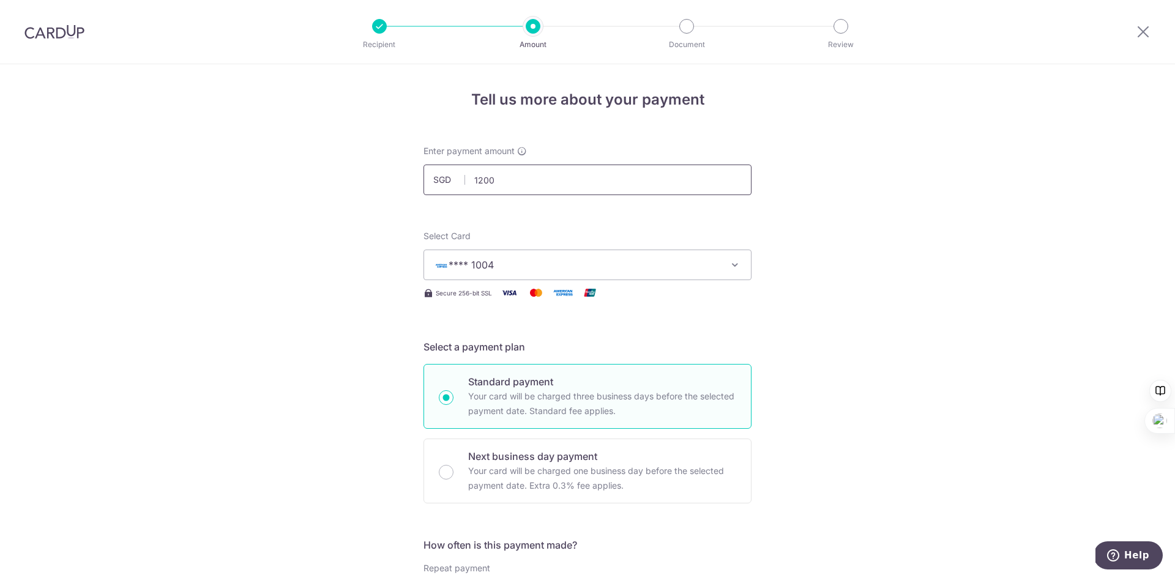
click button "Add Card" at bounding box center [0, 0] width 0 height 0
drag, startPoint x: 400, startPoint y: 172, endPoint x: 357, endPoint y: 170, distance: 42.9
drag, startPoint x: 352, startPoint y: 165, endPoint x: 344, endPoint y: 162, distance: 8.9
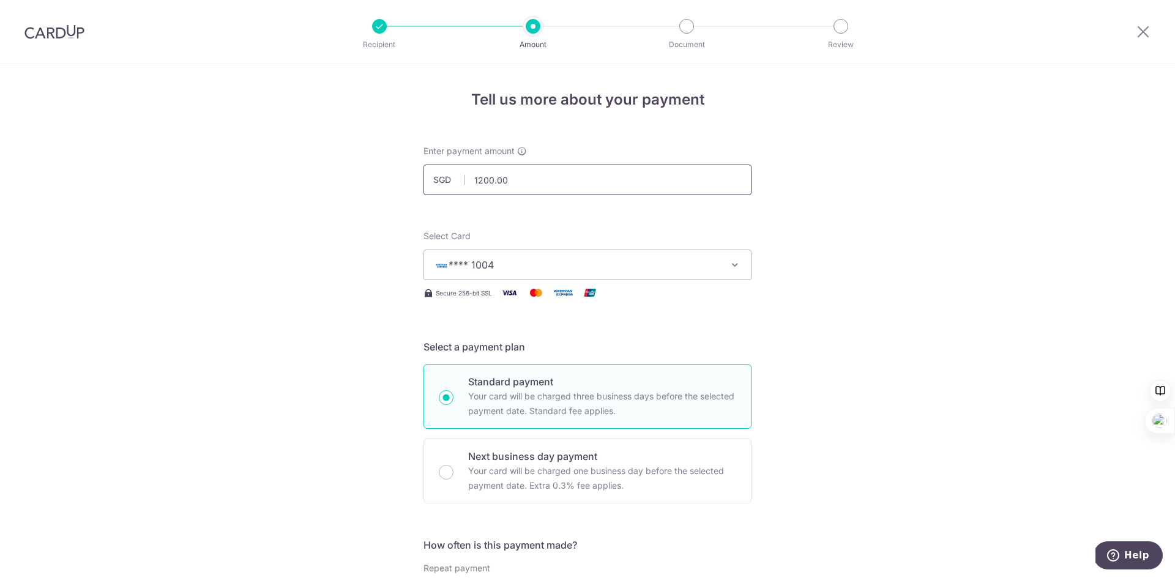
click button "Add Card" at bounding box center [0, 0] width 0 height 0
click at [639, 171] on input "1,151,200.00" at bounding box center [587, 180] width 328 height 31
click button "Add Card" at bounding box center [0, 0] width 0 height 0
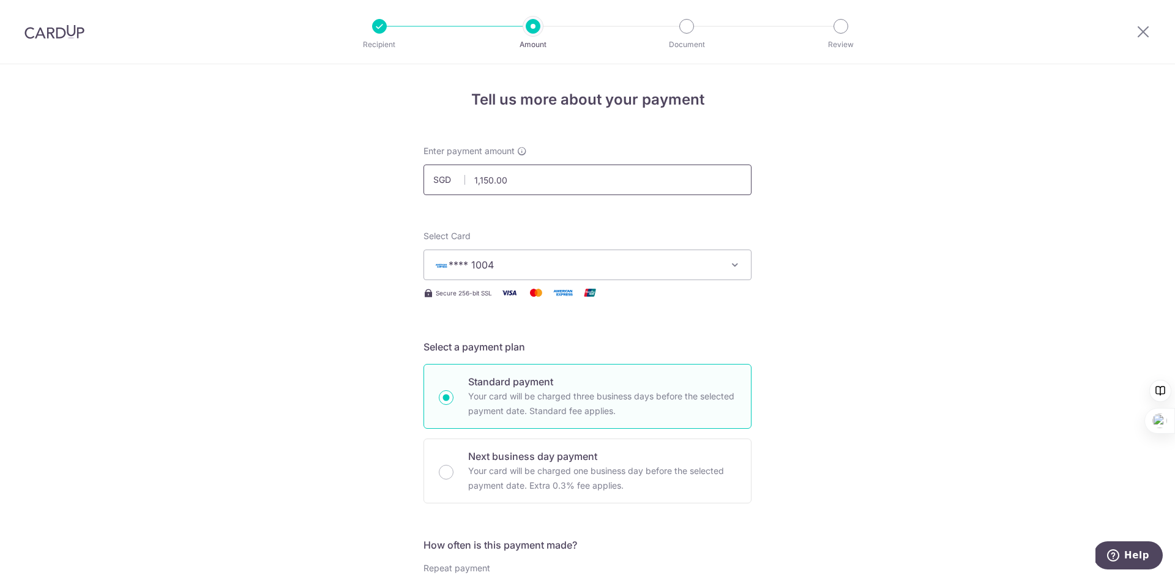
click at [481, 177] on input "1,150.00" at bounding box center [587, 180] width 328 height 31
click at [483, 179] on input "1,170.00" at bounding box center [587, 180] width 328 height 31
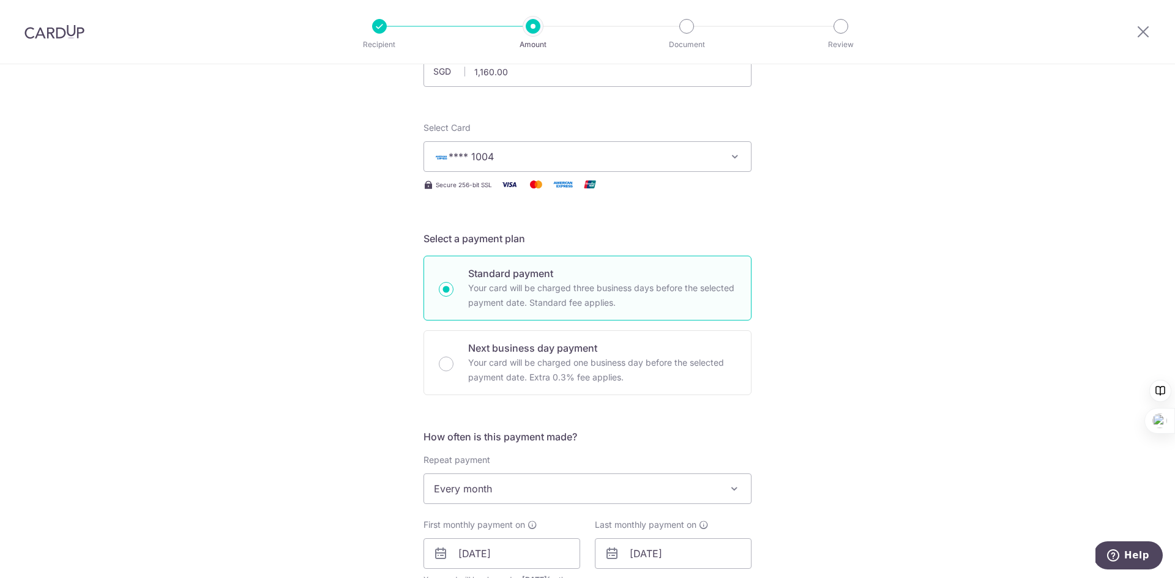
scroll to position [61, 0]
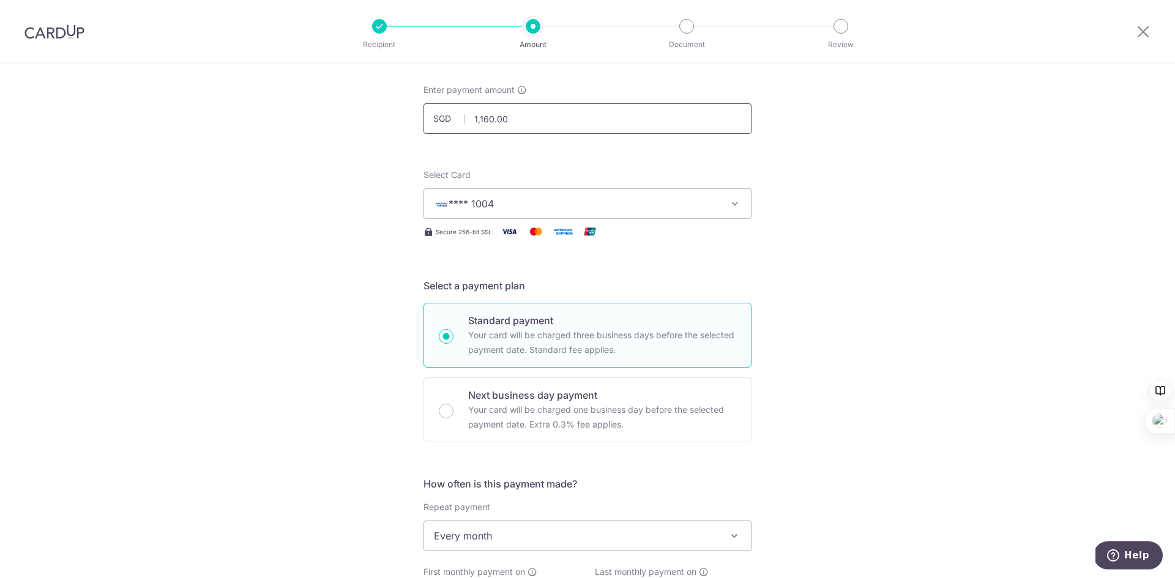
click at [481, 123] on input "1,160.00" at bounding box center [587, 118] width 328 height 31
type input "1,150.00"
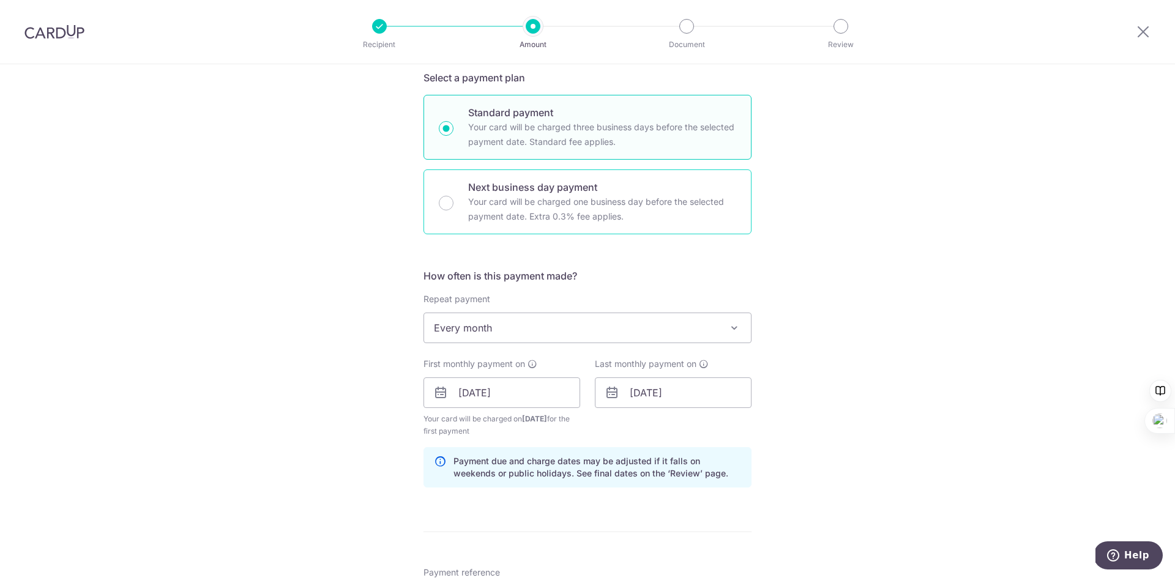
scroll to position [221, 0]
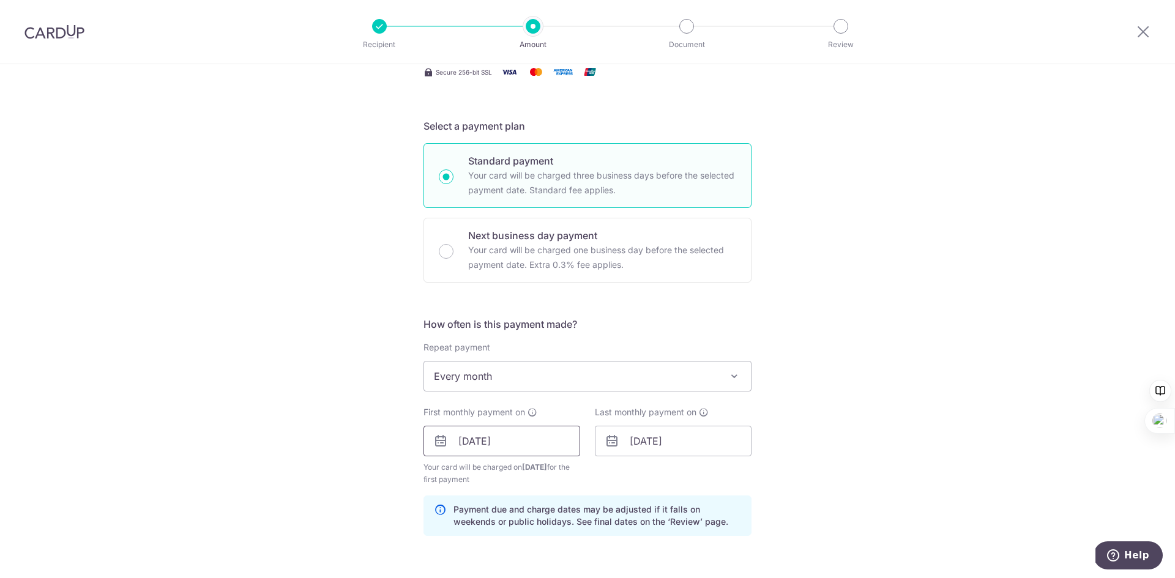
click at [505, 447] on input "[DATE]" at bounding box center [501, 441] width 157 height 31
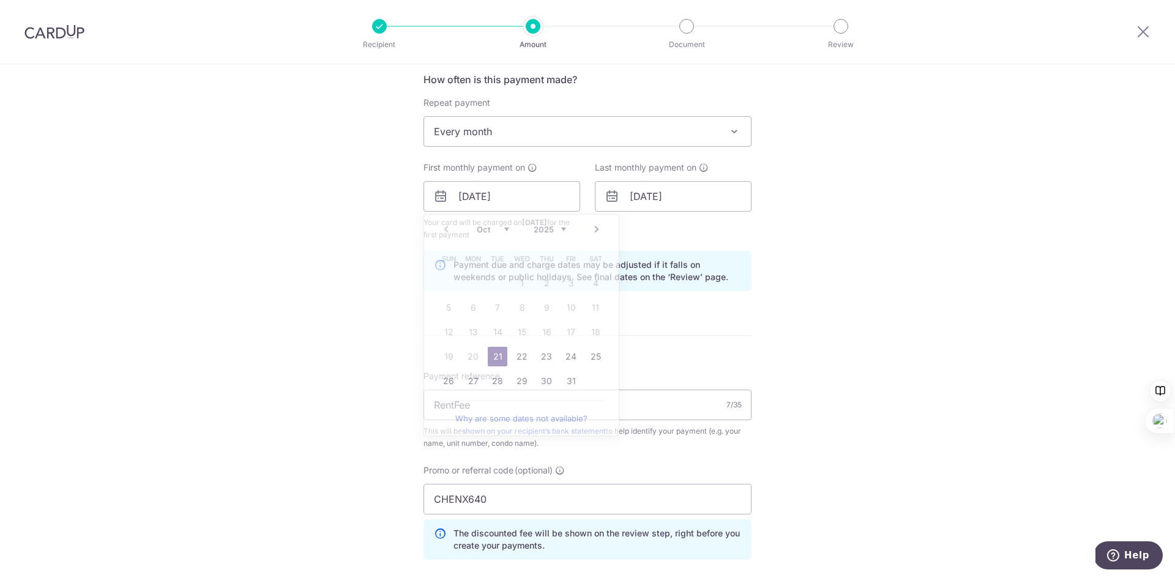
click at [908, 278] on div "Tell us more about your payment Enter payment amount SGD 1,150.00 1150.00 Selec…" at bounding box center [587, 211] width 1175 height 1224
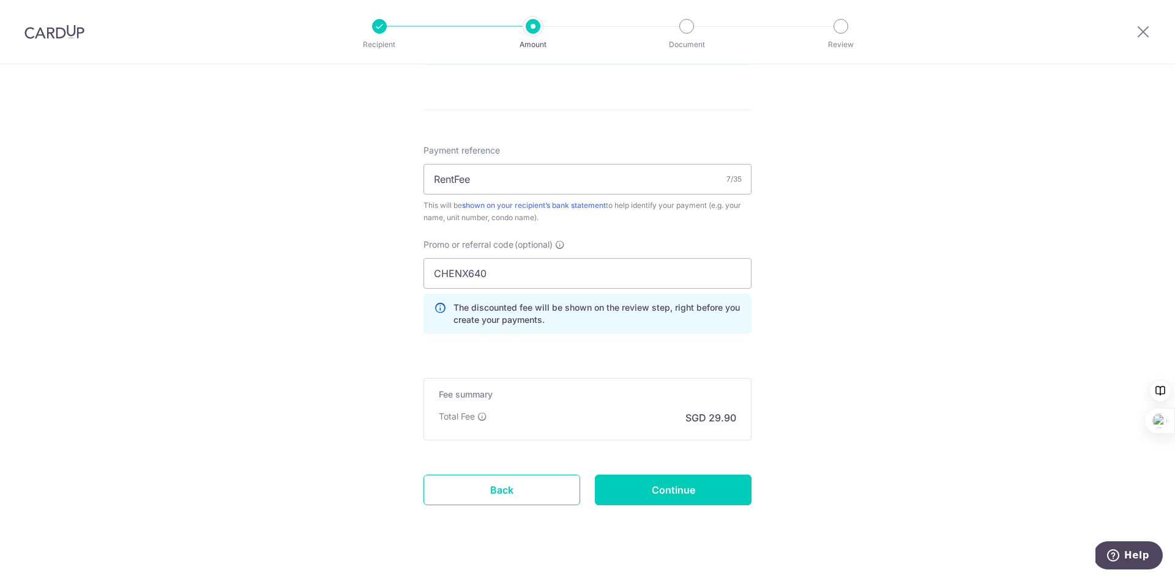
scroll to position [710, 0]
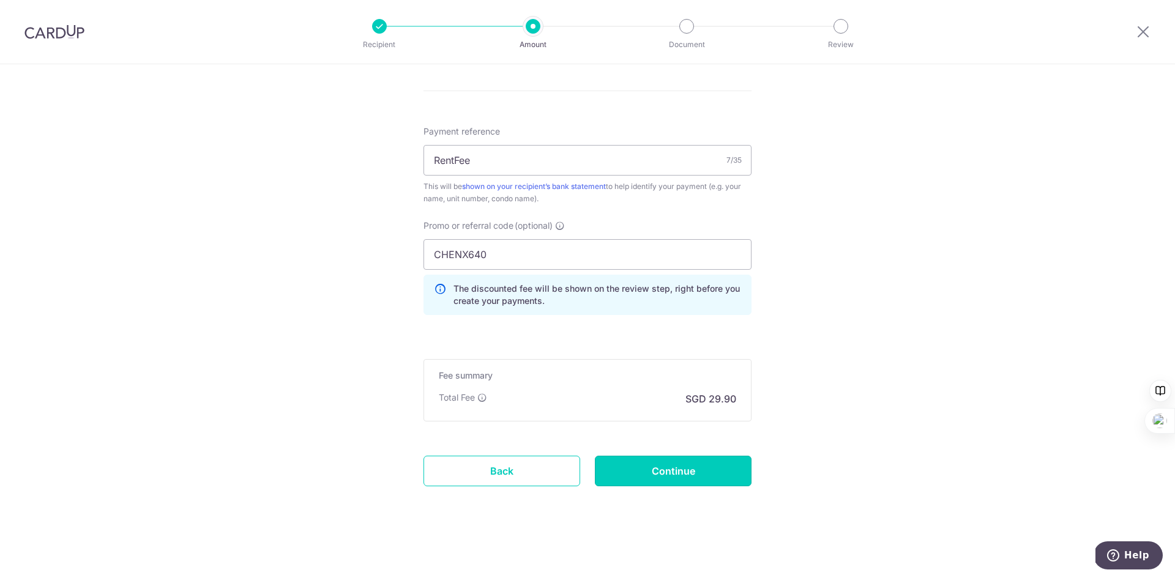
click at [656, 472] on input "Continue" at bounding box center [673, 471] width 157 height 31
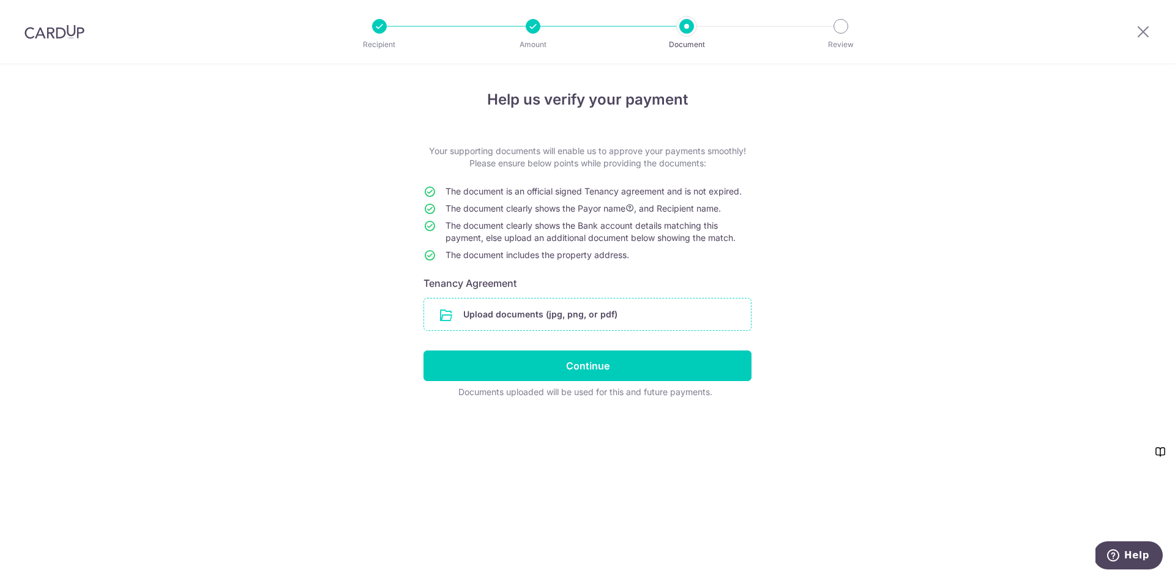
click at [572, 313] on input "file" at bounding box center [587, 315] width 327 height 32
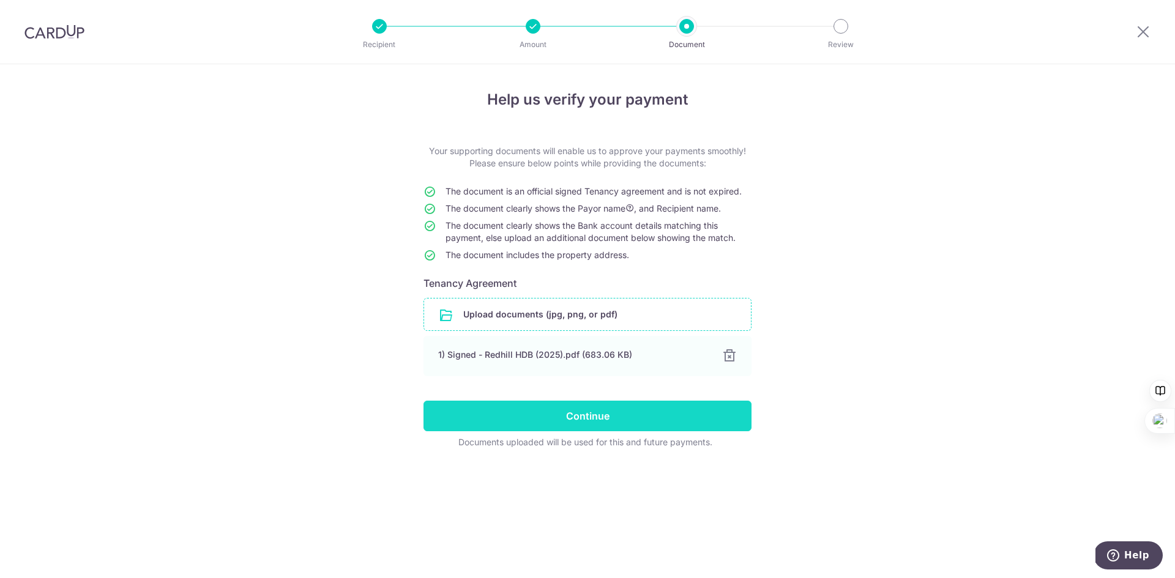
click at [570, 421] on input "Continue" at bounding box center [587, 416] width 328 height 31
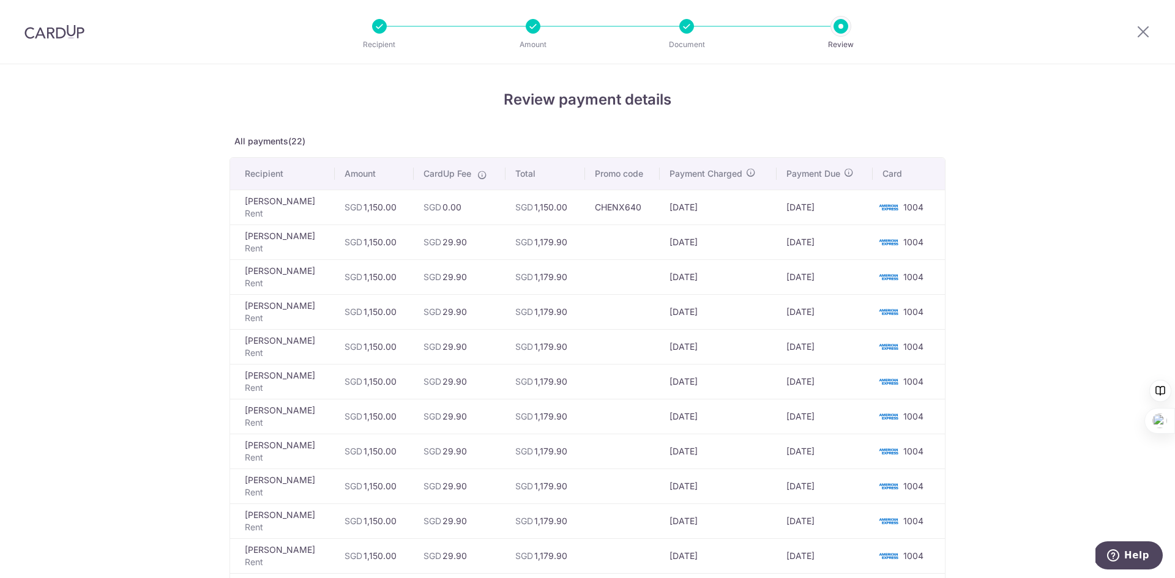
copy tbody "11/2025 [DATE] 1004 [PERSON_NAME] Rent SGD 1,150.00 SGD 29.90 SGD 1,179.90 [DAT…"
drag, startPoint x: 713, startPoint y: 314, endPoint x: 664, endPoint y: 241, distance: 88.6
click at [664, 241] on tbody "[PERSON_NAME] Rent SGD 1,150.00 SGD 0.00 SGD 1,150.00 CHENX640 [DATE] [DATE] 10…" at bounding box center [587, 573] width 715 height 767
click at [721, 344] on td "[DATE]" at bounding box center [717, 346] width 117 height 35
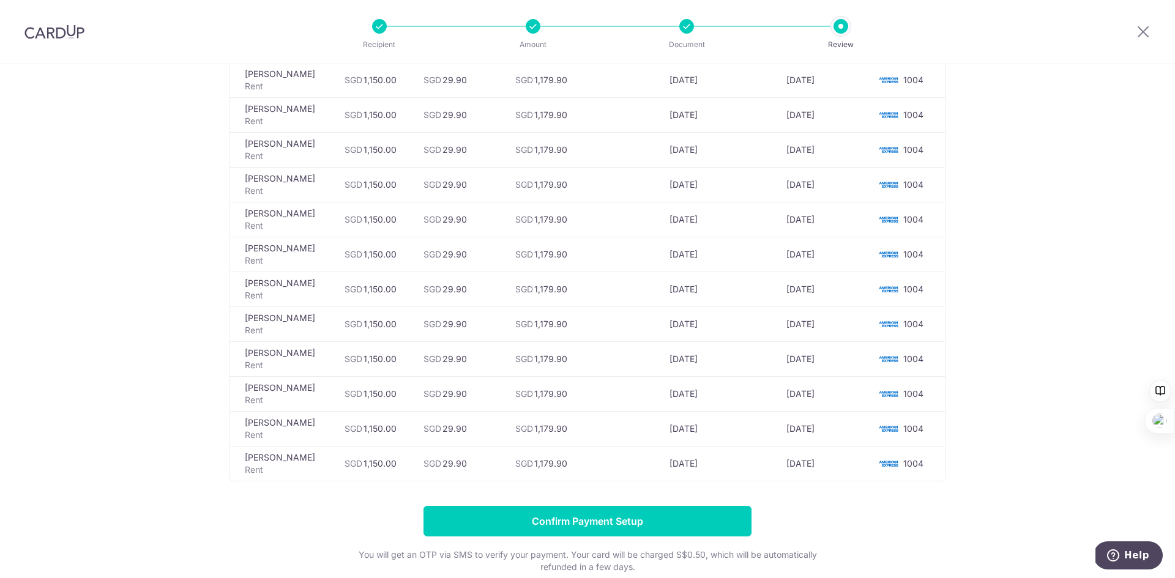
scroll to position [585, 0]
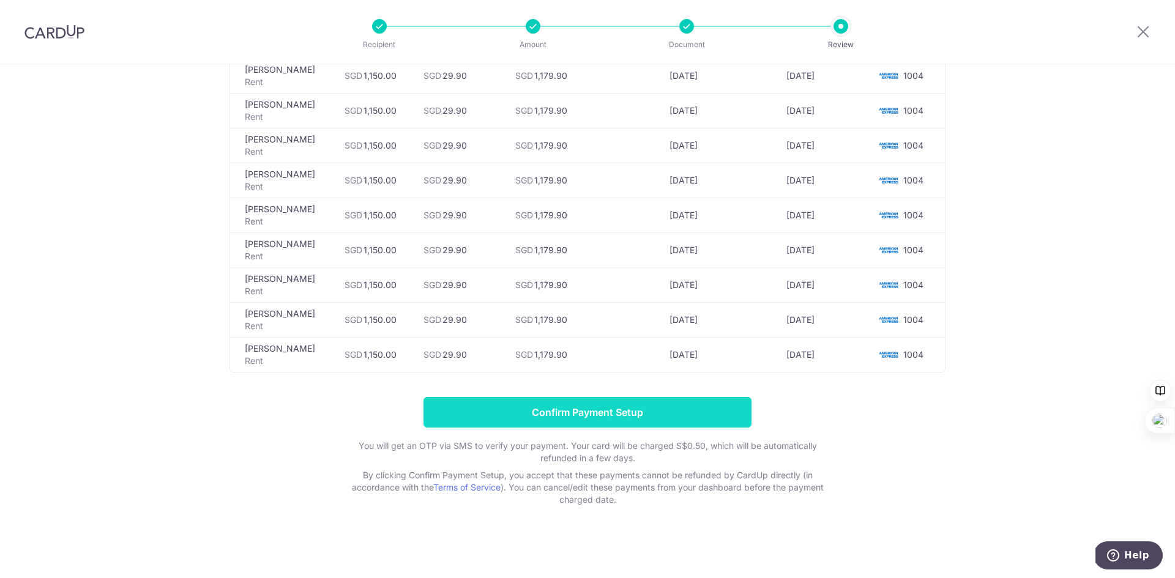
click at [659, 414] on input "Confirm Payment Setup" at bounding box center [587, 412] width 328 height 31
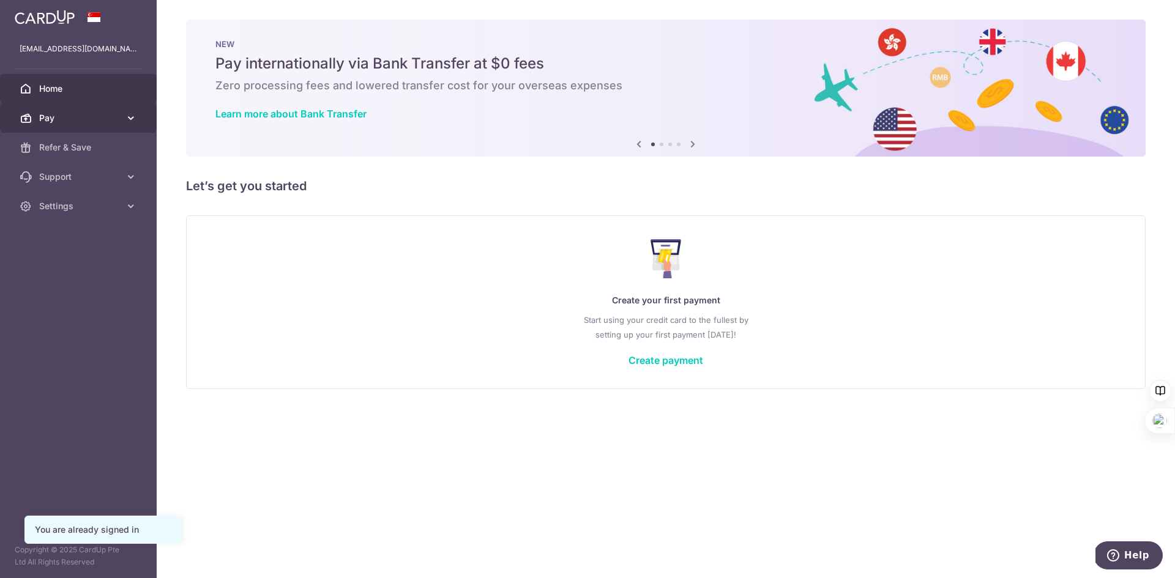
click at [92, 119] on span "Pay" at bounding box center [79, 118] width 81 height 12
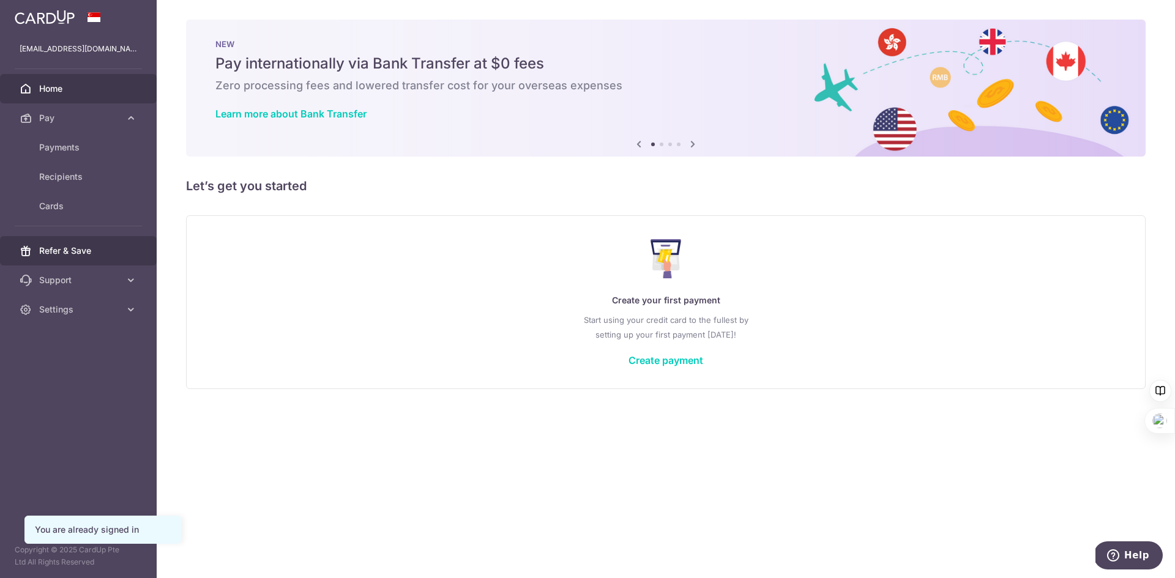
click at [124, 247] on link "Refer & Save" at bounding box center [78, 250] width 157 height 29
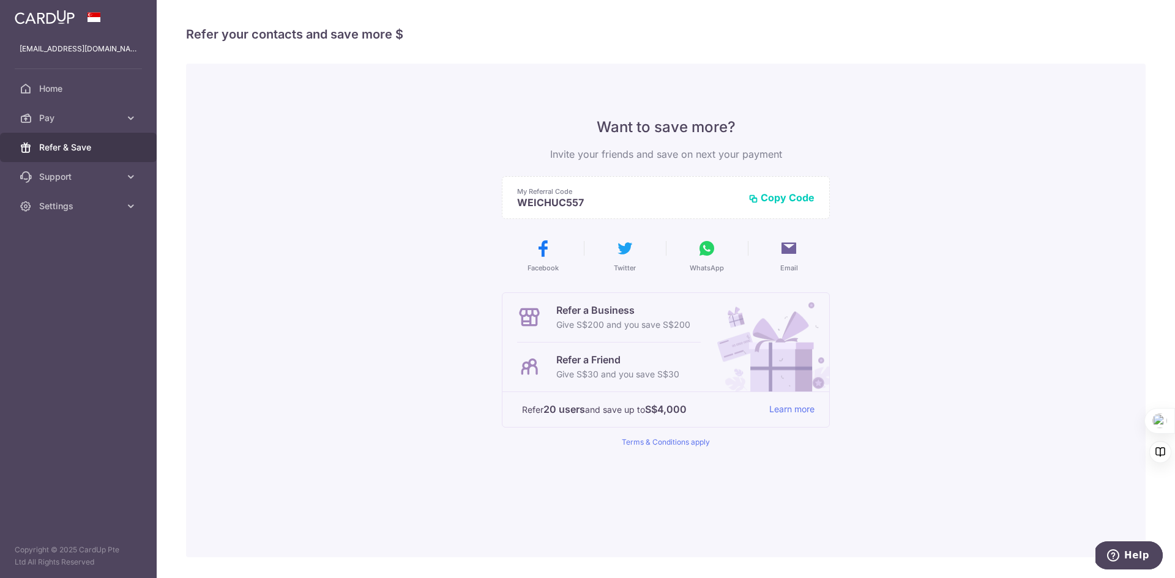
click at [787, 196] on button "Copy Code" at bounding box center [781, 197] width 66 height 12
click at [615, 124] on p "Want to save more?" at bounding box center [666, 127] width 328 height 20
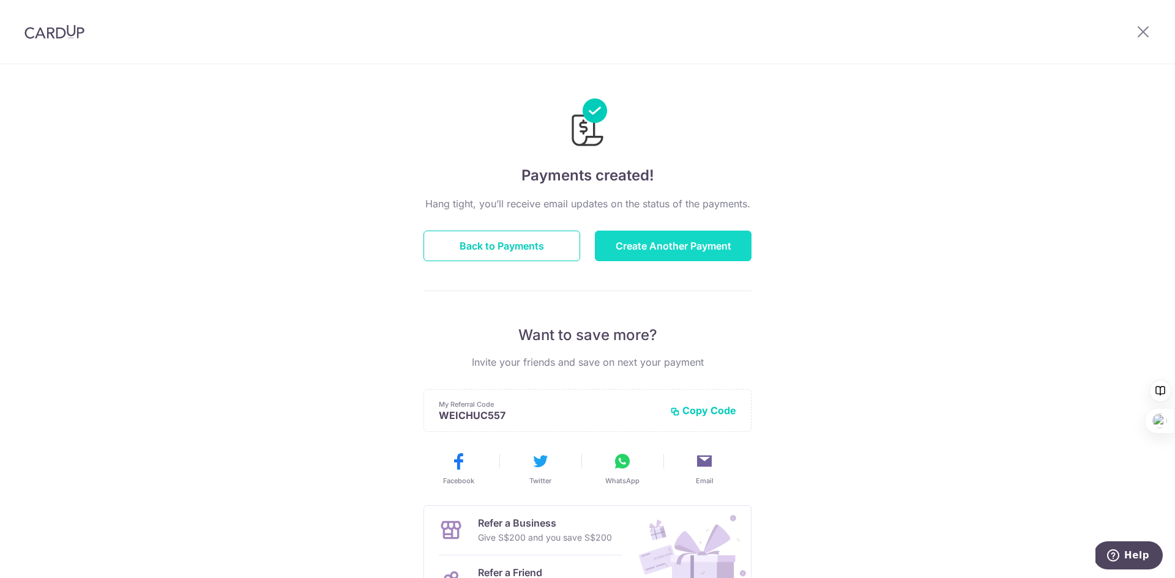
click at [685, 253] on button "Create Another Payment" at bounding box center [673, 246] width 157 height 31
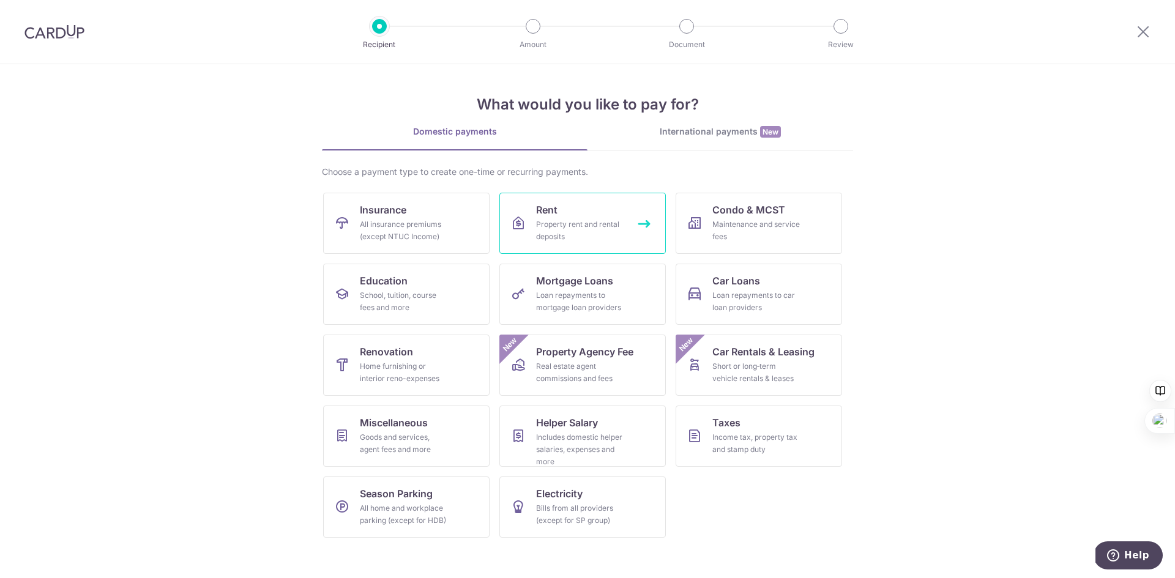
drag, startPoint x: 0, startPoint y: 0, endPoint x: 573, endPoint y: 228, distance: 616.2
click at [573, 228] on div "Property rent and rental deposits" at bounding box center [580, 230] width 88 height 24
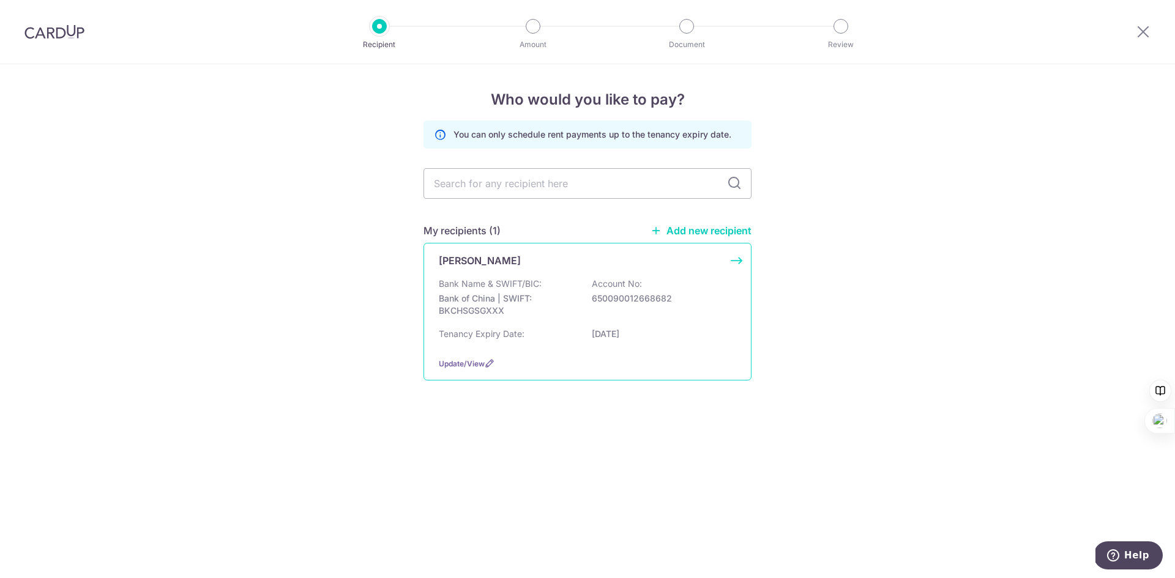
click at [540, 319] on div "Bank Name & SWIFT/BIC: Bank of China | SWIFT: BKCHSGSGXXX Account No: 650090012…" at bounding box center [587, 300] width 297 height 45
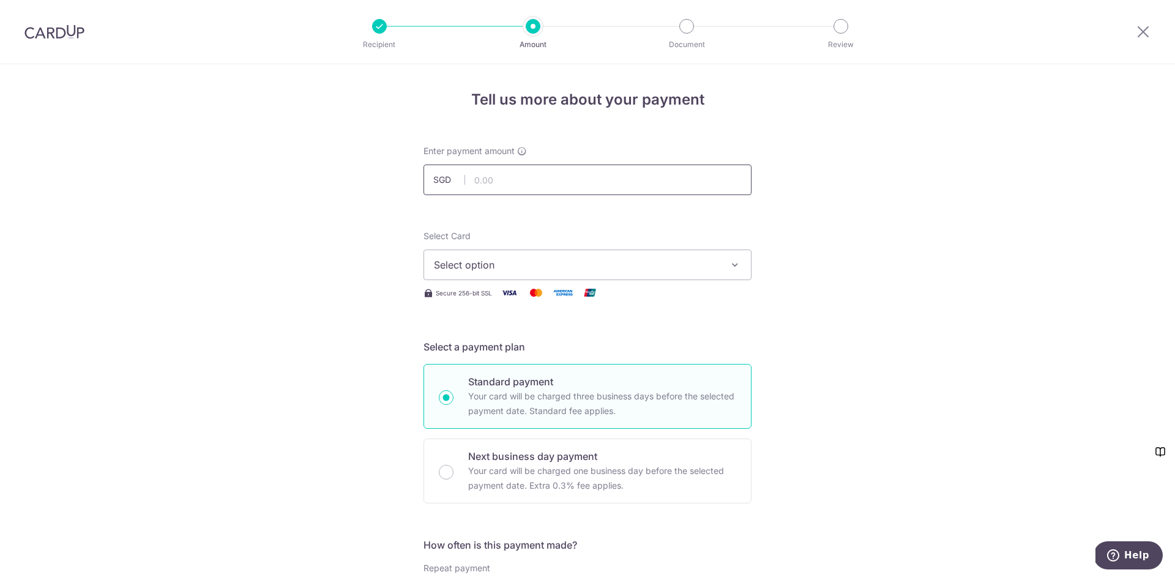
click at [508, 193] on input "text" at bounding box center [587, 180] width 328 height 31
type input "2,950.00"
click at [524, 269] on span "Select option" at bounding box center [576, 265] width 285 height 15
click at [486, 344] on link "**** 1004" at bounding box center [587, 352] width 327 height 29
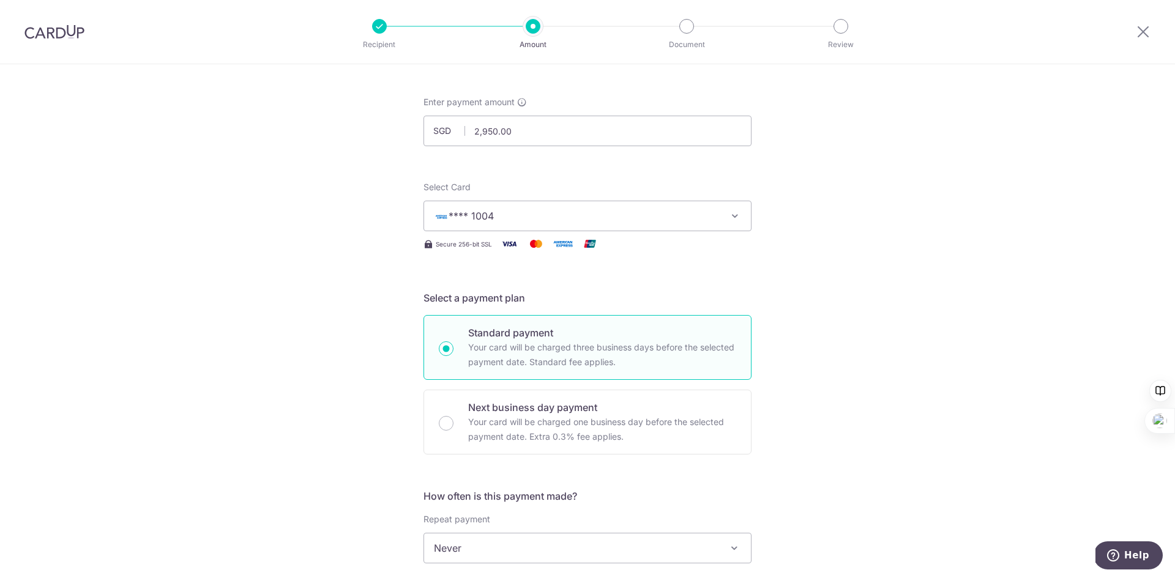
scroll to position [245, 0]
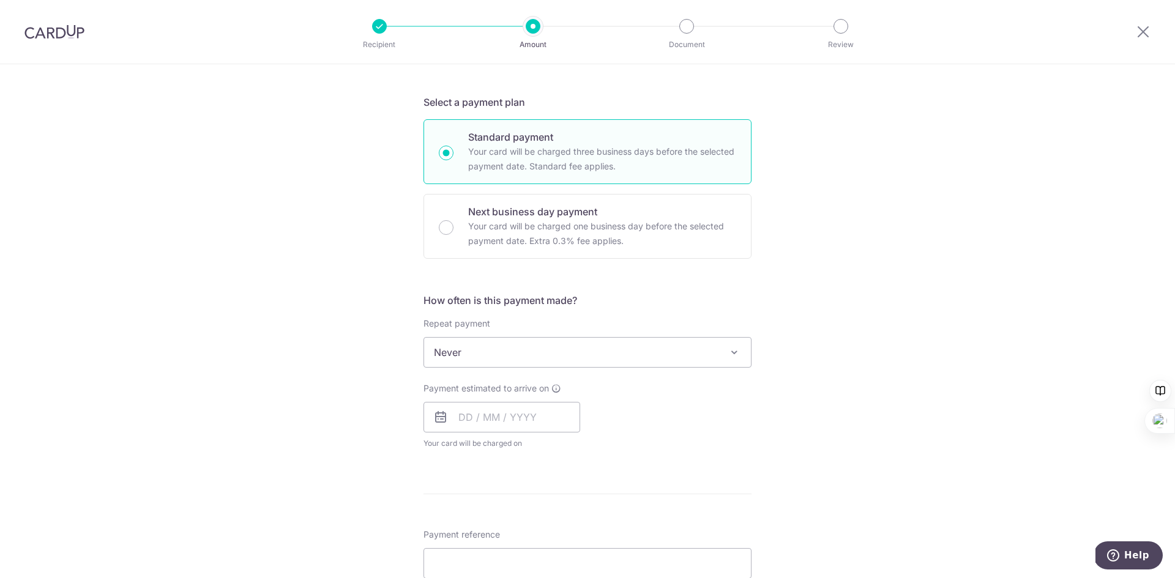
click at [310, 236] on div "Tell us more about your payment Enter payment amount SGD 2,950.00 2950.00 Selec…" at bounding box center [587, 373] width 1175 height 1107
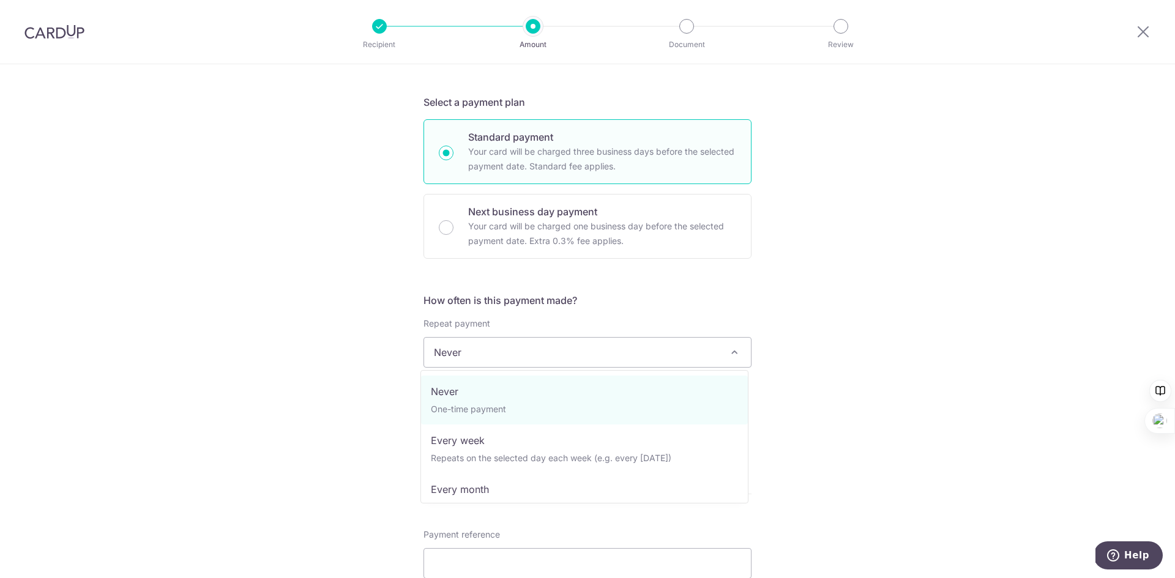
click at [490, 357] on span "Never" at bounding box center [587, 352] width 327 height 29
click at [915, 303] on div "Tell us more about your payment Enter payment amount SGD 2,950.00 2950.00 Selec…" at bounding box center [587, 373] width 1175 height 1107
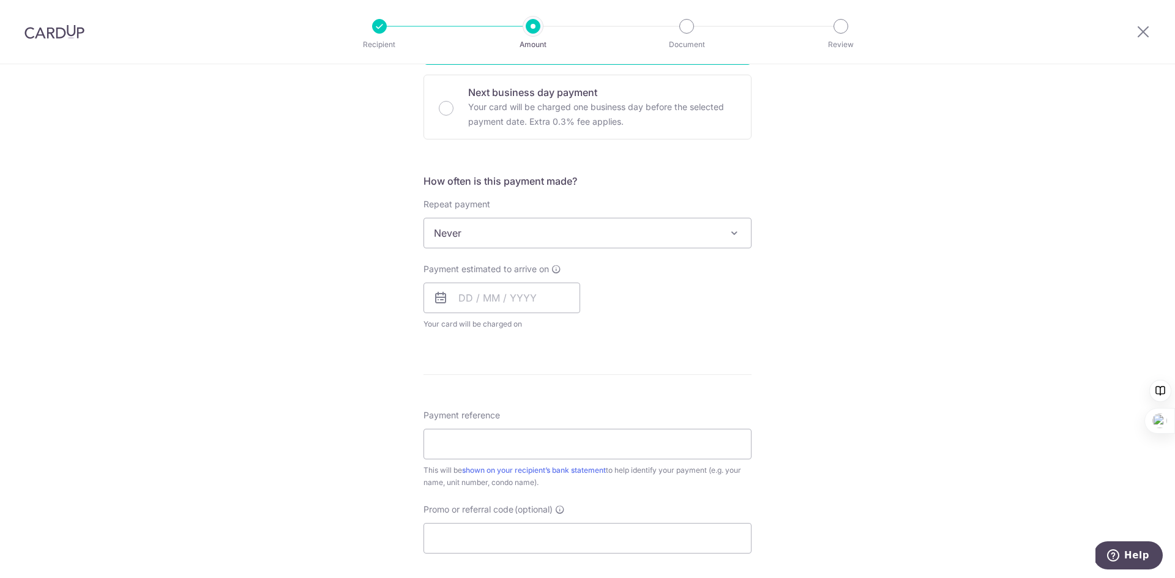
scroll to position [367, 0]
click at [455, 296] on input "text" at bounding box center [501, 295] width 157 height 31
click at [707, 304] on div "Payment estimated to arrive on Prev Next Oct Nov Dec 2025 2026 2027 2028 2029 2…" at bounding box center [587, 293] width 343 height 67
click at [491, 288] on input "text" at bounding box center [501, 295] width 157 height 31
click at [494, 452] on link "21" at bounding box center [498, 455] width 20 height 20
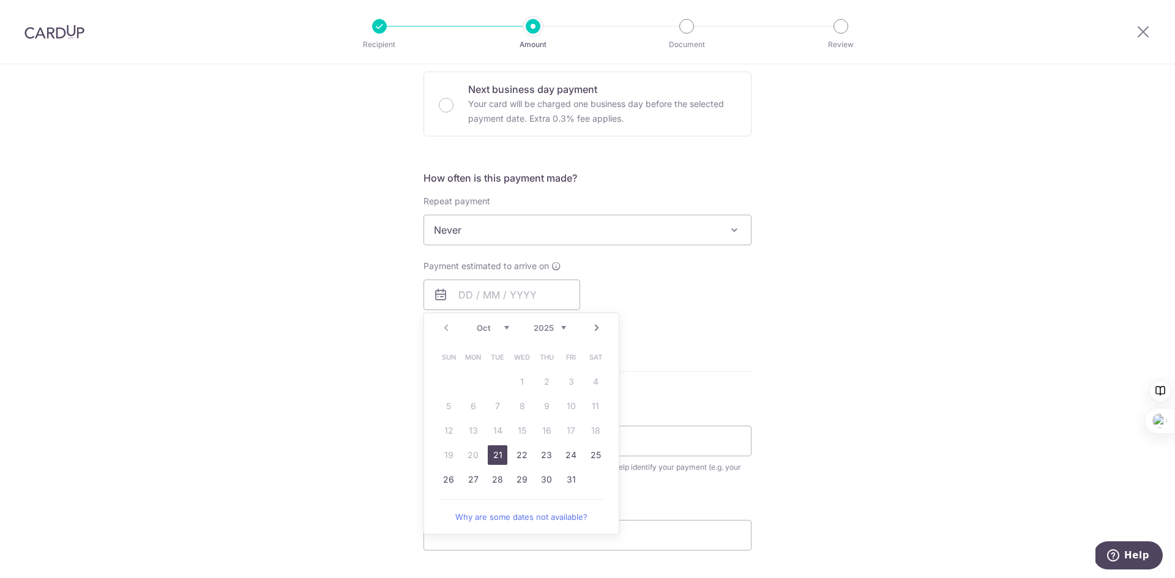
type input "[DATE]"
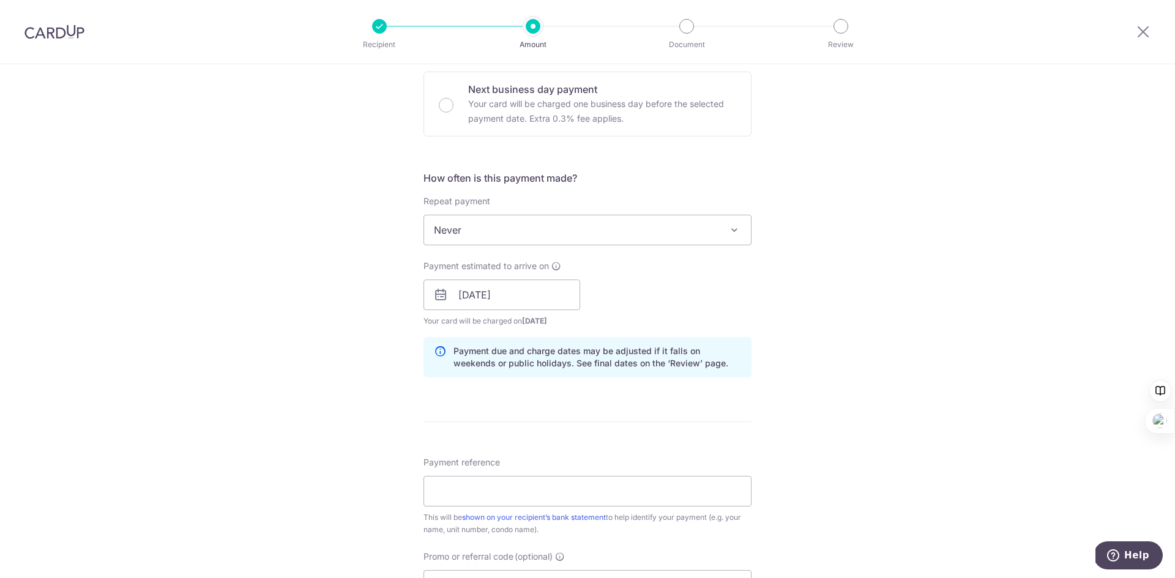
click at [770, 271] on div "Tell us more about your payment Enter payment amount SGD 2,950.00 2950.00 Selec…" at bounding box center [587, 275] width 1175 height 1157
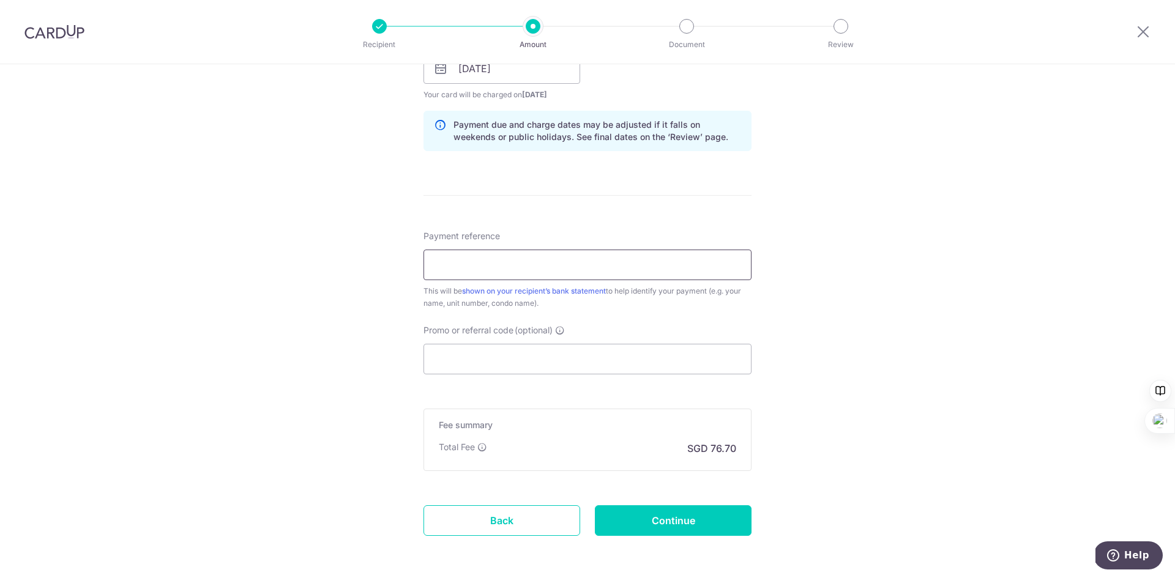
scroll to position [612, 0]
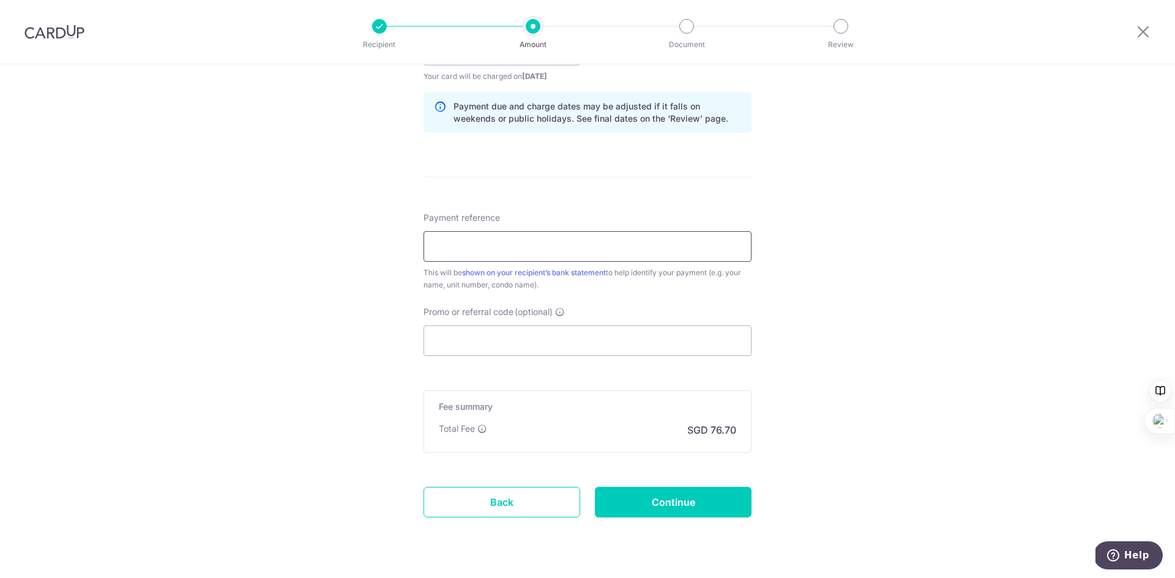
click at [569, 240] on input "Payment reference" at bounding box center [587, 246] width 328 height 31
type input "Rentfee 2 -Redhill"
drag, startPoint x: 1077, startPoint y: 398, endPoint x: 674, endPoint y: 346, distance: 407.2
click at [1077, 398] on div "Tell us more about your payment Enter payment amount SGD 2,950.00 2950.00 Selec…" at bounding box center [587, 30] width 1175 height 1157
click at [596, 341] on input "Promo or referral code (optional)" at bounding box center [587, 340] width 328 height 31
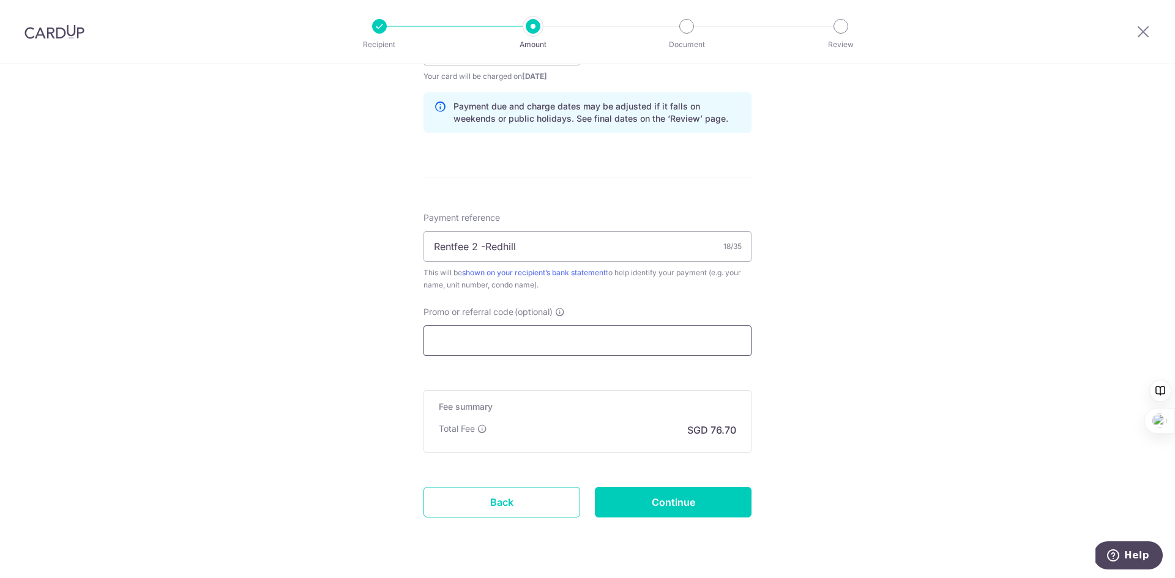
paste input "REC185"
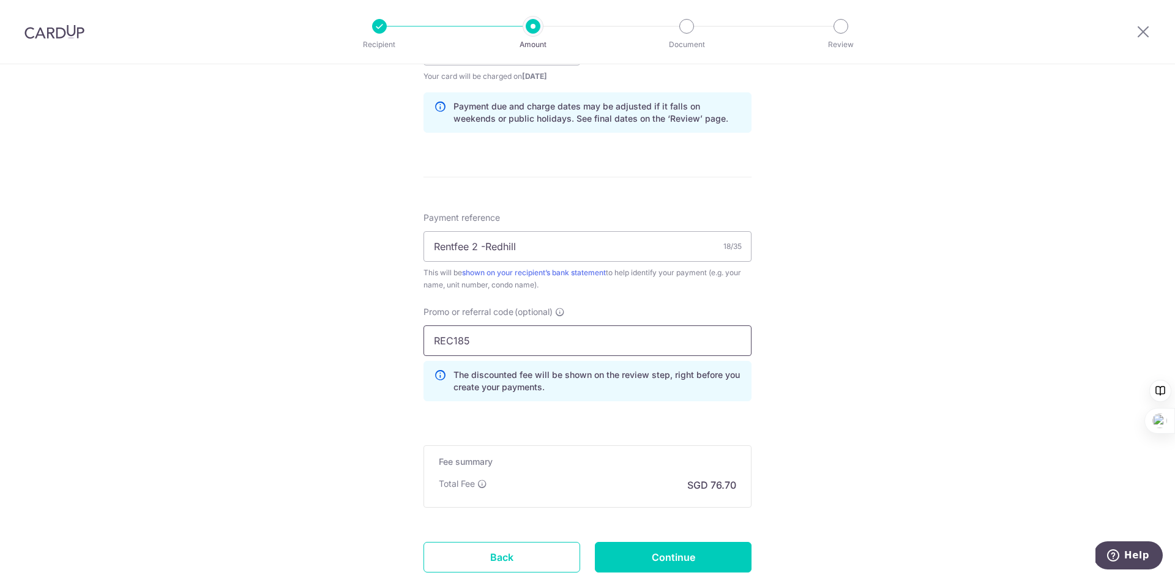
type input "REC185"
click at [918, 333] on div "Tell us more about your payment Enter payment amount SGD 2,950.00 2950.00 Selec…" at bounding box center [587, 58] width 1175 height 1212
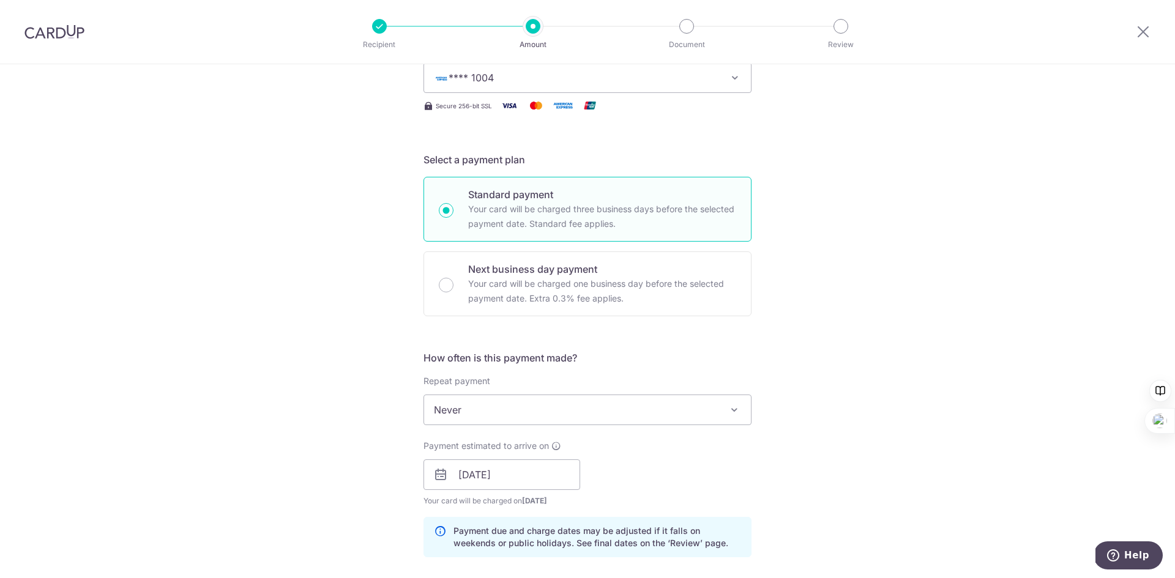
scroll to position [184, 0]
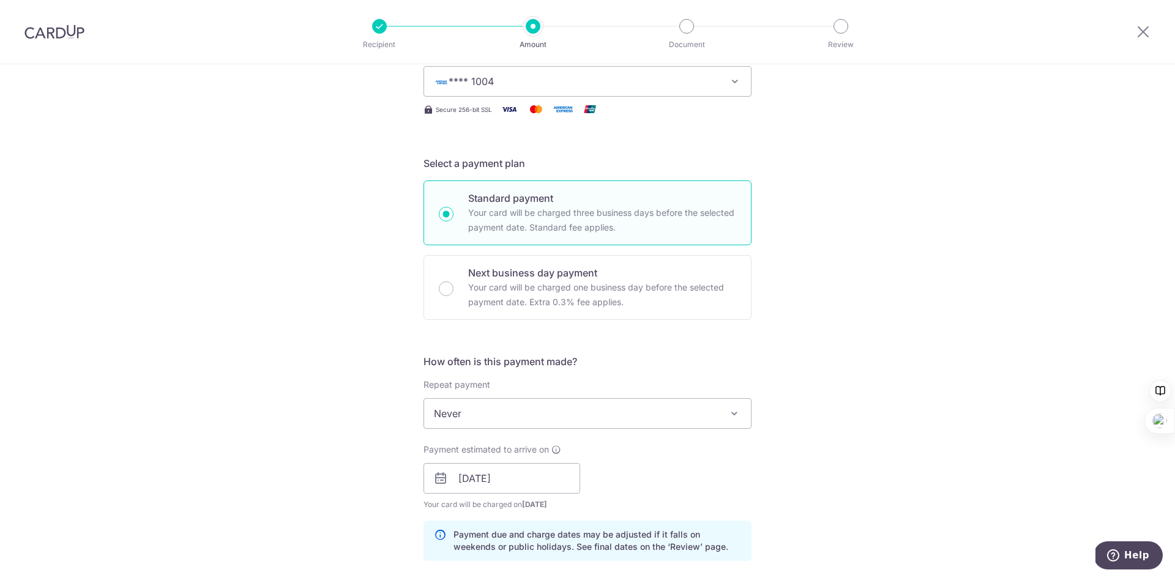
click at [515, 421] on span "Never" at bounding box center [587, 413] width 327 height 29
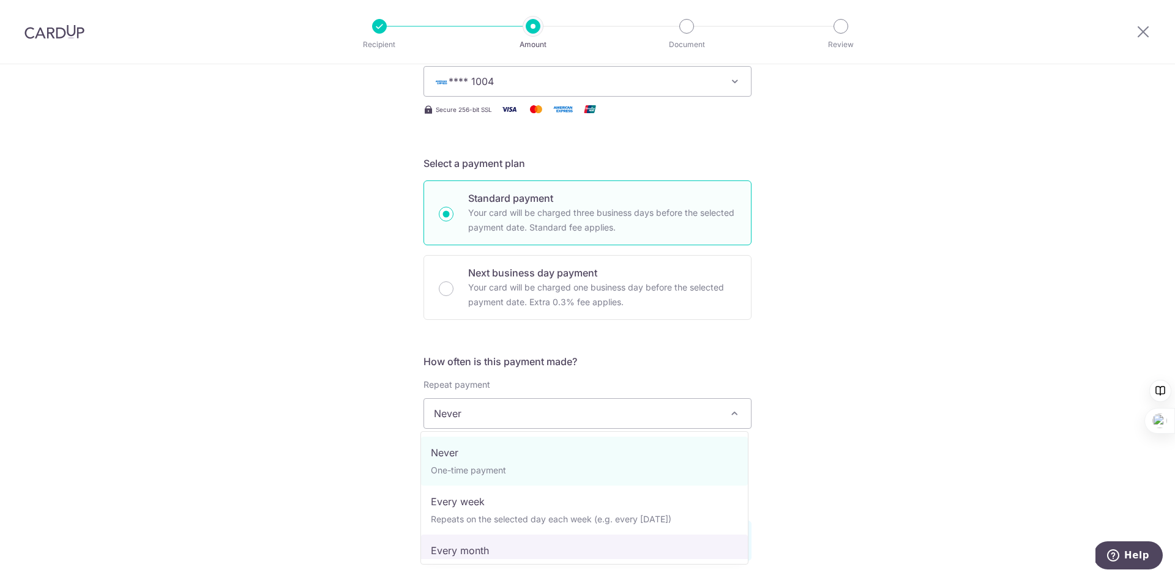
drag, startPoint x: 502, startPoint y: 501, endPoint x: 491, endPoint y: 546, distance: 46.5
select select "3"
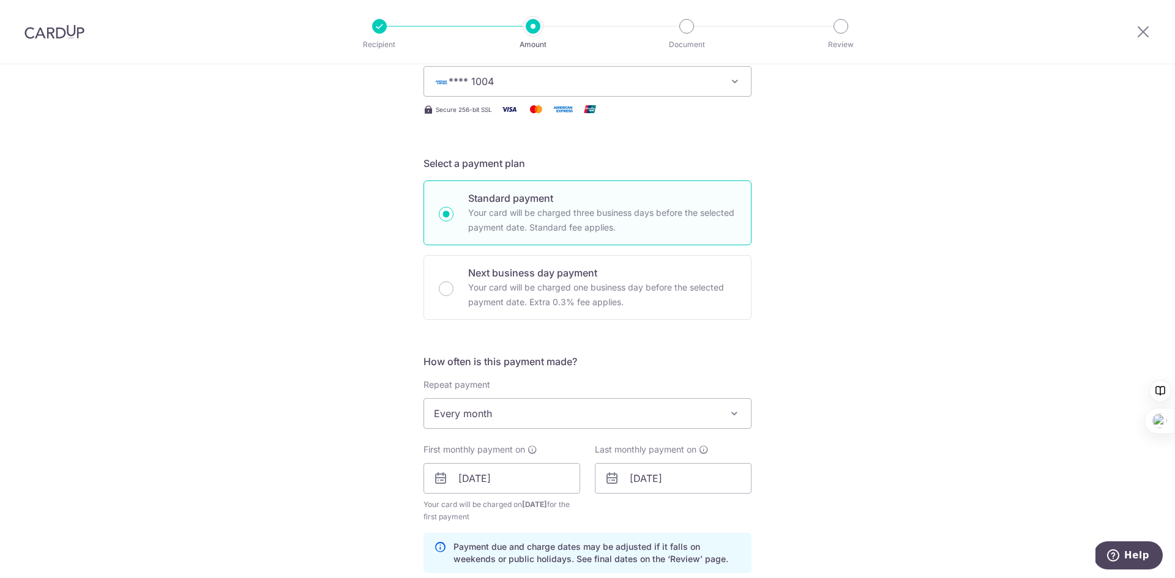
click at [484, 549] on p "Payment due and charge dates may be adjusted if it falls on weekends or public …" at bounding box center [597, 553] width 288 height 24
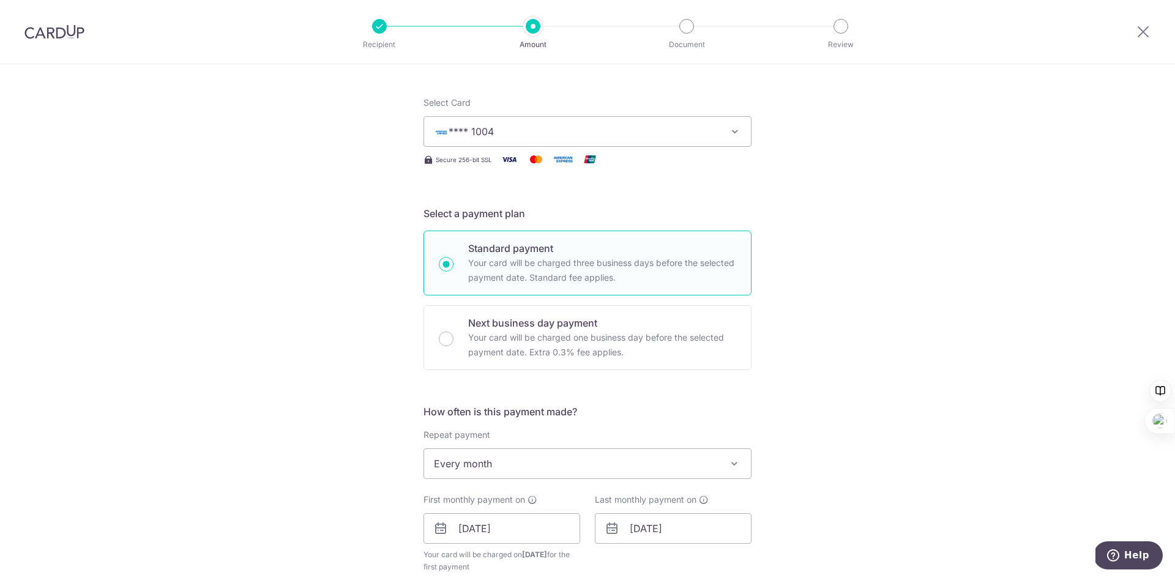
scroll to position [0, 0]
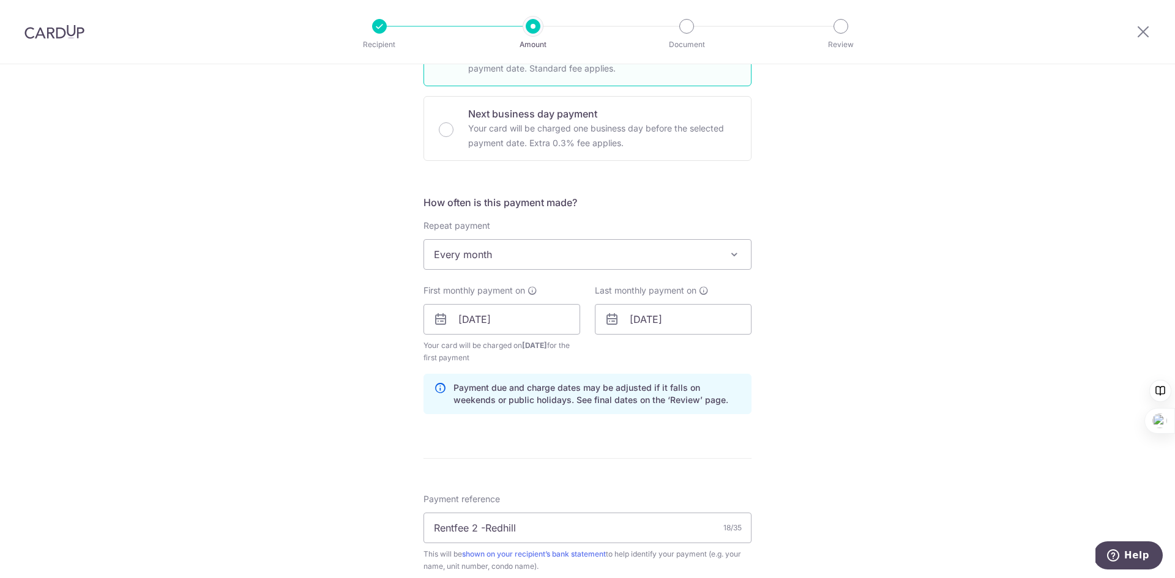
scroll to position [710, 0]
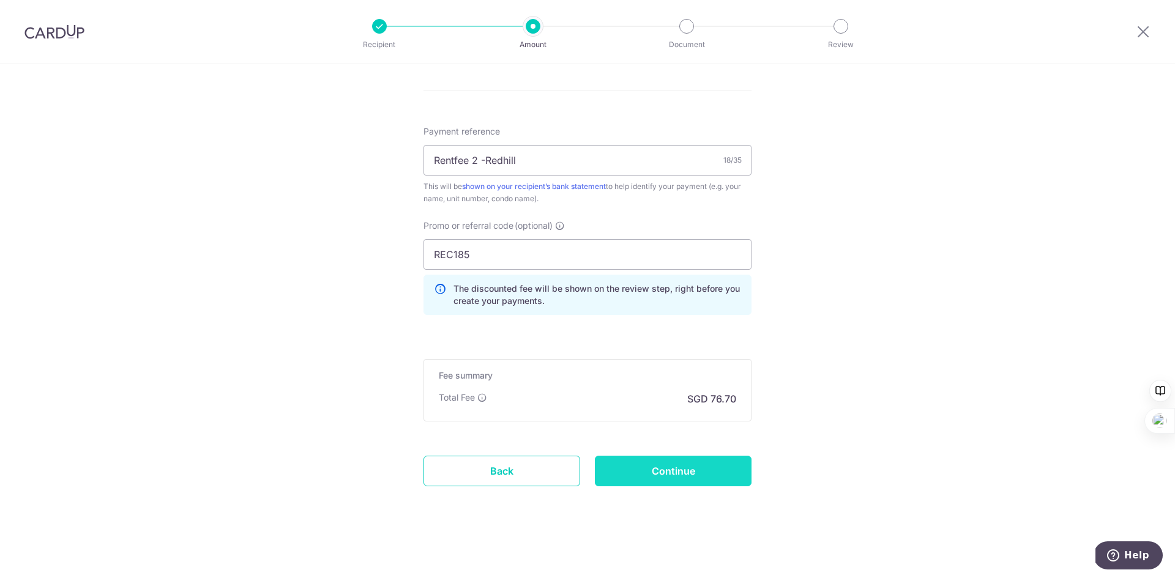
click at [686, 462] on input "Continue" at bounding box center [673, 471] width 157 height 31
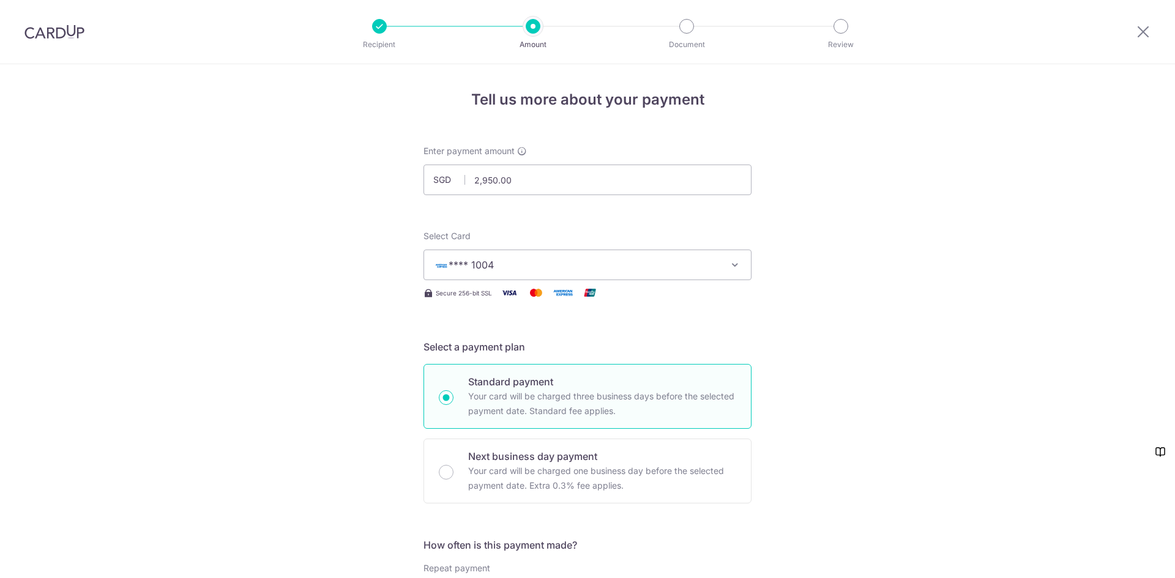
scroll to position [665, 0]
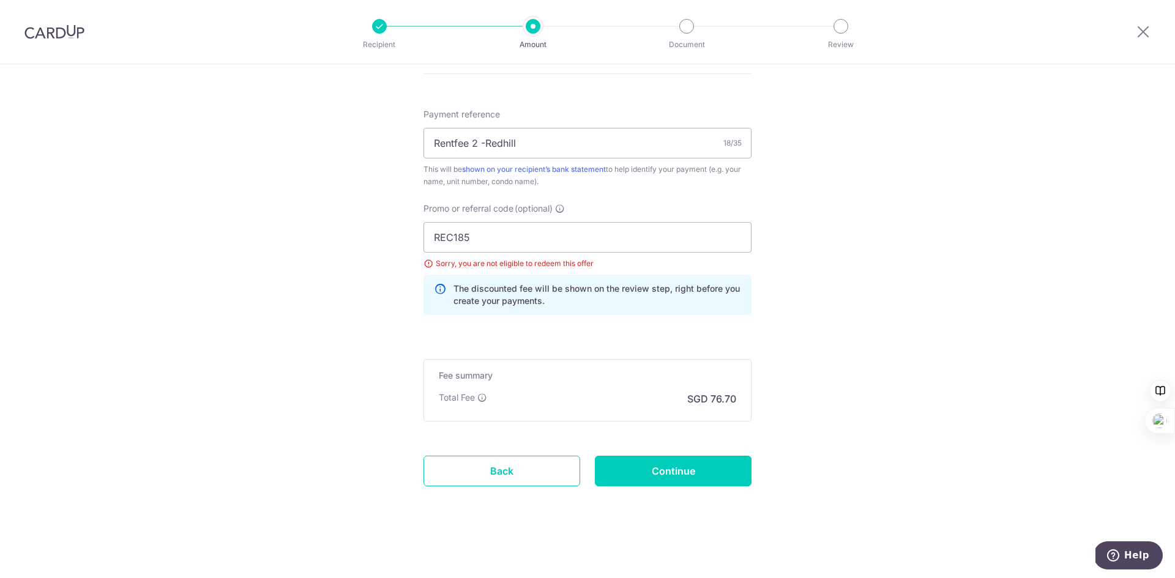
click at [434, 288] on icon at bounding box center [440, 295] width 12 height 24
click at [466, 249] on input "REC185" at bounding box center [587, 237] width 328 height 31
paste input "MCTAX25N"
type input "MCTAX25N"
click at [645, 478] on input "Continue" at bounding box center [673, 471] width 157 height 31
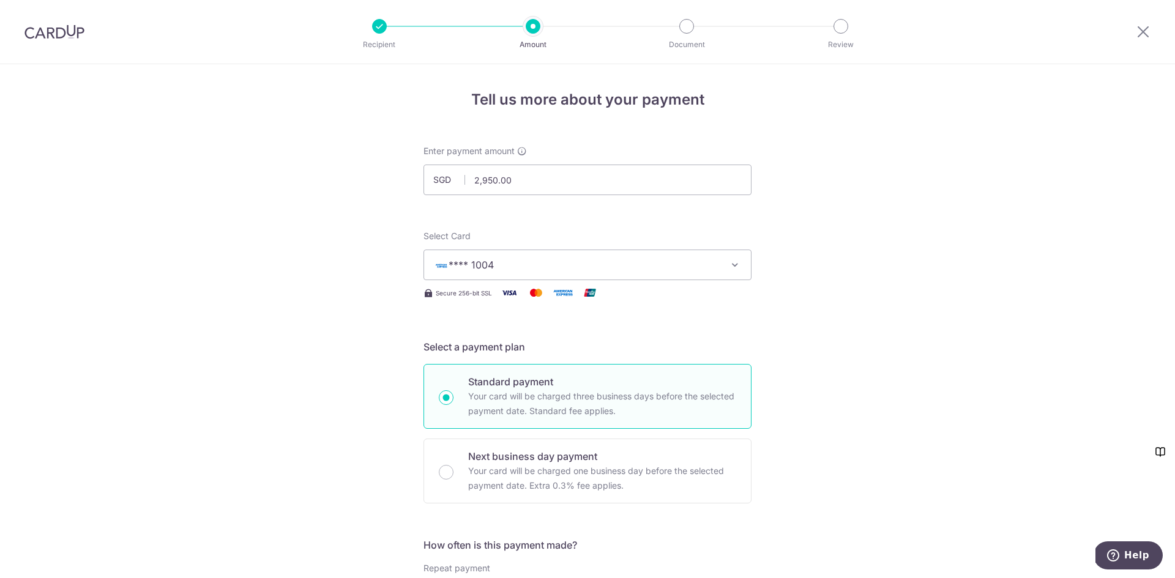
scroll to position [665, 0]
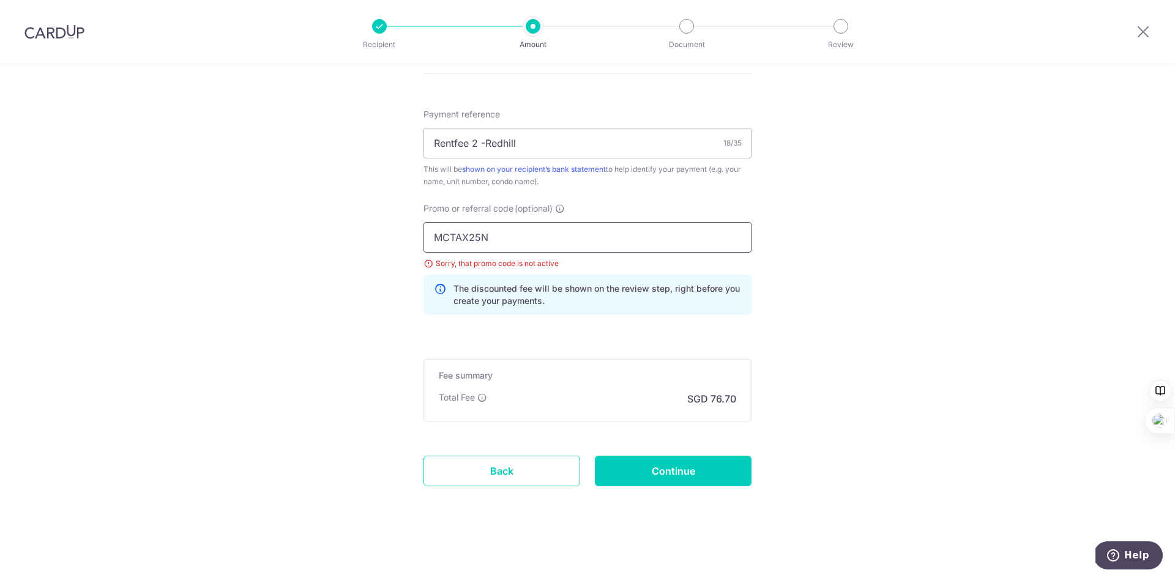
click at [540, 238] on input "MCTAX25N" at bounding box center [587, 237] width 328 height 31
paste input "25AMEX18"
type input "25AMEX18"
click at [659, 478] on input "Continue" at bounding box center [673, 471] width 157 height 31
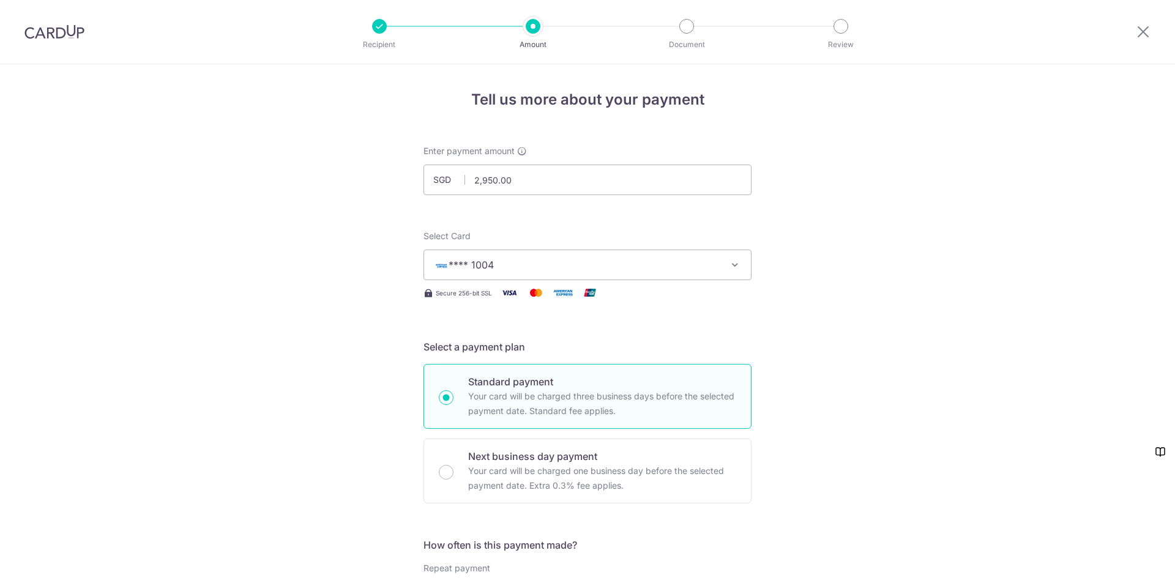
scroll to position [665, 0]
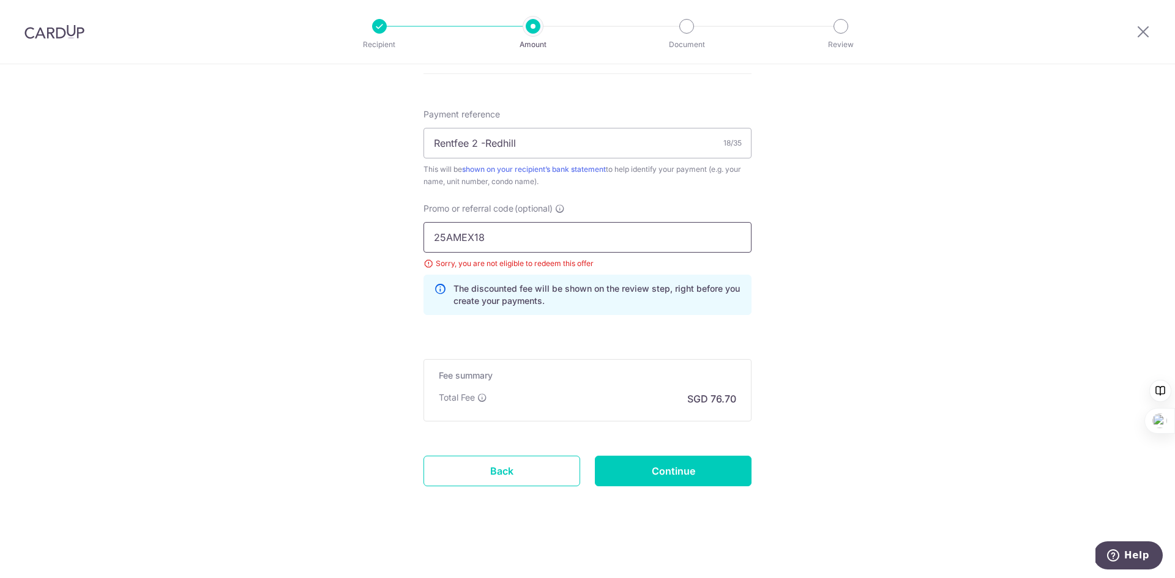
click at [488, 242] on input "25AMEX18" at bounding box center [587, 237] width 328 height 31
paste input "rec185"
type input "rec185"
click at [652, 463] on input "Continue" at bounding box center [673, 471] width 157 height 31
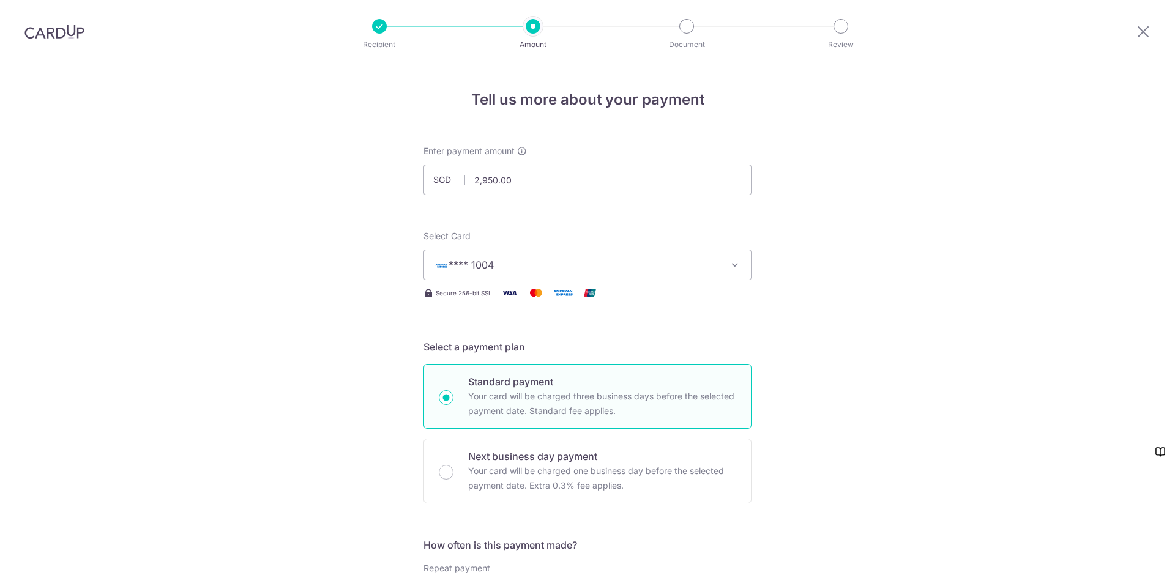
scroll to position [665, 0]
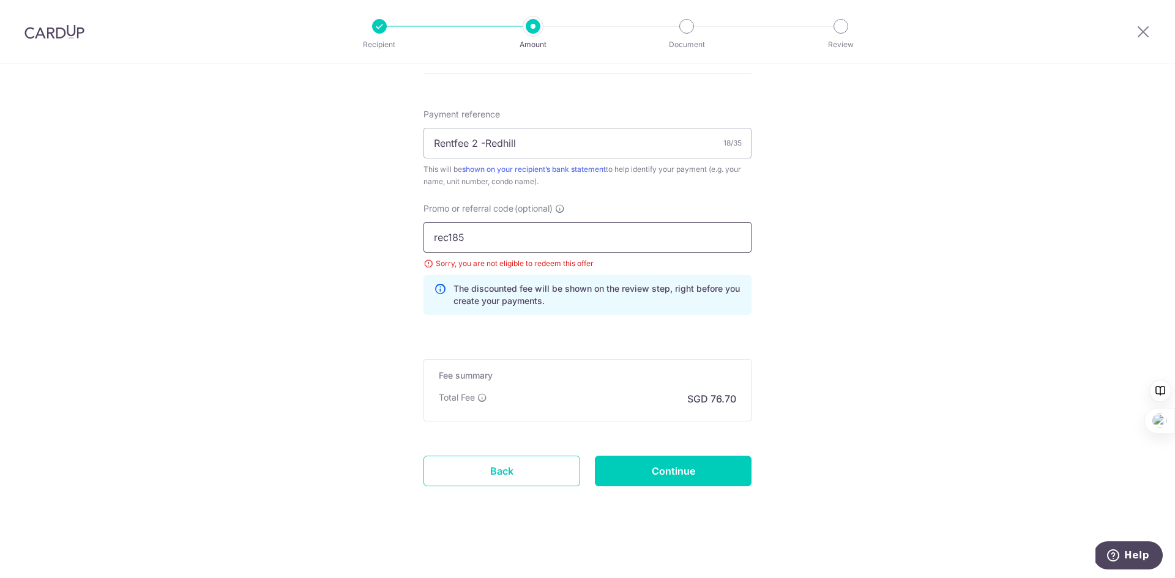
drag, startPoint x: 447, startPoint y: 237, endPoint x: 423, endPoint y: 237, distance: 23.3
click at [424, 237] on input "rec185" at bounding box center [587, 237] width 328 height 31
type input "REC185"
click at [721, 469] on input "Continue" at bounding box center [673, 471] width 157 height 31
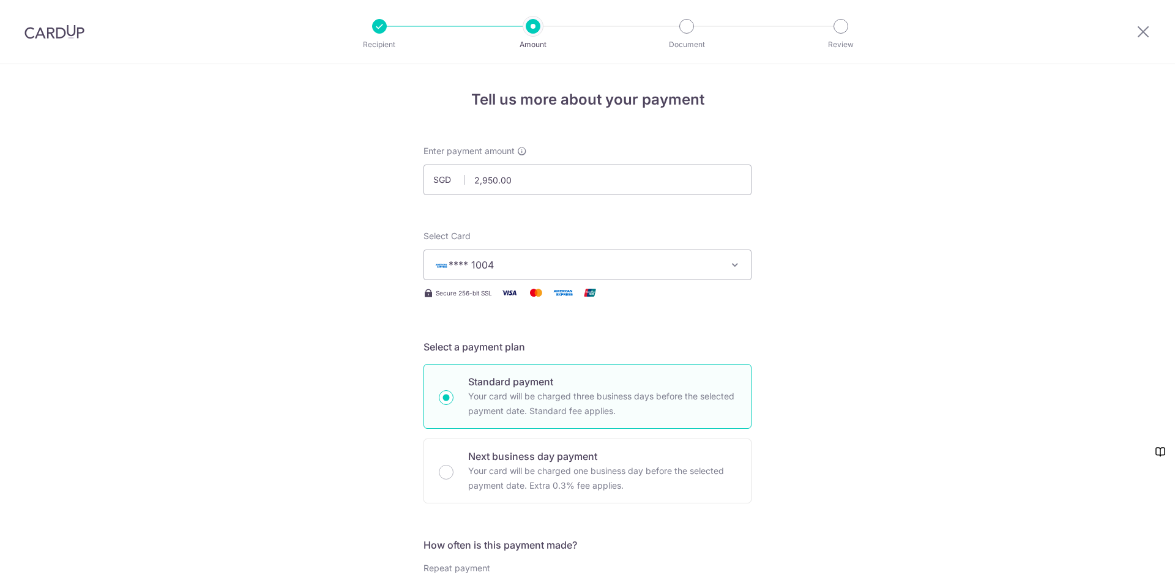
scroll to position [665, 0]
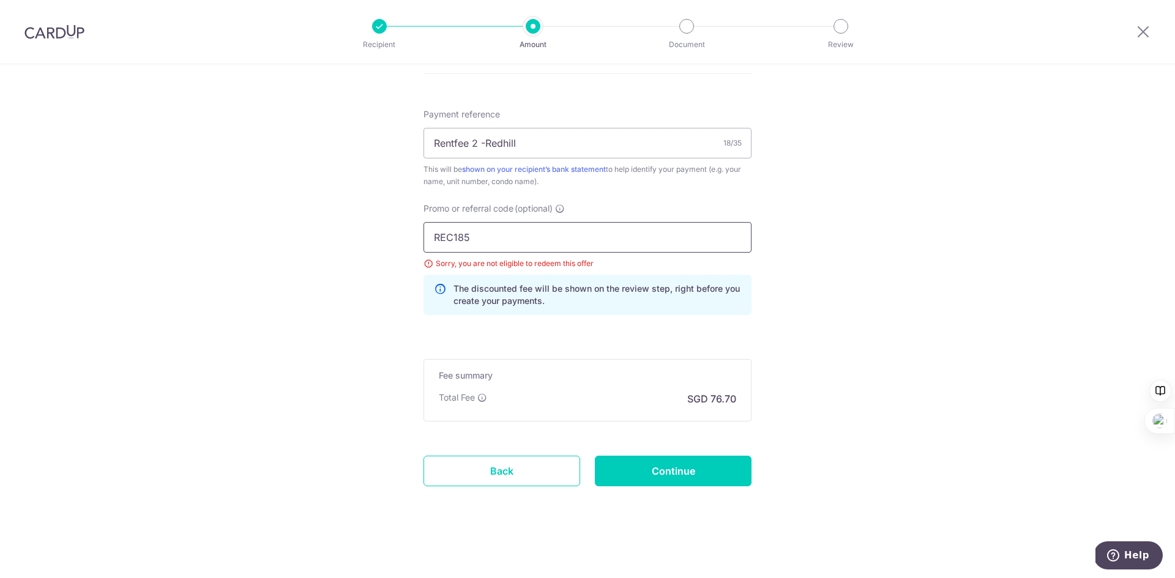
click at [533, 237] on input "REC185" at bounding box center [587, 237] width 328 height 31
paste input "25AMEX21"
type input "25AMEX21"
click at [678, 477] on input "Continue" at bounding box center [673, 471] width 157 height 31
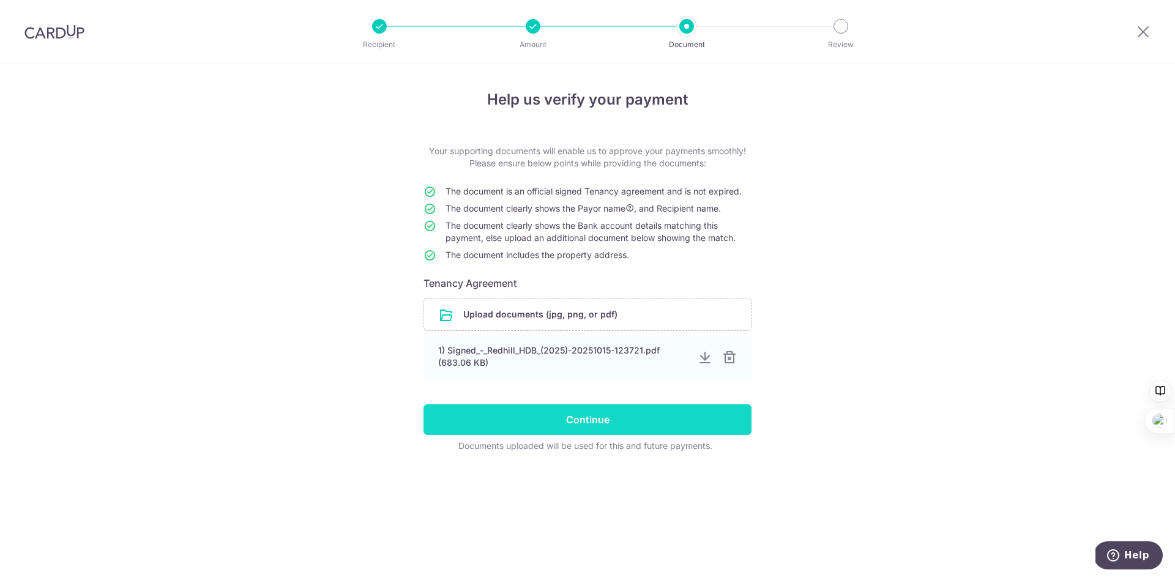
click at [598, 423] on input "Continue" at bounding box center [587, 419] width 328 height 31
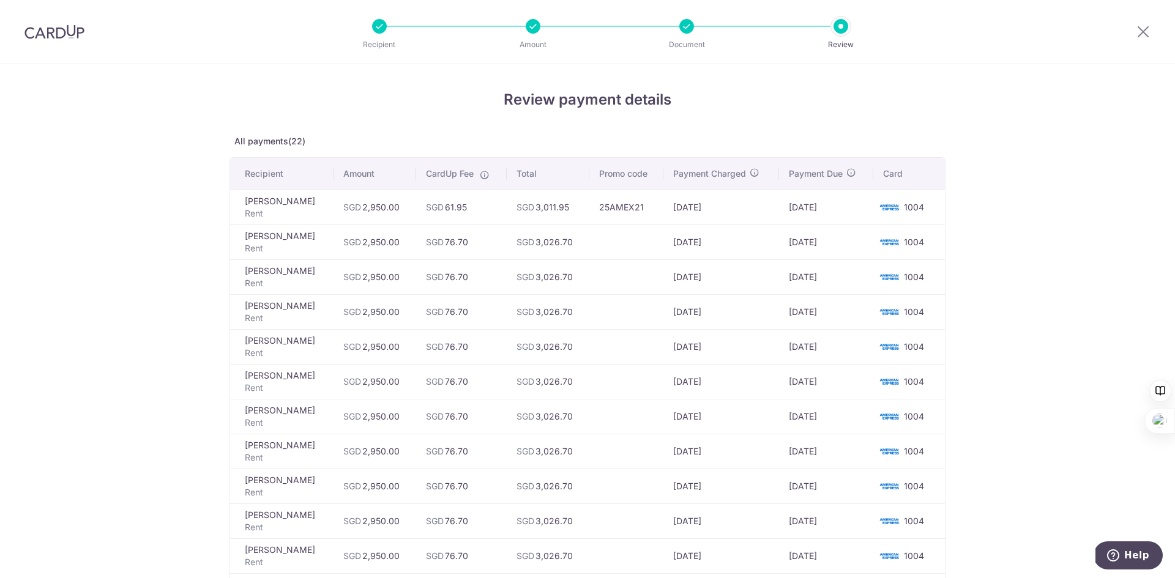
click at [606, 286] on td at bounding box center [626, 276] width 74 height 35
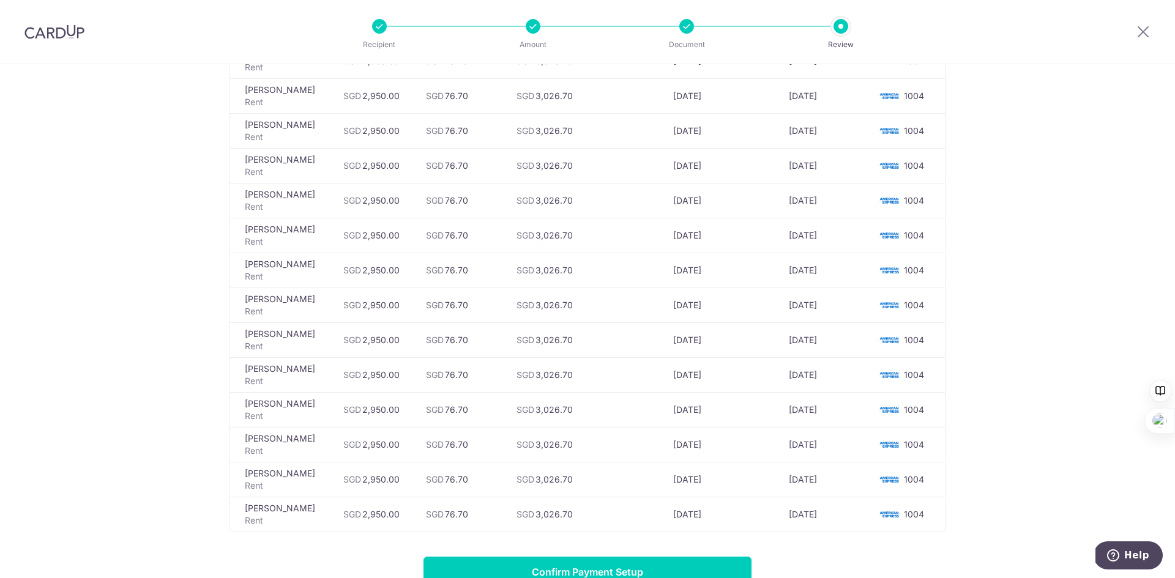
scroll to position [602, 0]
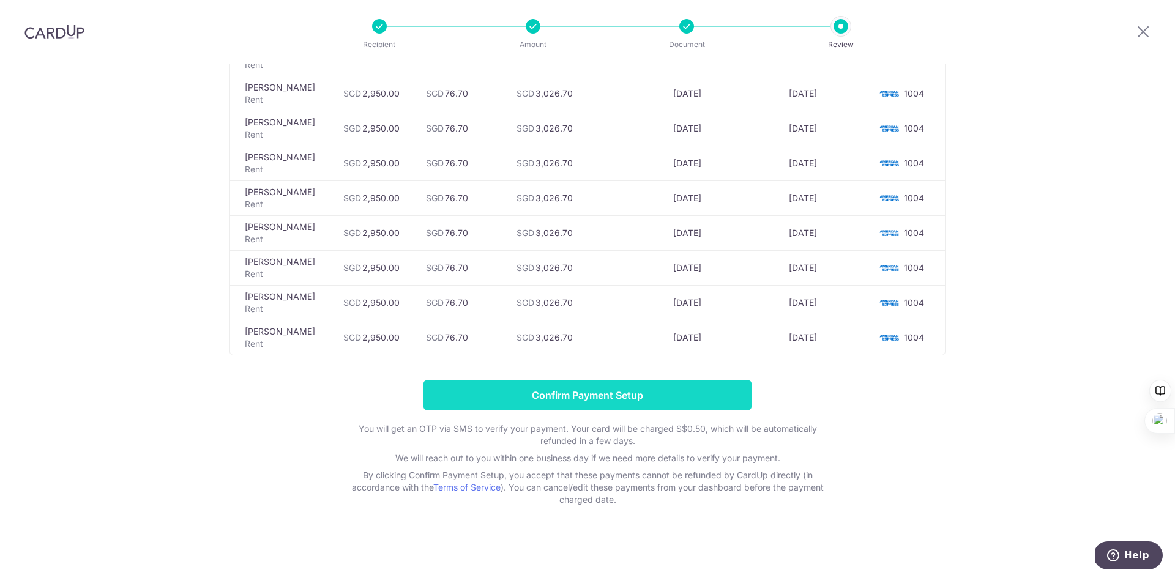
click at [702, 390] on input "Confirm Payment Setup" at bounding box center [587, 395] width 328 height 31
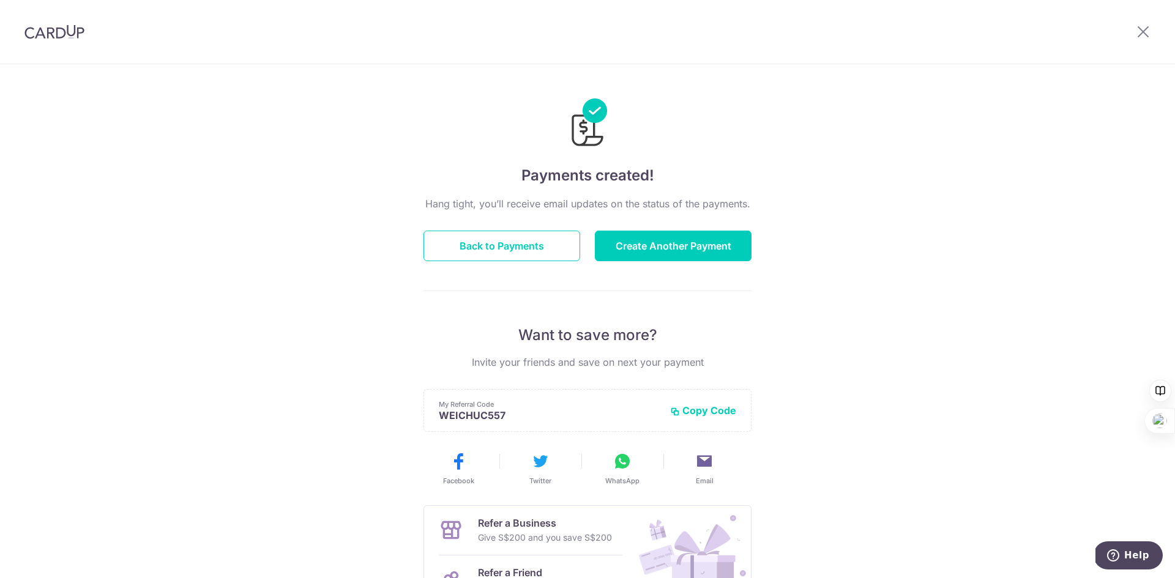
click at [694, 407] on button "Copy Code" at bounding box center [703, 410] width 66 height 12
click at [495, 244] on button "Back to Payments" at bounding box center [501, 246] width 157 height 31
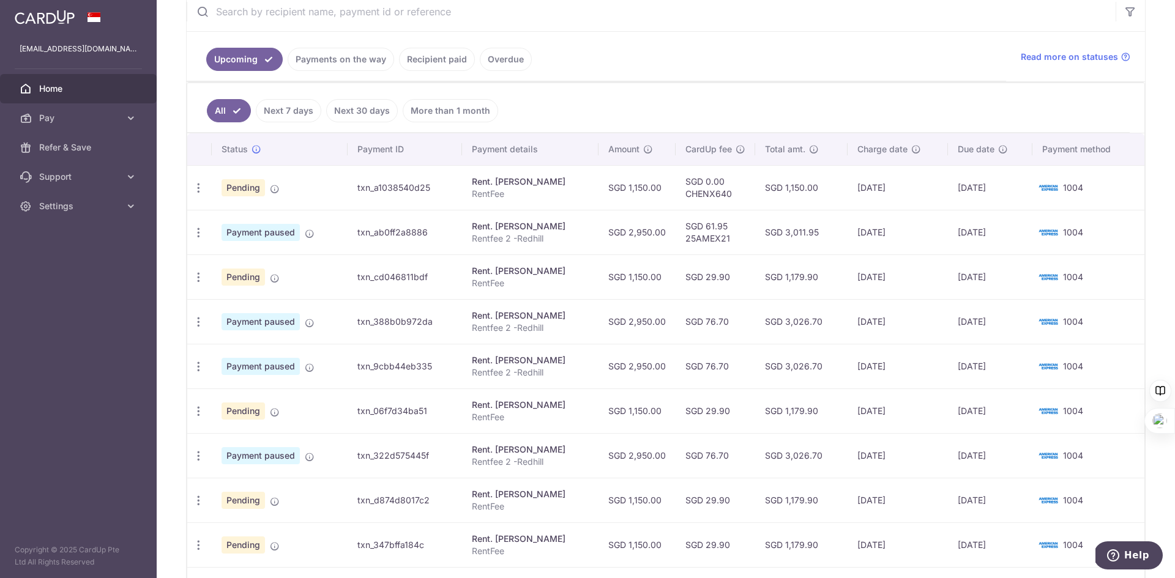
click at [653, 111] on ul "All Next 7 days Next 30 days More than 1 month" at bounding box center [658, 108] width 942 height 50
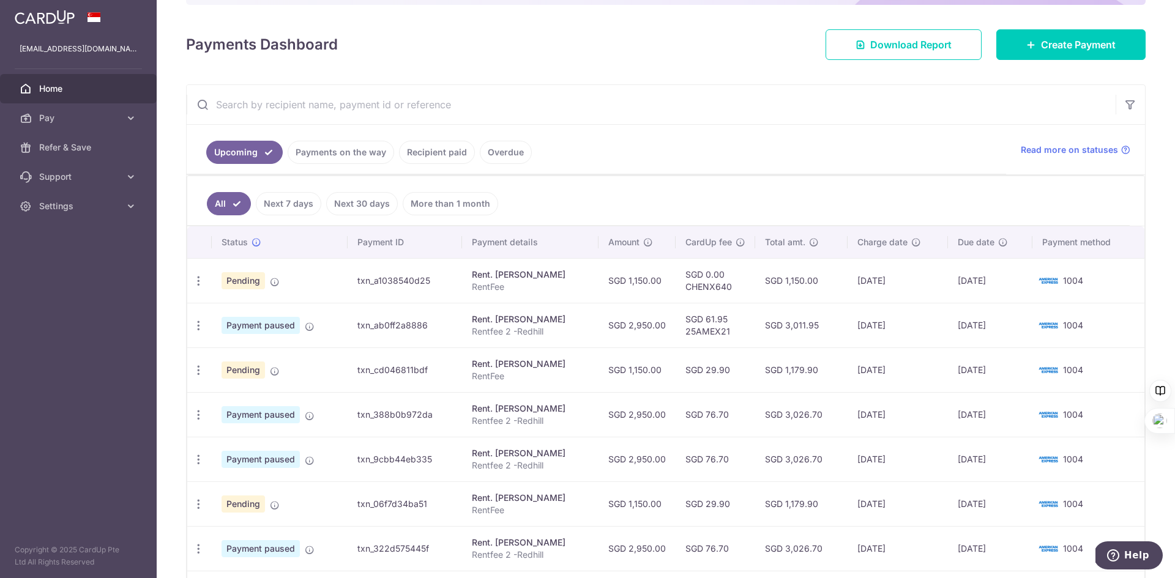
scroll to position [62, 0]
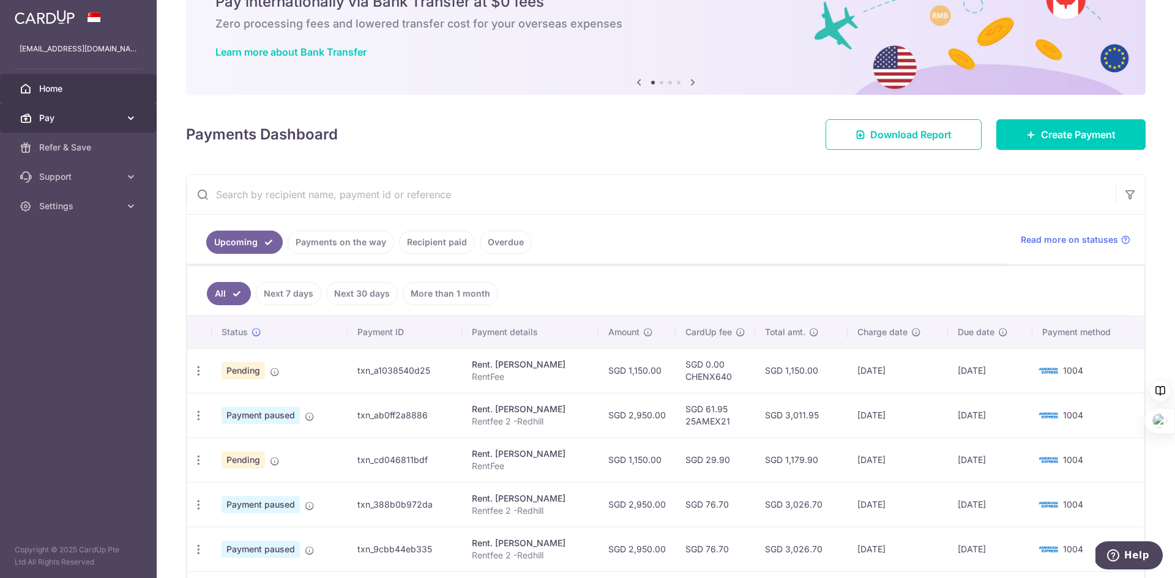
click at [83, 126] on link "Pay" at bounding box center [78, 117] width 157 height 29
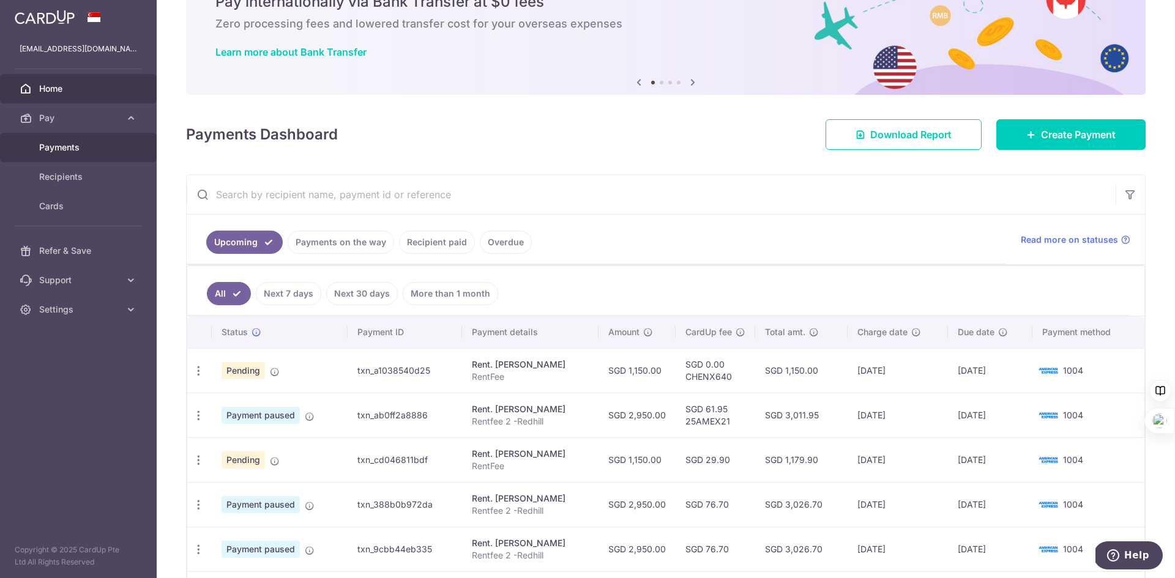
click at [94, 151] on span "Payments" at bounding box center [79, 147] width 81 height 12
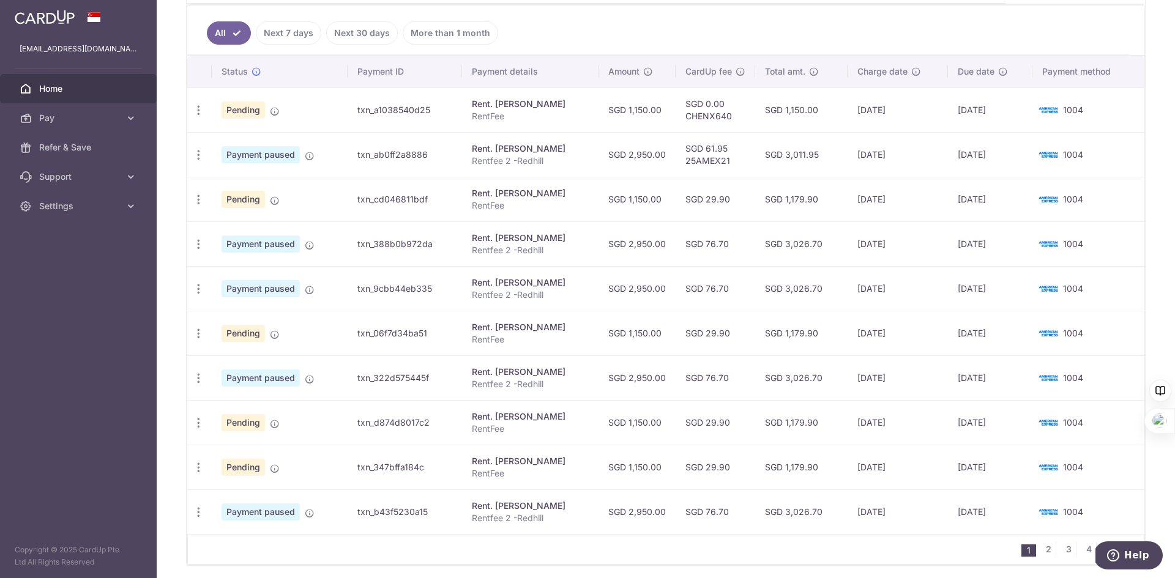
scroll to position [368, 0]
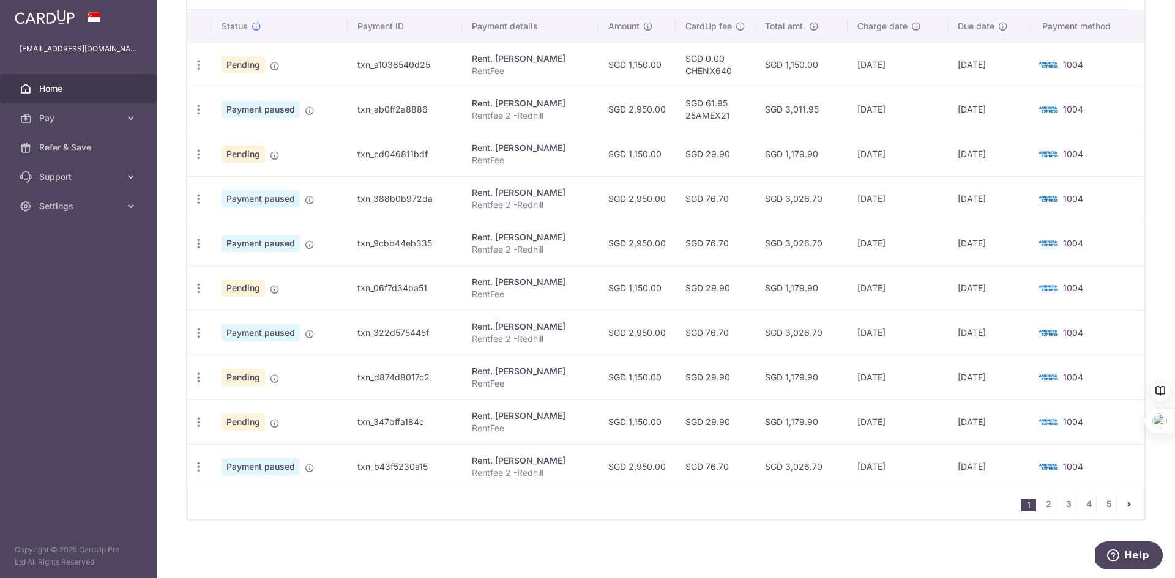
click at [339, 242] on td "Payment paused" at bounding box center [280, 243] width 136 height 45
click at [1106, 500] on link "5" at bounding box center [1108, 504] width 15 height 15
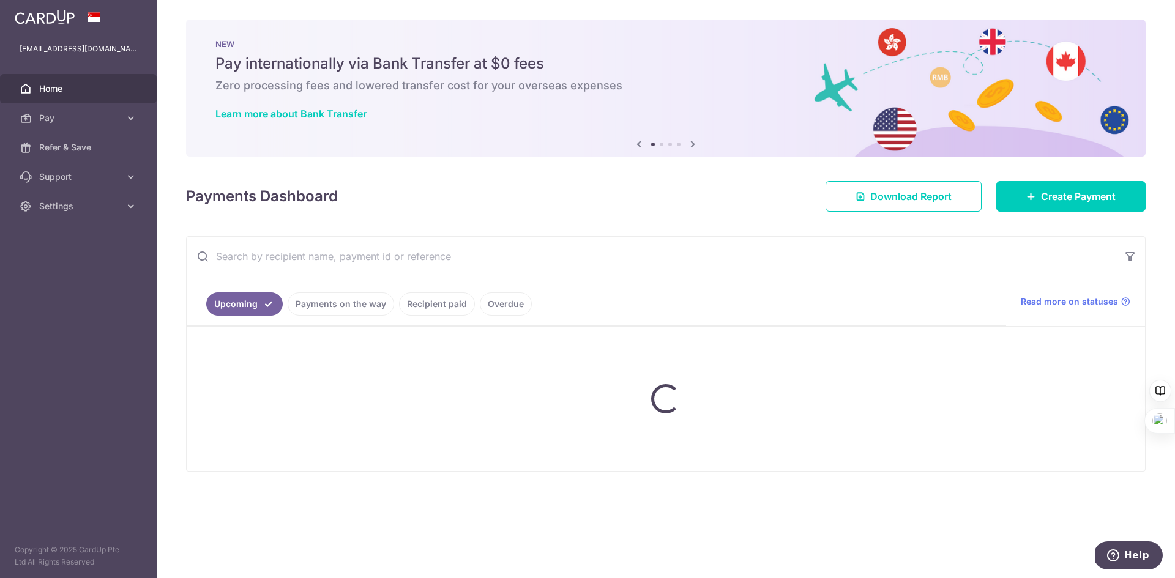
scroll to position [0, 0]
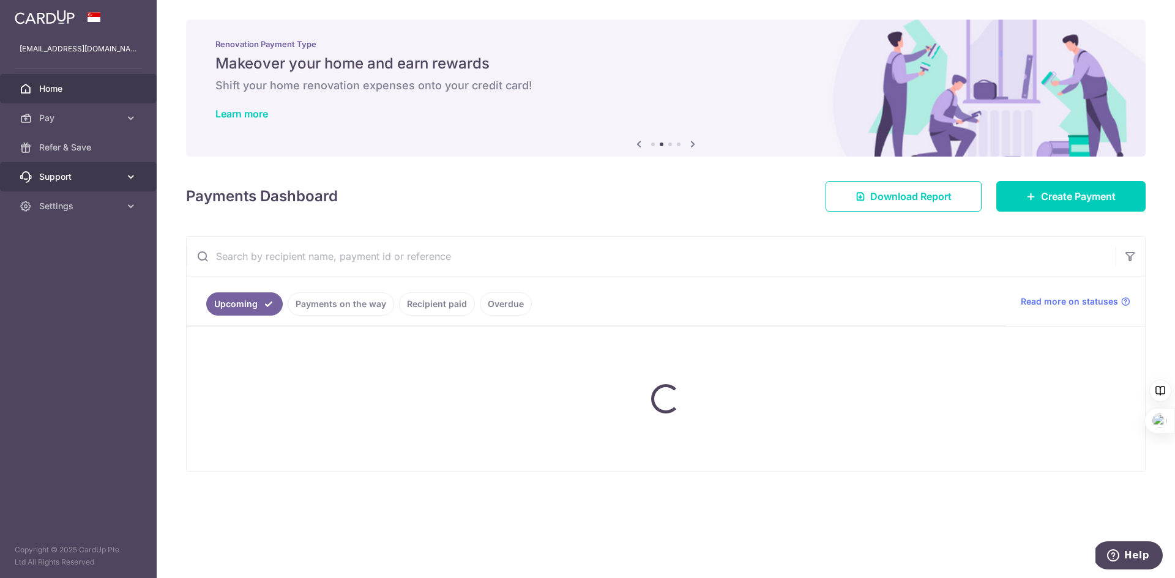
click at [93, 175] on span "Support" at bounding box center [79, 177] width 81 height 12
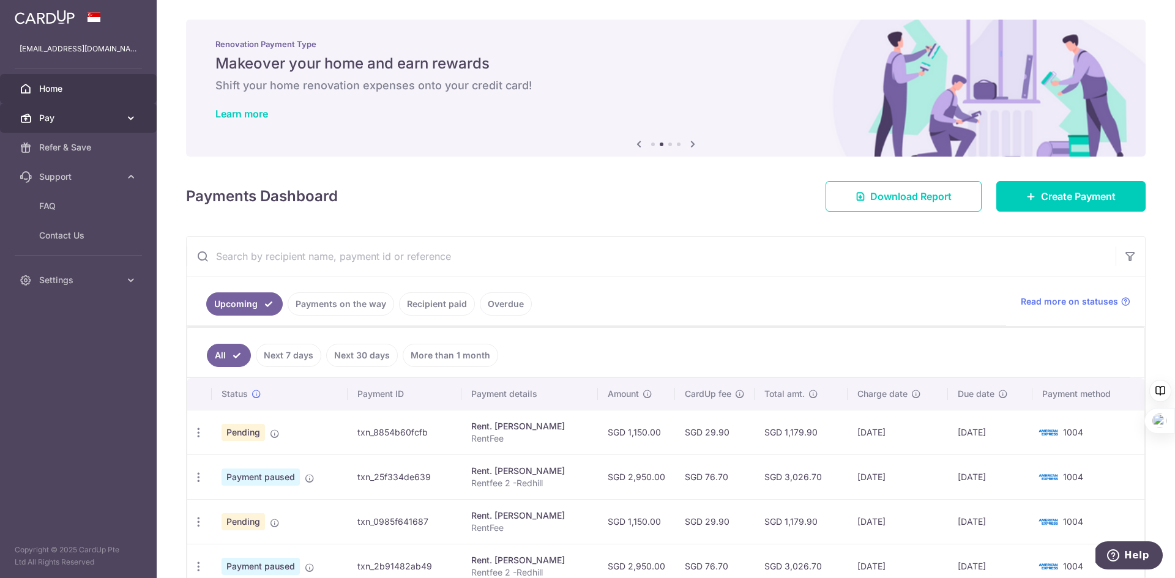
click at [98, 113] on span "Pay" at bounding box center [79, 118] width 81 height 12
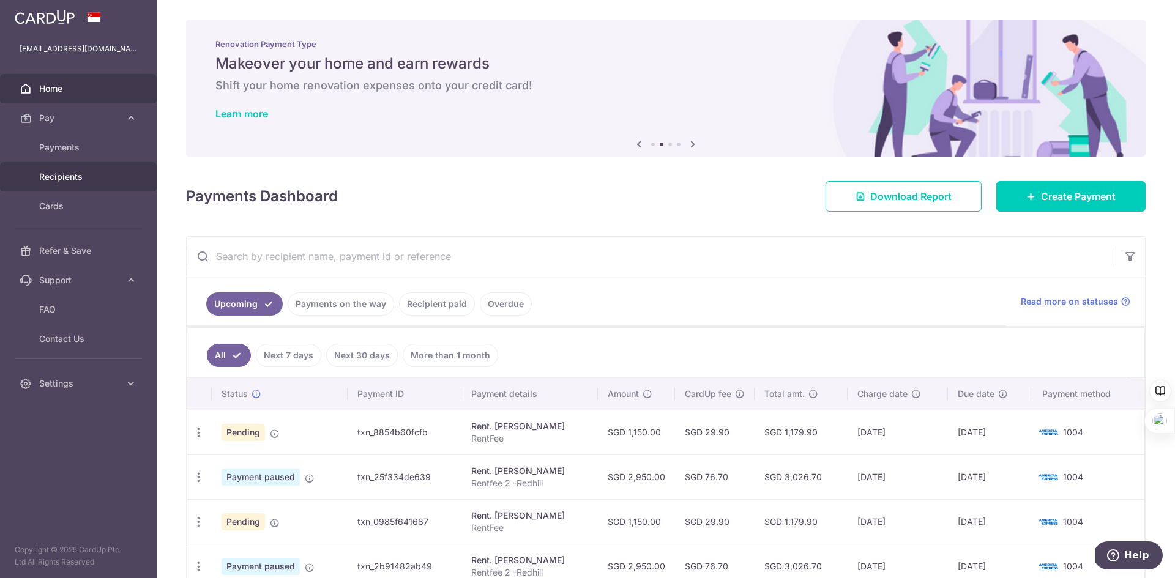
click at [81, 179] on span "Recipients" at bounding box center [79, 177] width 81 height 12
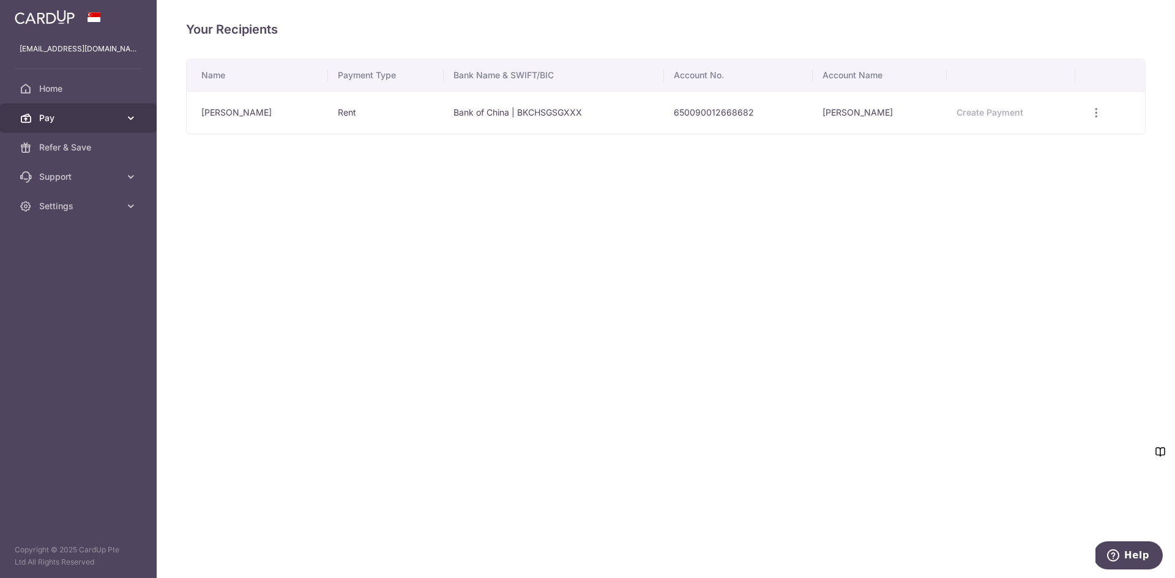
click at [76, 122] on span "Pay" at bounding box center [79, 118] width 81 height 12
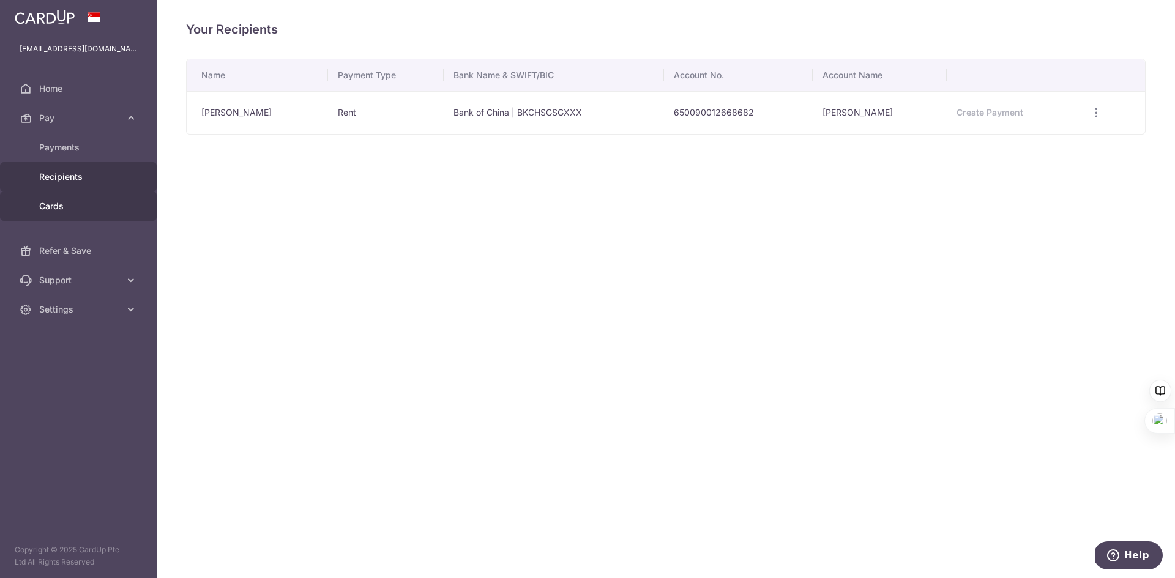
click at [62, 214] on link "Cards" at bounding box center [78, 205] width 157 height 29
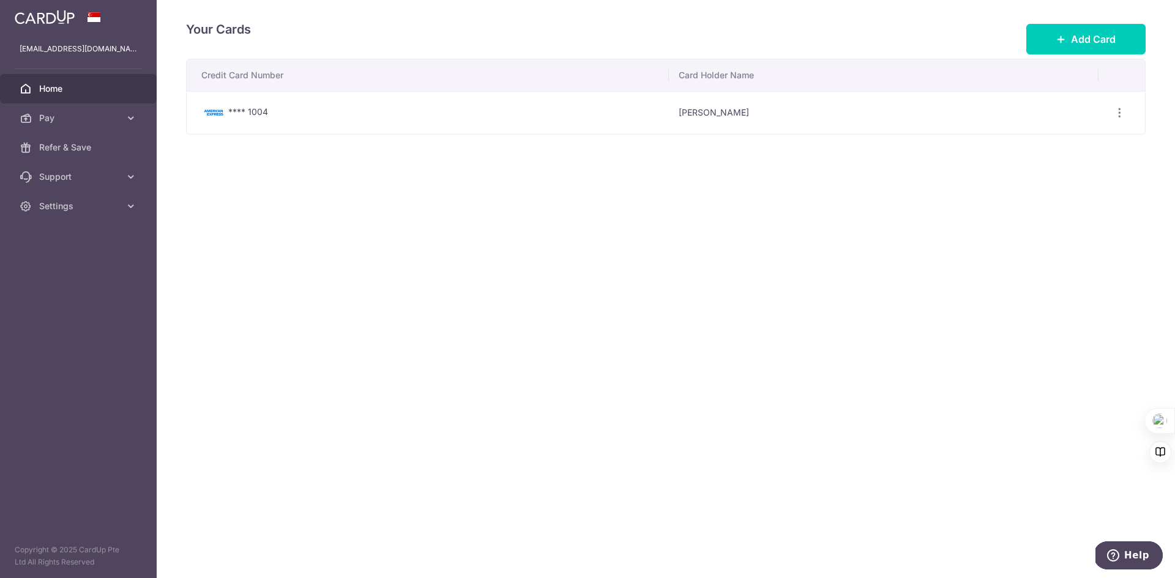
click at [74, 88] on span "Home" at bounding box center [79, 89] width 81 height 12
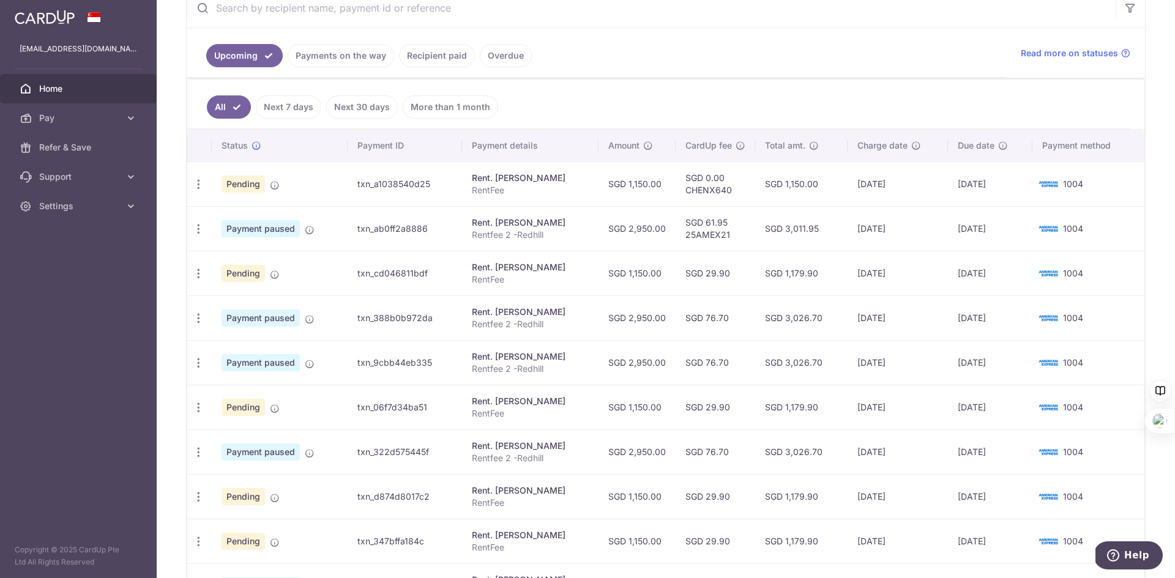
scroll to position [245, 0]
